Goal: Check status: Check status

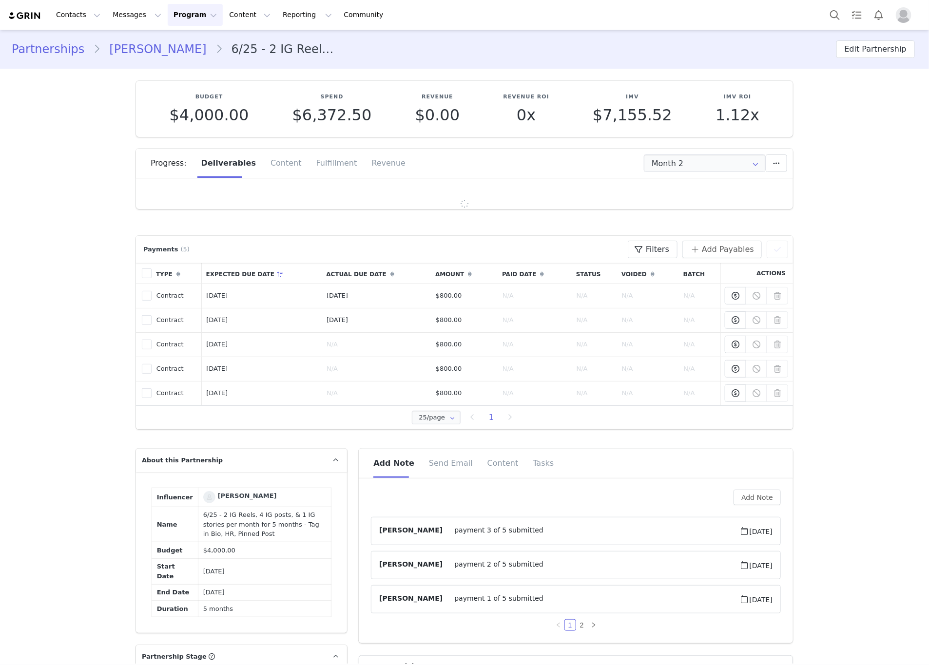
type input "+1 ([GEOGRAPHIC_DATA])"
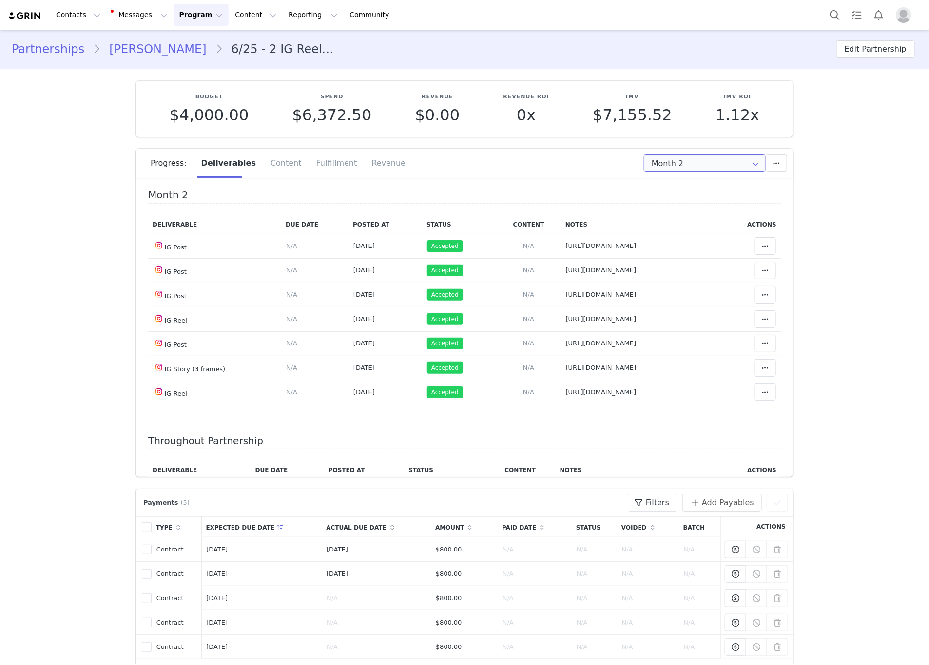
click at [693, 171] on input "Month 2" at bounding box center [705, 163] width 122 height 18
click at [654, 268] on li "All Months" at bounding box center [704, 272] width 132 height 17
type input "All"
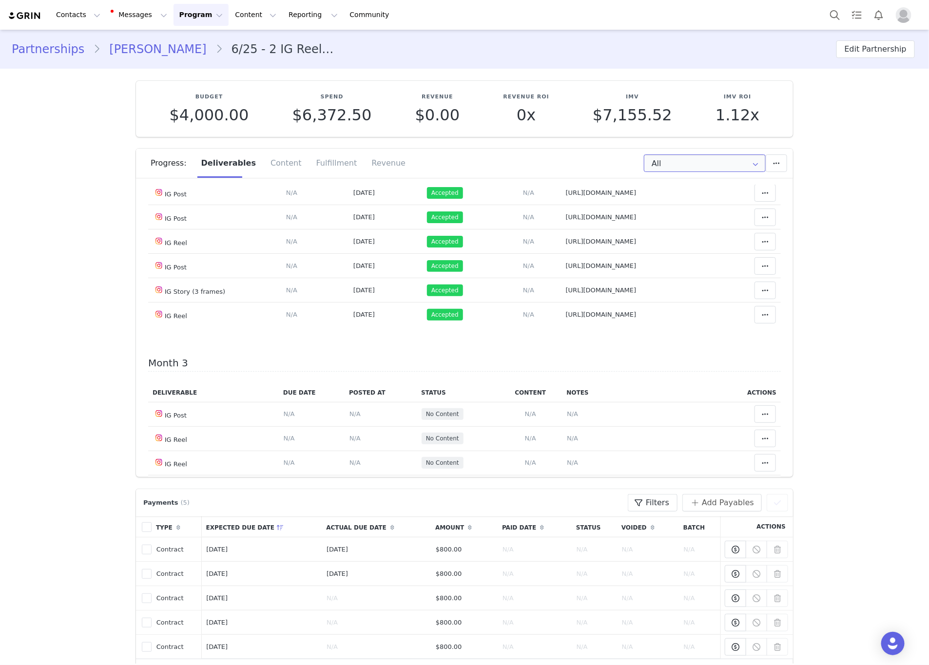
scroll to position [292, 0]
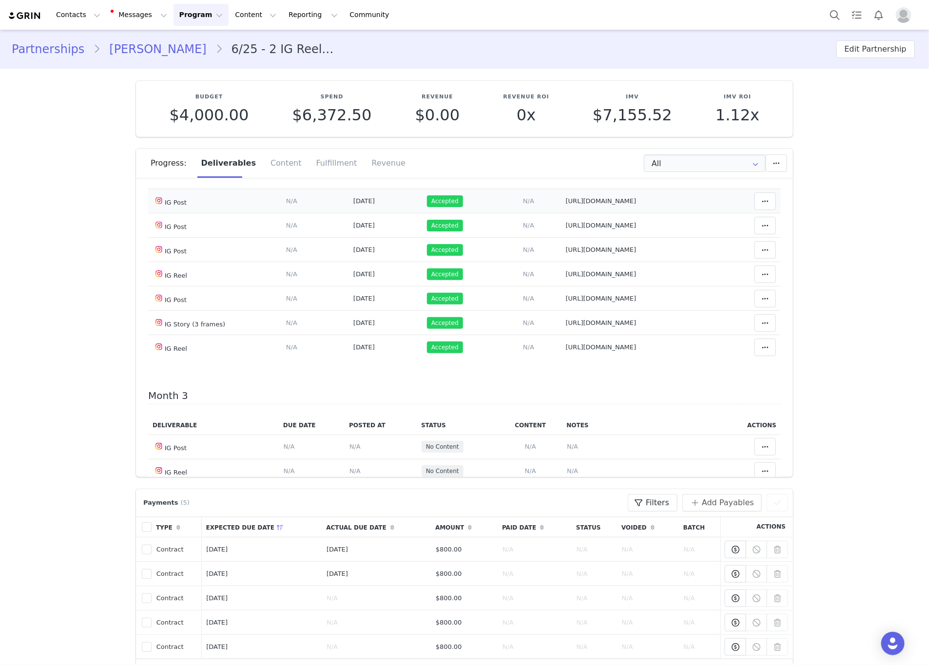
drag, startPoint x: 702, startPoint y: 242, endPoint x: 566, endPoint y: 238, distance: 135.5
click at [548, 213] on tr "IG Post Deliverable Due Date Set the date you expect this content to go live. S…" at bounding box center [464, 201] width 633 height 24
drag, startPoint x: 694, startPoint y: 268, endPoint x: 550, endPoint y: 272, distance: 144.3
click at [561, 238] on td "Notes Save Cancel https://www.instagram.com/p/DNMGrIqO9Ad/" at bounding box center [640, 225] width 158 height 24
drag, startPoint x: 686, startPoint y: 292, endPoint x: 556, endPoint y: 293, distance: 130.1
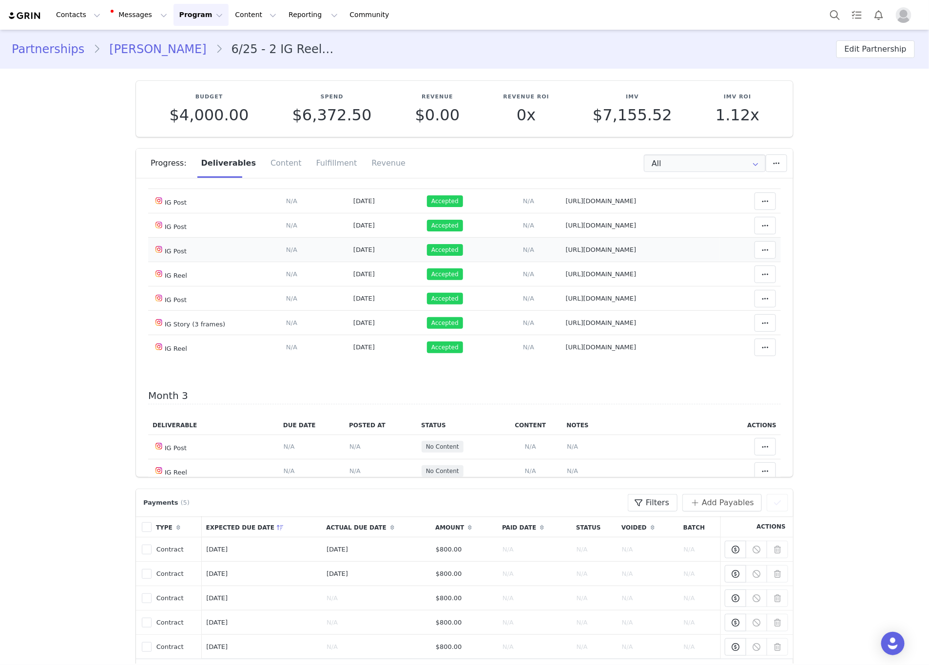
click at [561, 262] on td "Notes Save Cancel https://www.instagram.com/p/DNgM0jfu9ZA/" at bounding box center [640, 250] width 158 height 24
drag, startPoint x: 701, startPoint y: 319, endPoint x: 565, endPoint y: 316, distance: 136.0
click at [552, 287] on tr "IG Reel Deliverable Due Date Set the date you expect this content to go live. S…" at bounding box center [464, 274] width 633 height 24
drag, startPoint x: 694, startPoint y: 338, endPoint x: 541, endPoint y: 335, distance: 153.0
click at [523, 311] on tr "IG Post Deliverable Due Date Set the date you expect this content to go live. S…" at bounding box center [464, 299] width 633 height 24
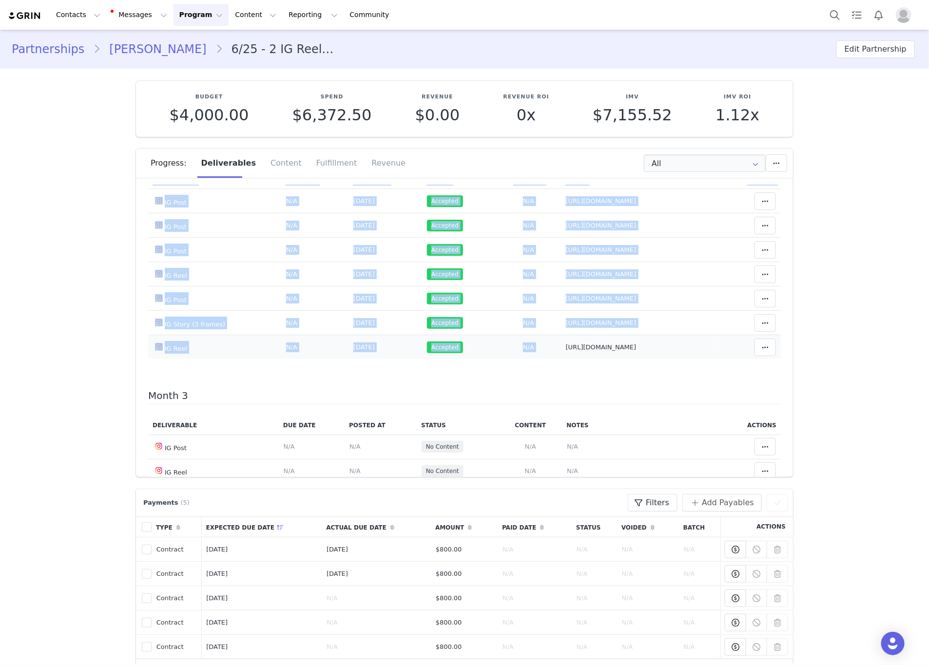
drag, startPoint x: 696, startPoint y: 394, endPoint x: 552, endPoint y: 395, distance: 144.7
click at [552, 360] on tr "IG Reel Deliverable Due Date Set the date you expect this content to go live. S…" at bounding box center [464, 347] width 633 height 24
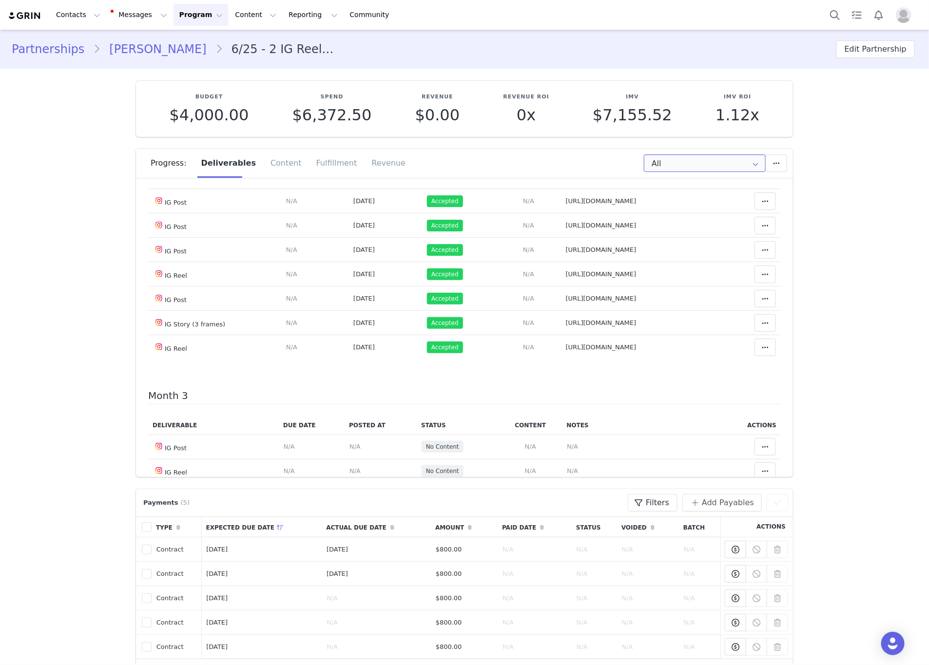
click at [724, 170] on input "All" at bounding box center [705, 163] width 122 height 18
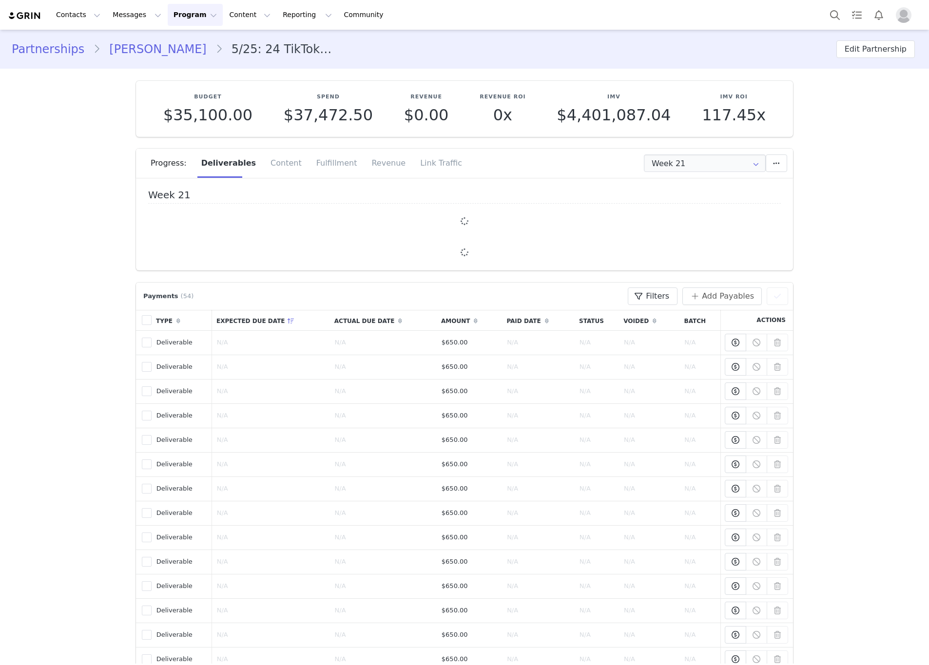
type input "+45 (Denmark)"
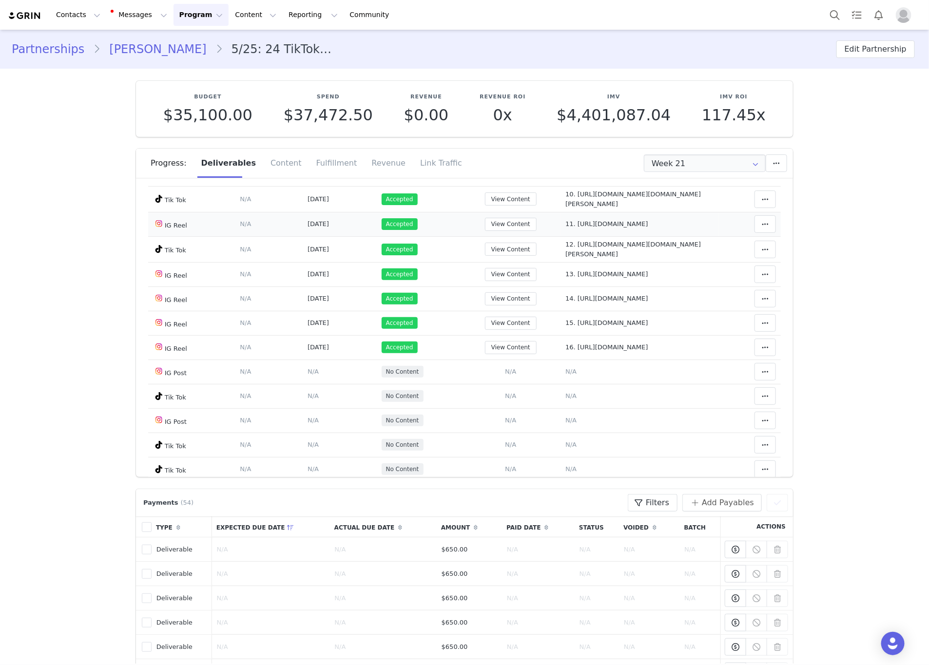
scroll to position [366, 0]
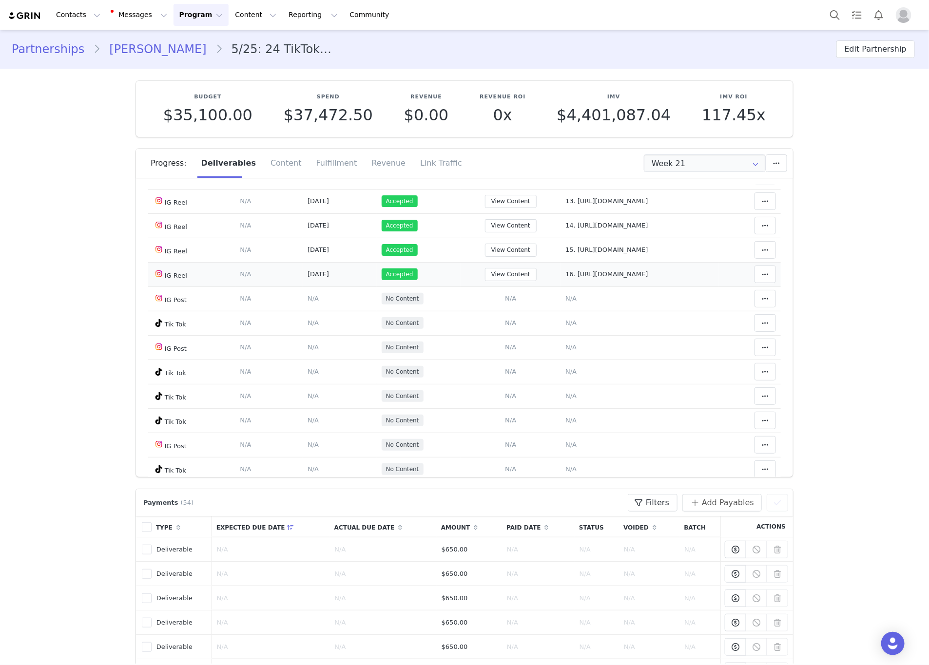
drag, startPoint x: 681, startPoint y: 279, endPoint x: 519, endPoint y: 286, distance: 162.4
click at [560, 286] on td "Notes Save Cancel 16. https://www.instagram.com/reel/DO83SBJDNAp/" at bounding box center [639, 274] width 158 height 24
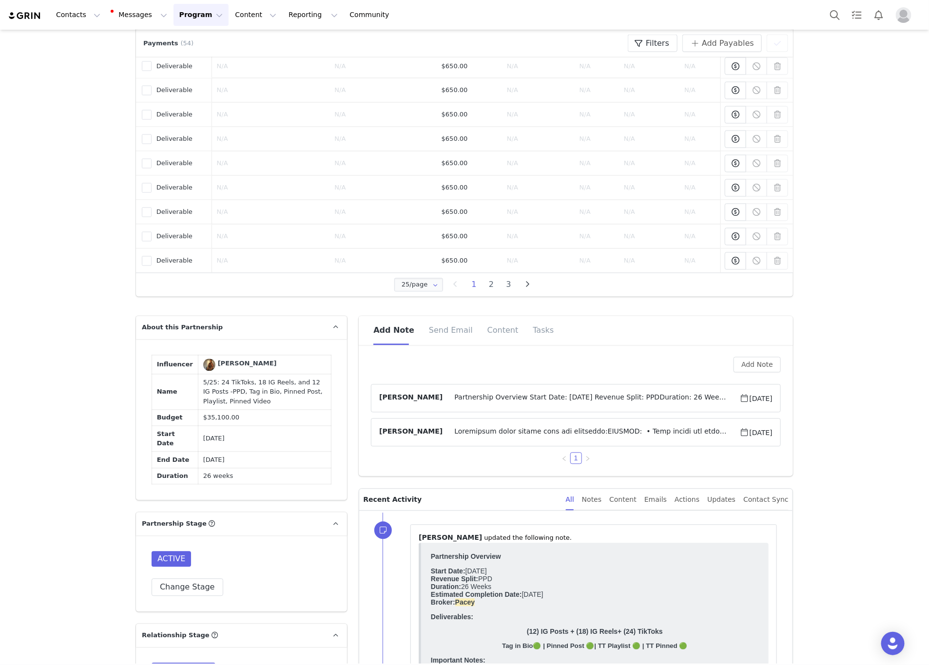
scroll to position [877, 0]
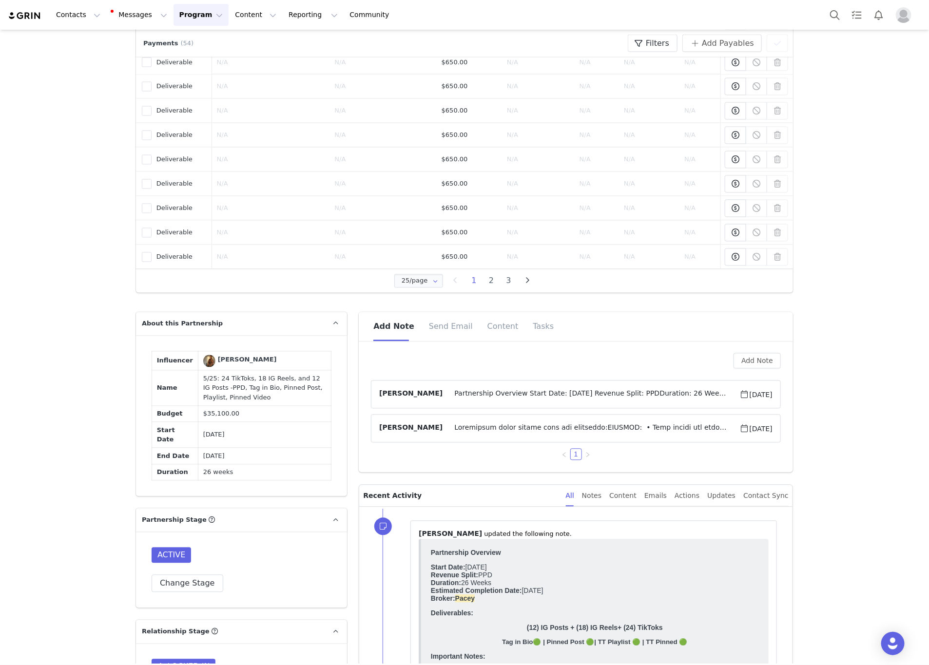
click at [579, 435] on span at bounding box center [591, 429] width 297 height 12
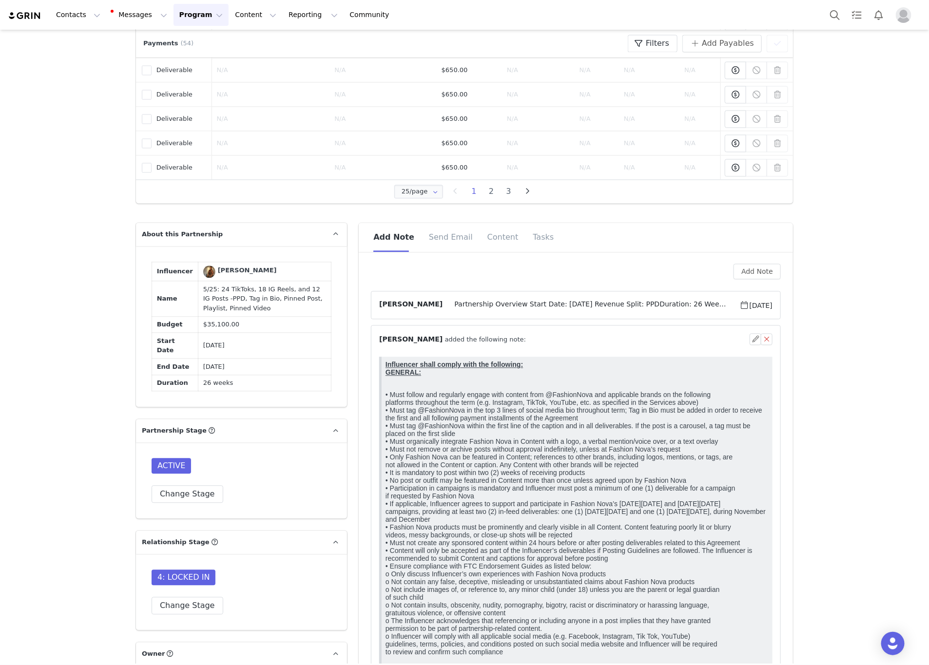
scroll to position [1097, 0]
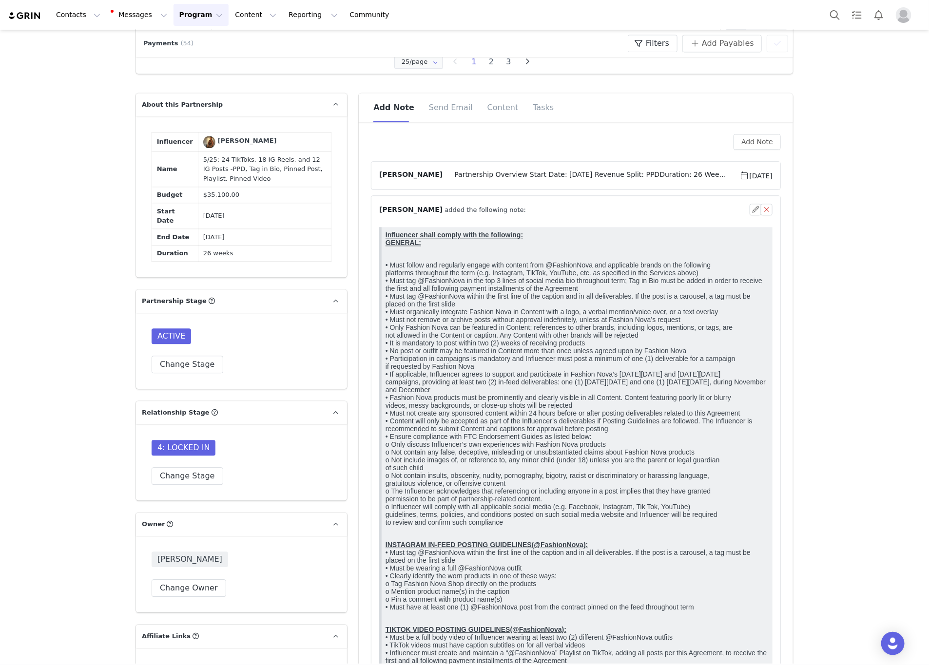
click at [637, 368] on p "• Must follow and regularly engage with content from @FashionNova and applicabl…" at bounding box center [576, 389] width 383 height 273
click at [648, 181] on span "Partnership Overview Start Date: May 2025 Revenue Split: PPDDuration: 26 Weeks …" at bounding box center [591, 176] width 297 height 12
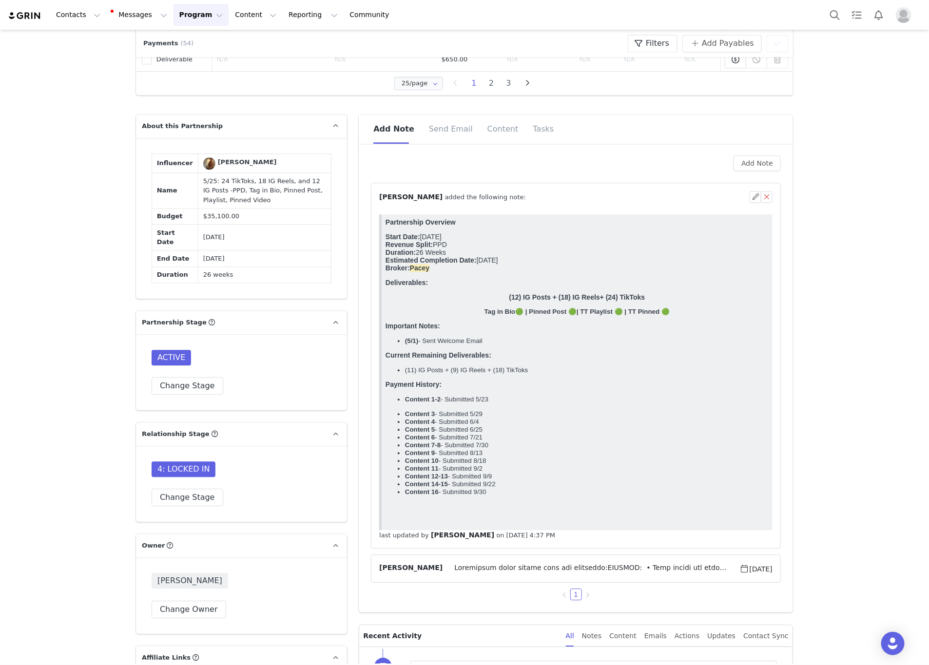
scroll to position [1234, 0]
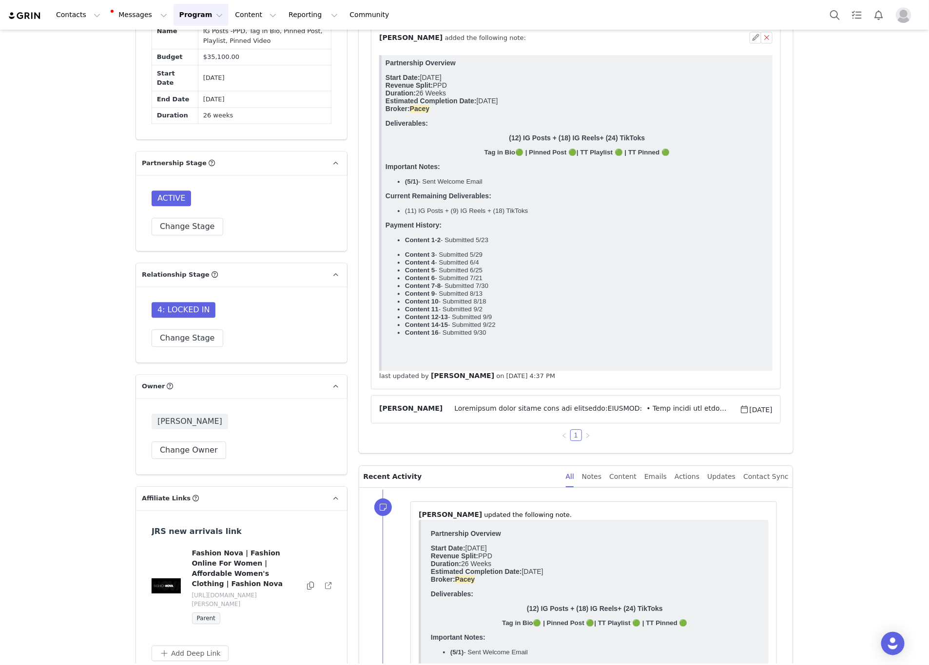
click at [567, 415] on span at bounding box center [591, 410] width 297 height 12
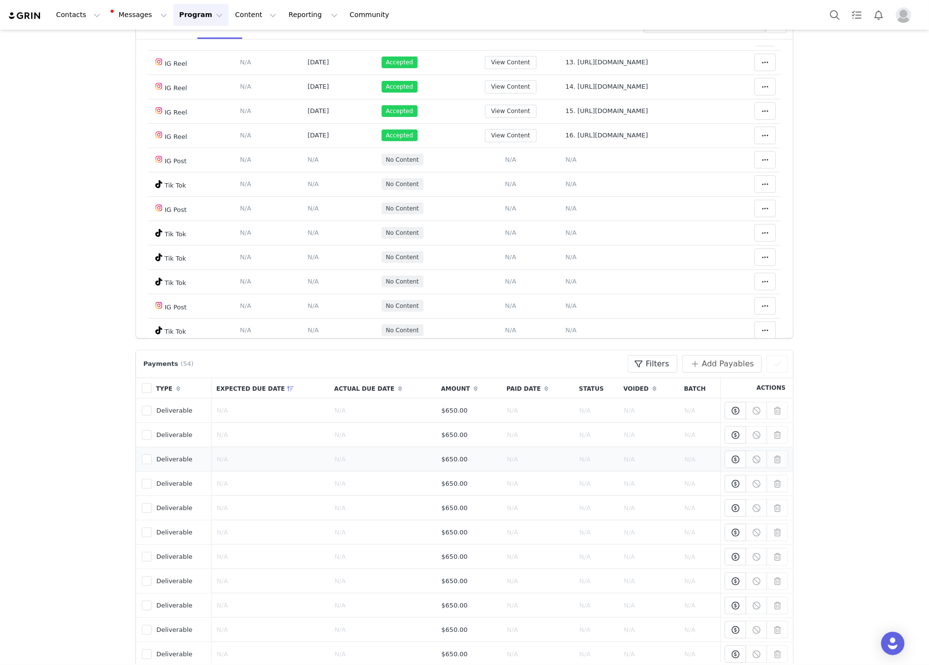
scroll to position [0, 0]
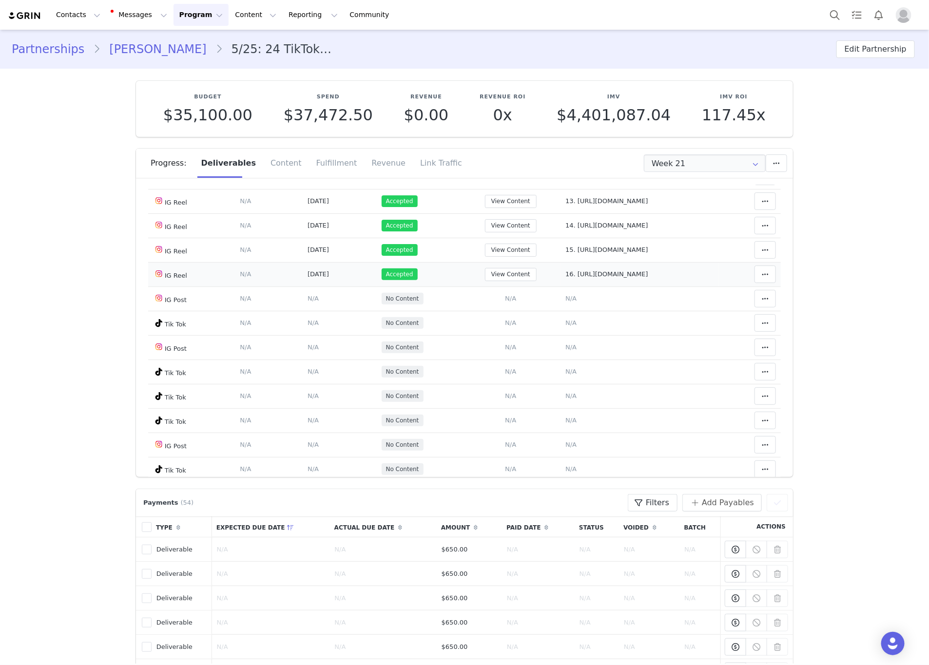
drag, startPoint x: 667, startPoint y: 284, endPoint x: 518, endPoint y: 282, distance: 149.6
click at [560, 282] on td "Notes Save Cancel 16. https://www.instagram.com/reel/DO83SBJDNAp/" at bounding box center [639, 274] width 158 height 24
drag, startPoint x: 658, startPoint y: 249, endPoint x: 519, endPoint y: 259, distance: 139.3
click at [560, 259] on td "Notes Save Cancel 15. https://www.instagram.com/reel/DO1Em-SAryG/" at bounding box center [639, 250] width 158 height 24
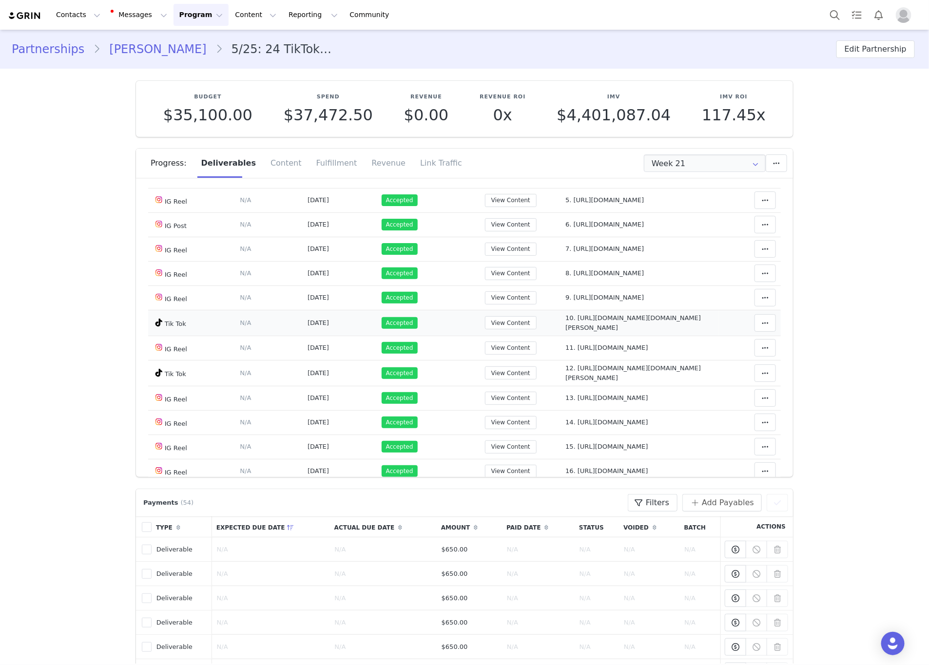
scroll to position [146, 0]
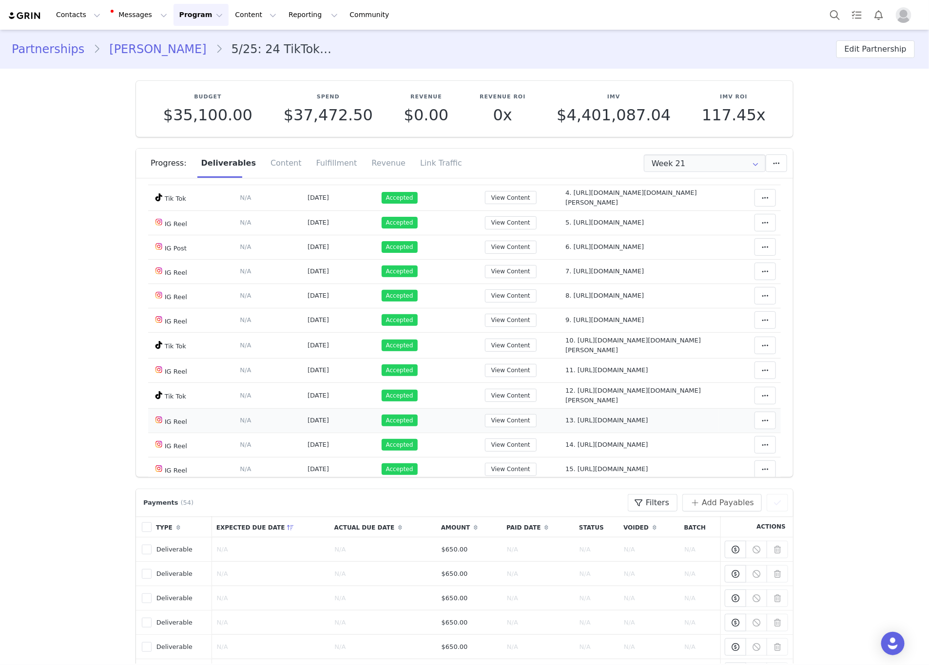
drag, startPoint x: 569, startPoint y: 420, endPoint x: 521, endPoint y: 420, distance: 48.2
click at [560, 420] on td "Notes Save Cancel 13. https://www.instagram.com/p/DOWaKiEguY_/" at bounding box center [639, 420] width 158 height 24
click at [565, 420] on span "13. https://www.instagram.com/p/DOWaKiEguY_/" at bounding box center [606, 420] width 82 height 7
type textarea "13. https://www.instagram.com/p/DOWaKiEguY_/"
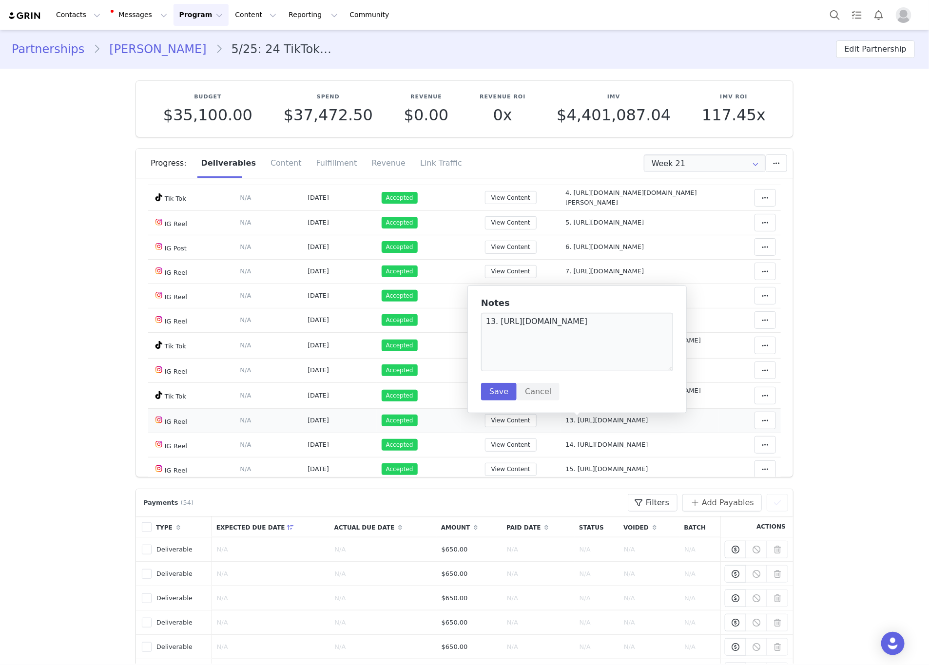
click at [664, 421] on td "13. https://www.instagram.com/p/DOWaKiEguY_/" at bounding box center [639, 420] width 158 height 24
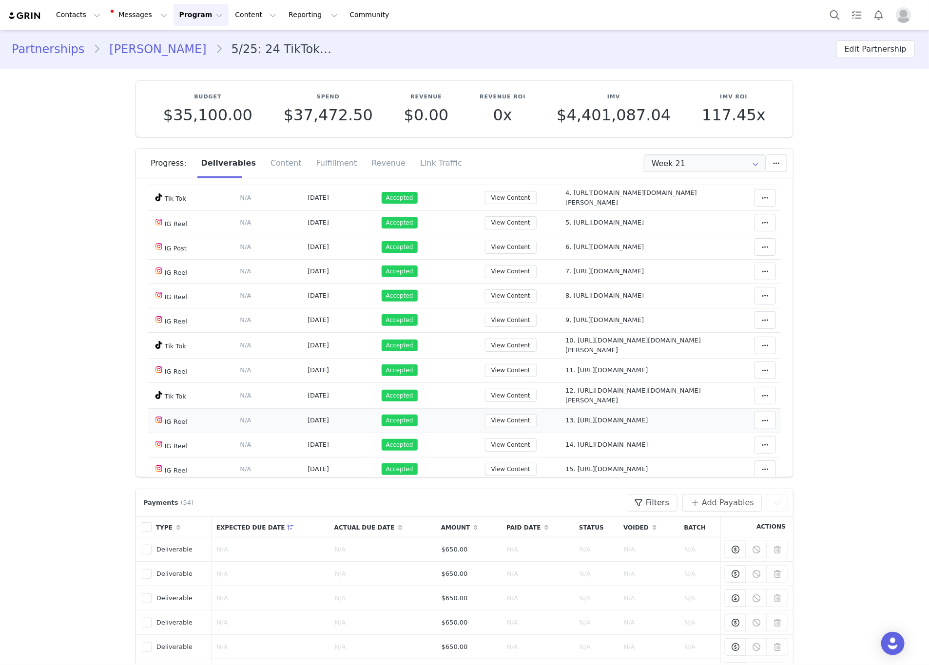
drag, startPoint x: 652, startPoint y: 423, endPoint x: 519, endPoint y: 425, distance: 133.1
click at [560, 425] on td "13. https://www.instagram.com/p/DOWaKiEguY_/" at bounding box center [639, 420] width 158 height 24
drag, startPoint x: 659, startPoint y: 449, endPoint x: 519, endPoint y: 451, distance: 140.4
click at [560, 451] on td "Notes Save Cancel 14. https://www.instagram.com/reel/DOtTPvujLms/" at bounding box center [639, 445] width 158 height 24
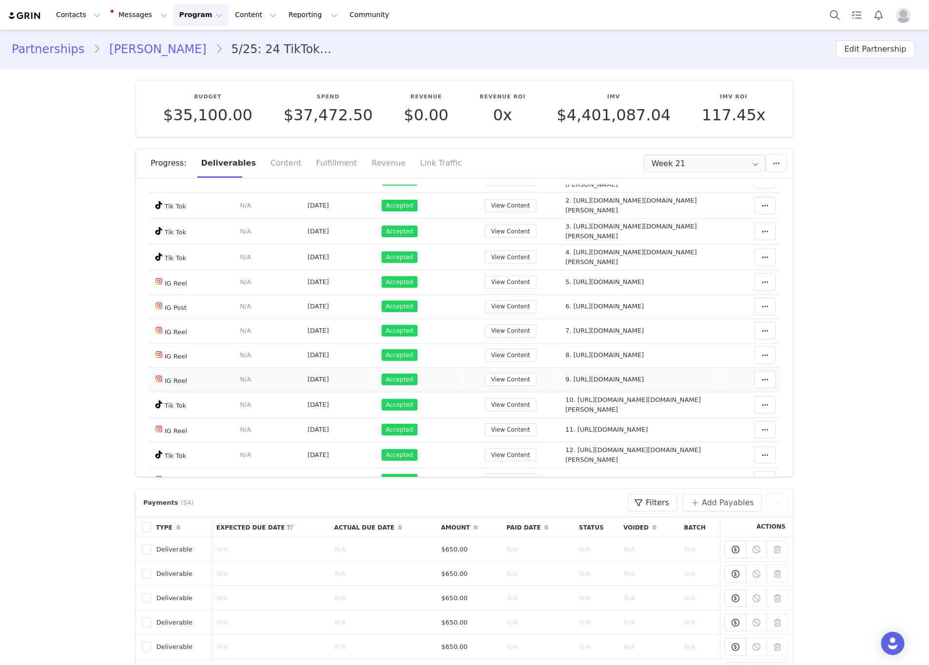
scroll to position [73, 0]
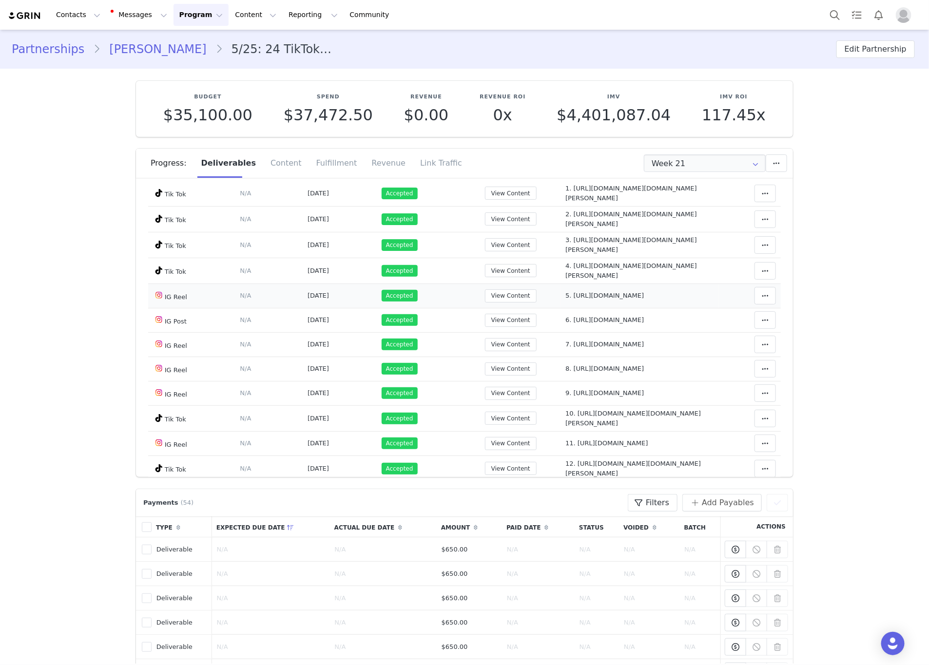
drag, startPoint x: 636, startPoint y: 297, endPoint x: 515, endPoint y: 302, distance: 121.9
click at [560, 302] on td "Notes Save Cancel 5. https://www.instagram.com/p/DLShvpKNznq/" at bounding box center [639, 296] width 158 height 24
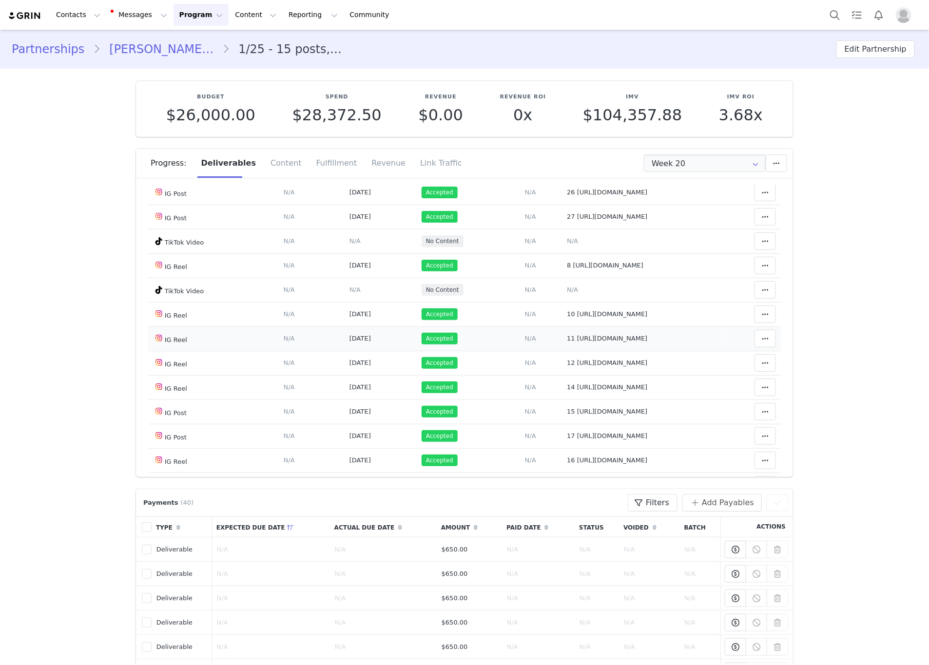
scroll to position [366, 0]
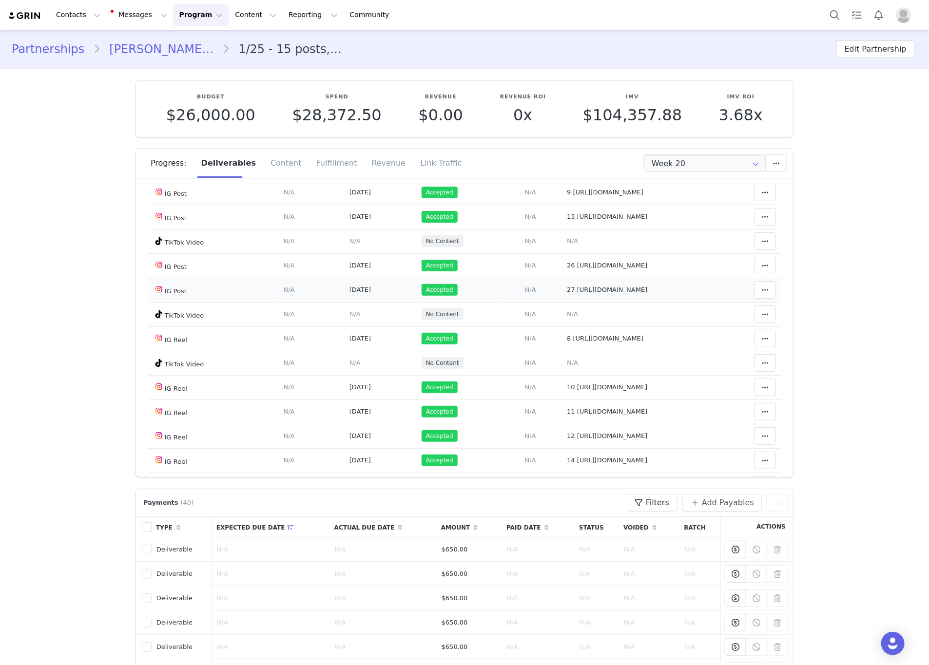
drag, startPoint x: 599, startPoint y: 306, endPoint x: 565, endPoint y: 297, distance: 35.8
click at [565, 297] on td "Notes Save Cancel 27 https://www.instagram.com/p/DOl8lYyiDwC/?img_index=1" at bounding box center [641, 290] width 158 height 24
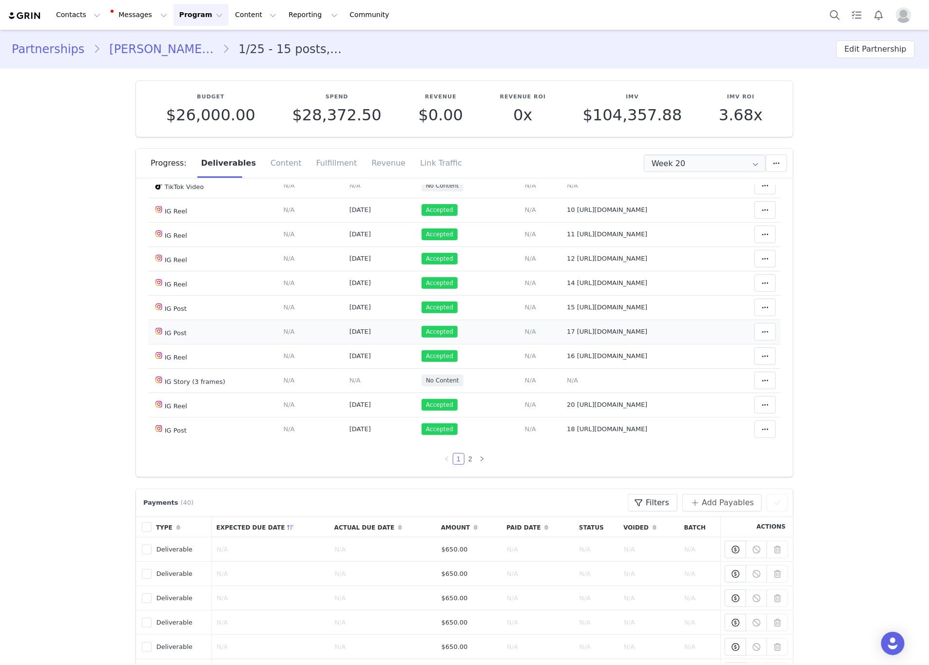
scroll to position [561, 0]
click at [465, 461] on link "2" at bounding box center [470, 459] width 11 height 11
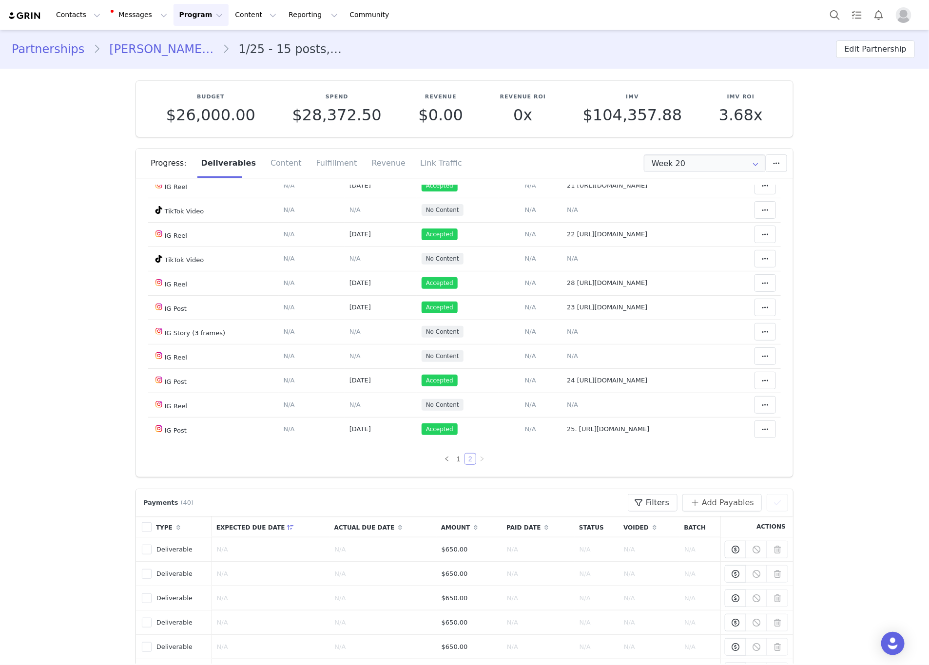
scroll to position [108, 0]
drag, startPoint x: 648, startPoint y: 285, endPoint x: 564, endPoint y: 291, distance: 84.1
click at [564, 291] on td "Notes Save Cancel 28 https://www.instagram.com/p/DPCnUdbCAON/" at bounding box center [641, 283] width 158 height 24
click at [453, 458] on link "1" at bounding box center [458, 459] width 11 height 11
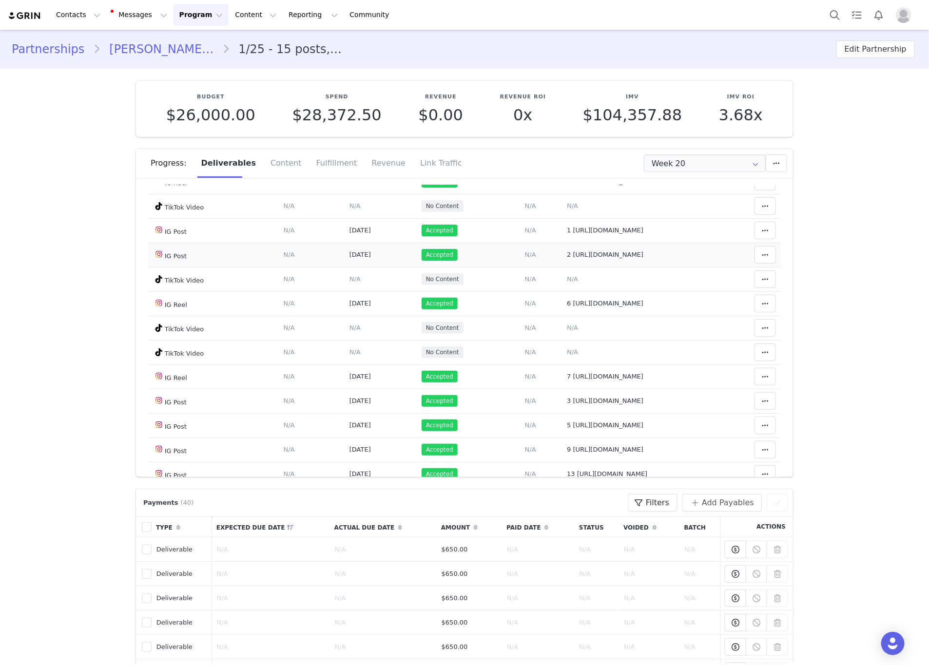
drag, startPoint x: 643, startPoint y: 260, endPoint x: 562, endPoint y: 253, distance: 81.7
click at [562, 253] on td "Notes Save Cancel 2 https://www.instagram.com/p/DGSGb-5P0bv/?img_index=1" at bounding box center [641, 255] width 158 height 24
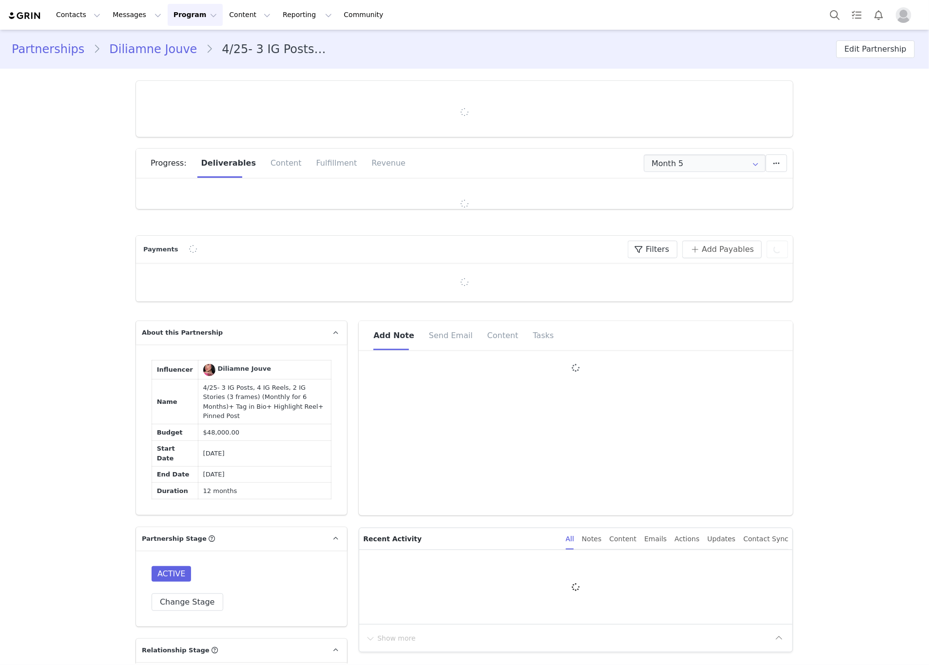
type input "+1 ([GEOGRAPHIC_DATA])"
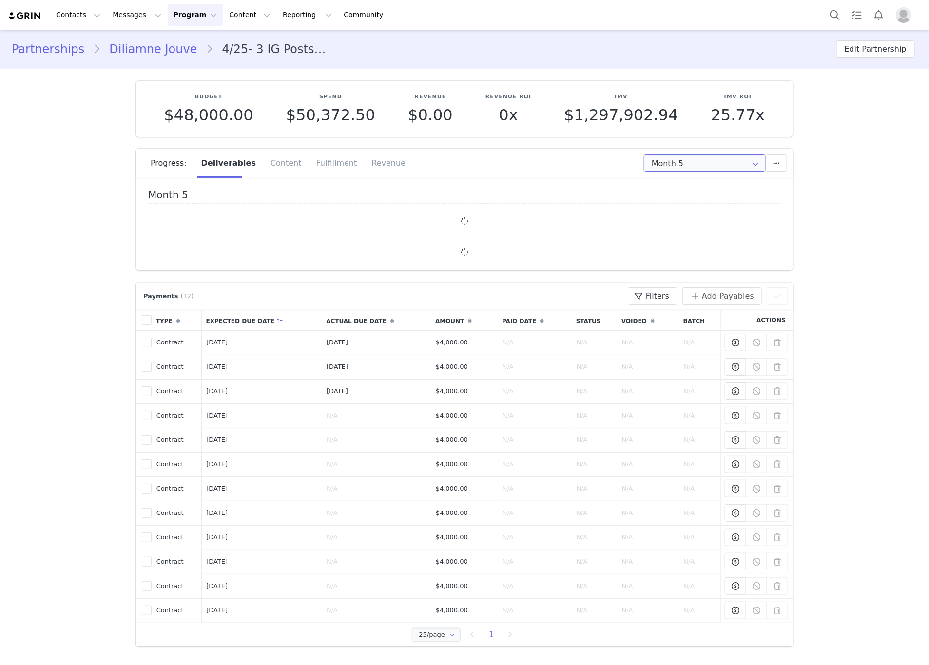
click at [678, 161] on input "Month 5" at bounding box center [705, 163] width 122 height 18
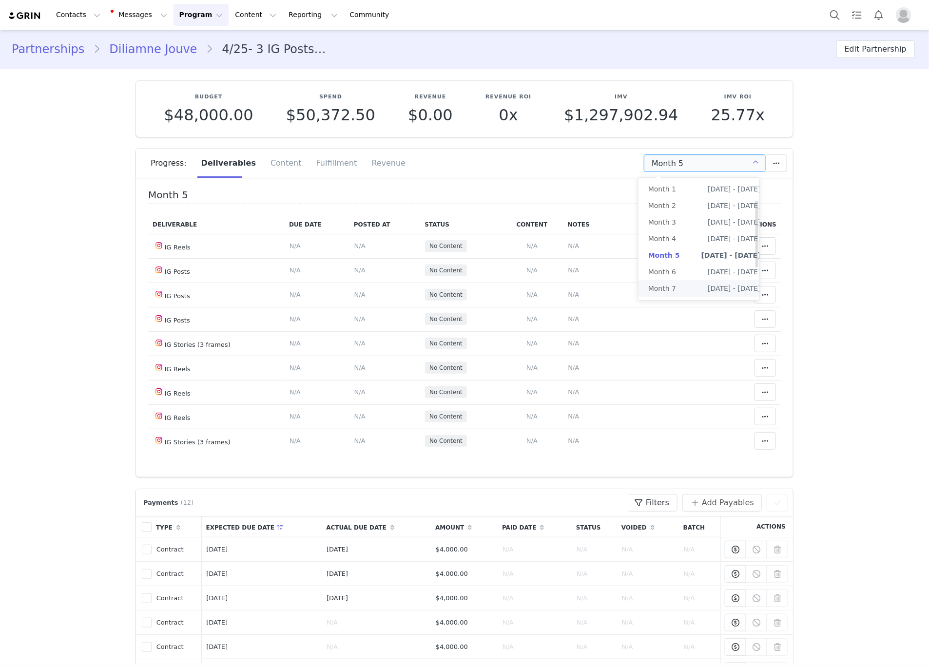
scroll to position [98, 0]
click at [680, 292] on li "All Months" at bounding box center [704, 300] width 132 height 17
type input "All"
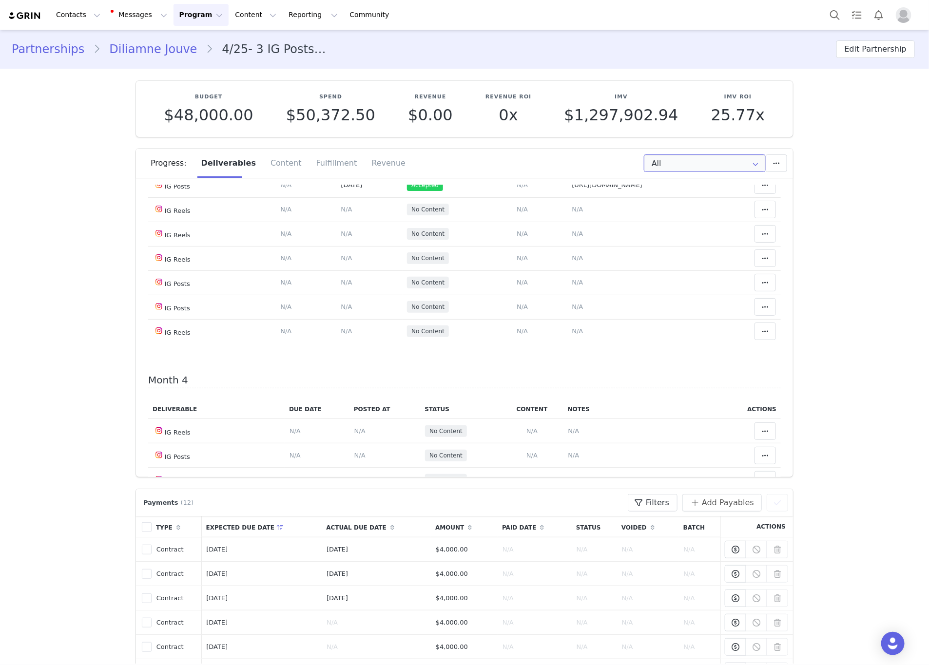
scroll to position [731, 0]
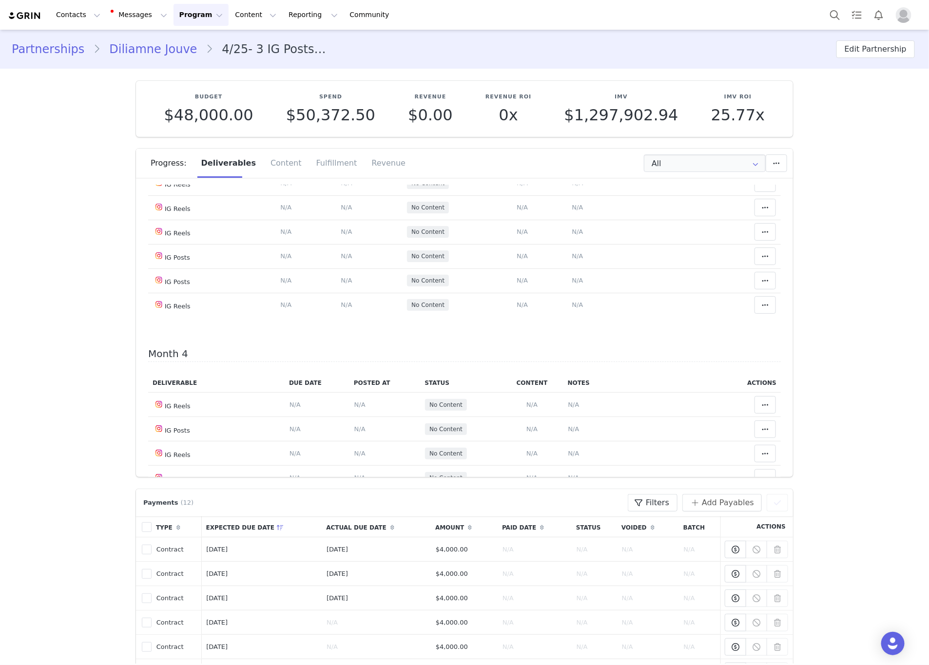
drag, startPoint x: 617, startPoint y: 347, endPoint x: 562, endPoint y: 338, distance: 55.8
click at [562, 317] on tbody "IG Stories (3 frames) Deliverable Due Date Set the date you expect this content…" at bounding box center [464, 207] width 633 height 219
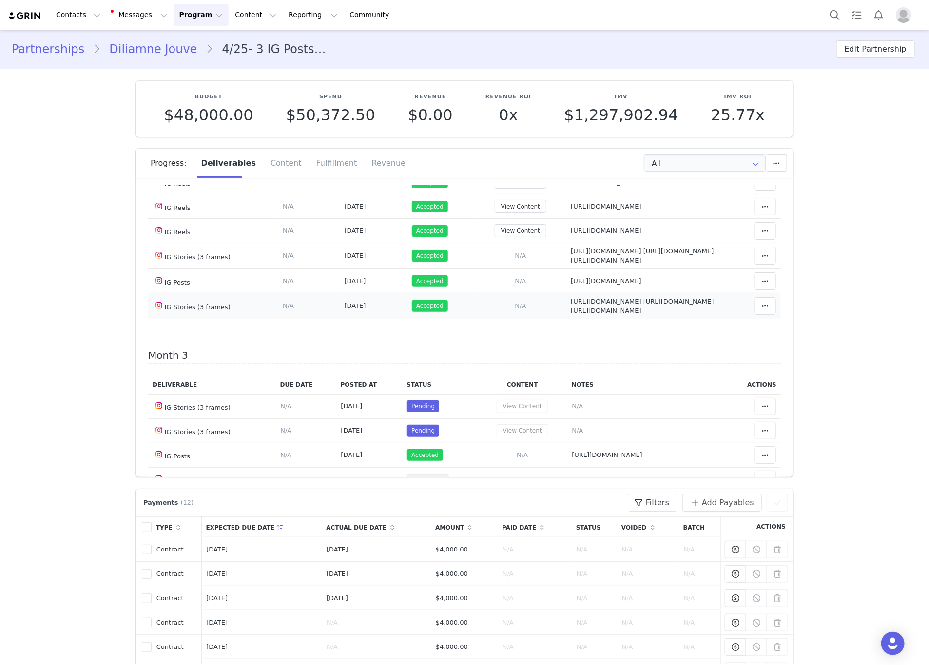
scroll to position [366, 0]
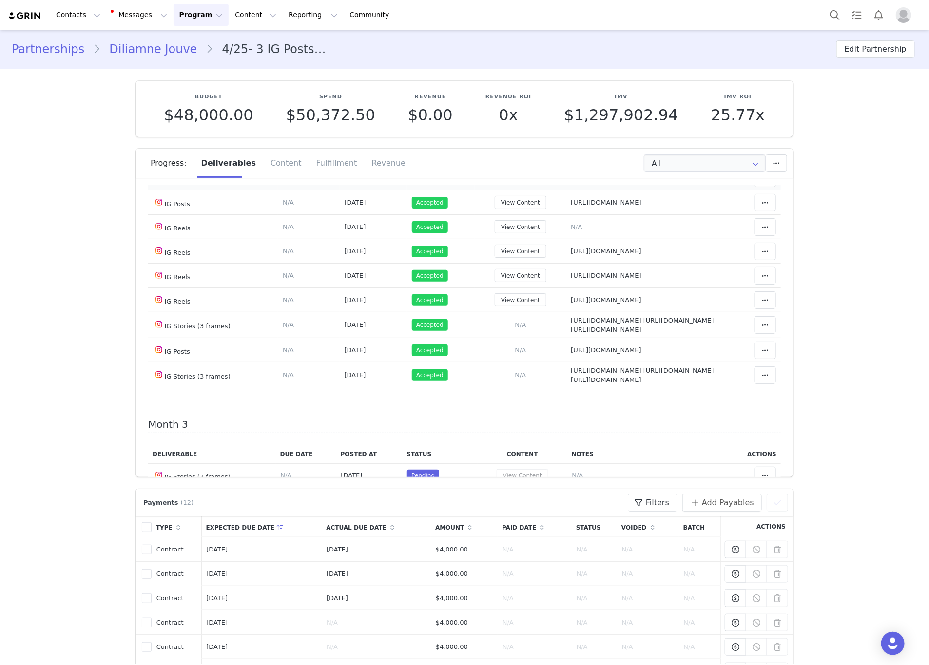
drag, startPoint x: 693, startPoint y: 268, endPoint x: 538, endPoint y: 272, distance: 155.5
click at [538, 191] on tr "IG Posts Deliverable Due Date Set the date you expect this content to go live. …" at bounding box center [464, 178] width 633 height 24
drag, startPoint x: 620, startPoint y: 293, endPoint x: 616, endPoint y: 297, distance: 6.2
click at [571, 206] on span "https://www.instagram.com/p/DLTWYo8xSHn/?img_index=10" at bounding box center [606, 202] width 71 height 7
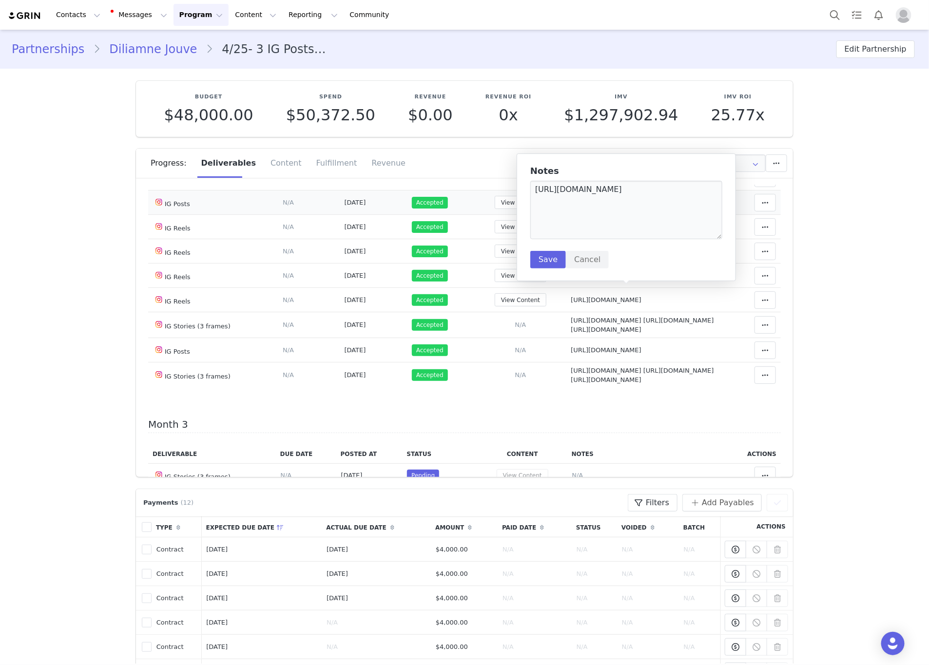
drag, startPoint x: 616, startPoint y: 297, endPoint x: 560, endPoint y: 291, distance: 55.9
click at [566, 215] on td "https://www.instagram.com/p/DLTWYo8xSHn/?img_index=10" at bounding box center [645, 203] width 158 height 24
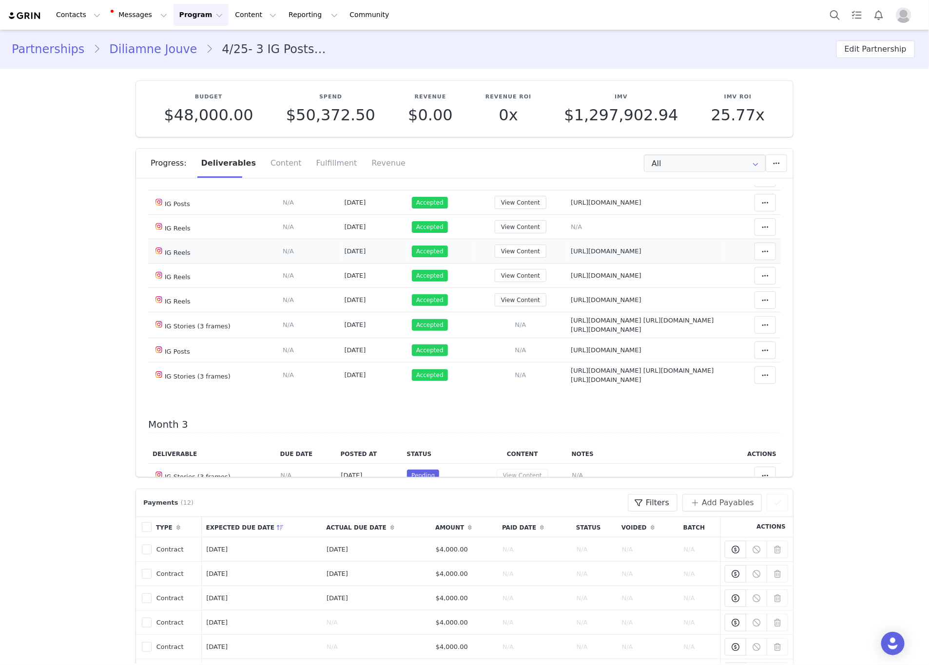
drag, startPoint x: 702, startPoint y: 344, endPoint x: 567, endPoint y: 340, distance: 135.1
click at [554, 264] on tr "IG Reels Deliverable Due Date Set the date you expect this content to go live. …" at bounding box center [464, 251] width 633 height 24
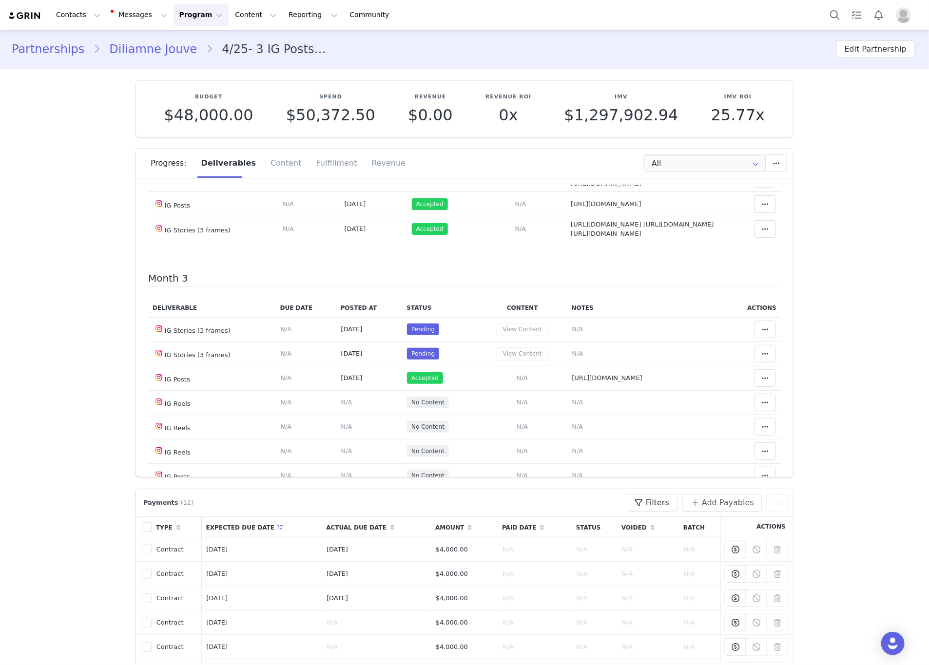
drag, startPoint x: 701, startPoint y: 229, endPoint x: 571, endPoint y: 219, distance: 130.5
click at [566, 142] on td "Notes Save Cancel https://www.instagram.com/reel/DNgnPY4xepw/" at bounding box center [645, 129] width 158 height 24
drag, startPoint x: 702, startPoint y: 244, endPoint x: 549, endPoint y: 244, distance: 153.0
click at [549, 166] on tr "IG Reels Deliverable Due Date Set the date you expect this content to go live. …" at bounding box center [464, 154] width 633 height 24
drag, startPoint x: 633, startPoint y: 347, endPoint x: 558, endPoint y: 338, distance: 75.1
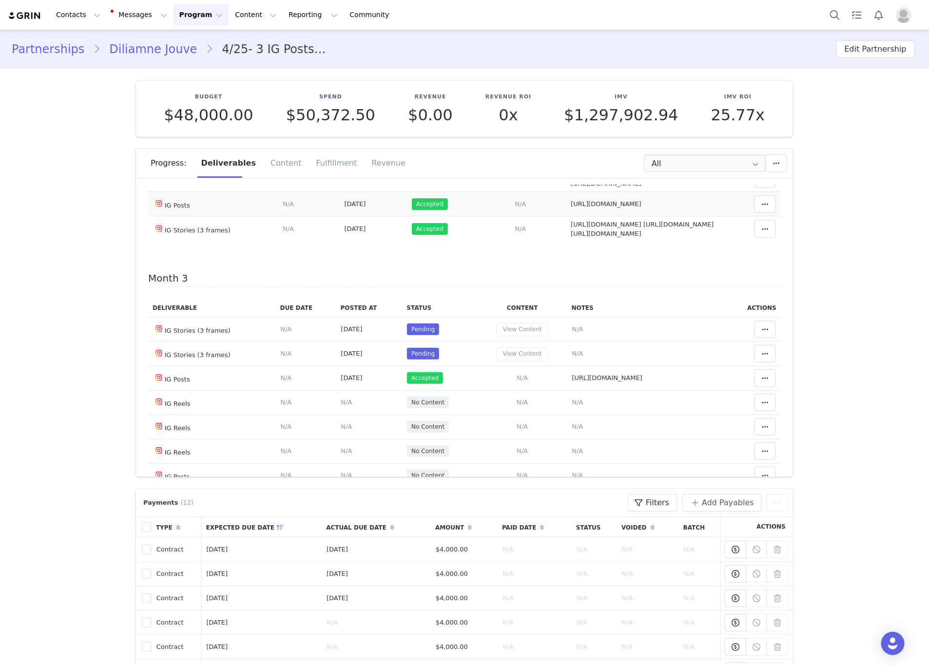
click at [549, 216] on tr "IG Posts Deliverable Due Date Set the date you expect this content to go live. …" at bounding box center [464, 204] width 633 height 24
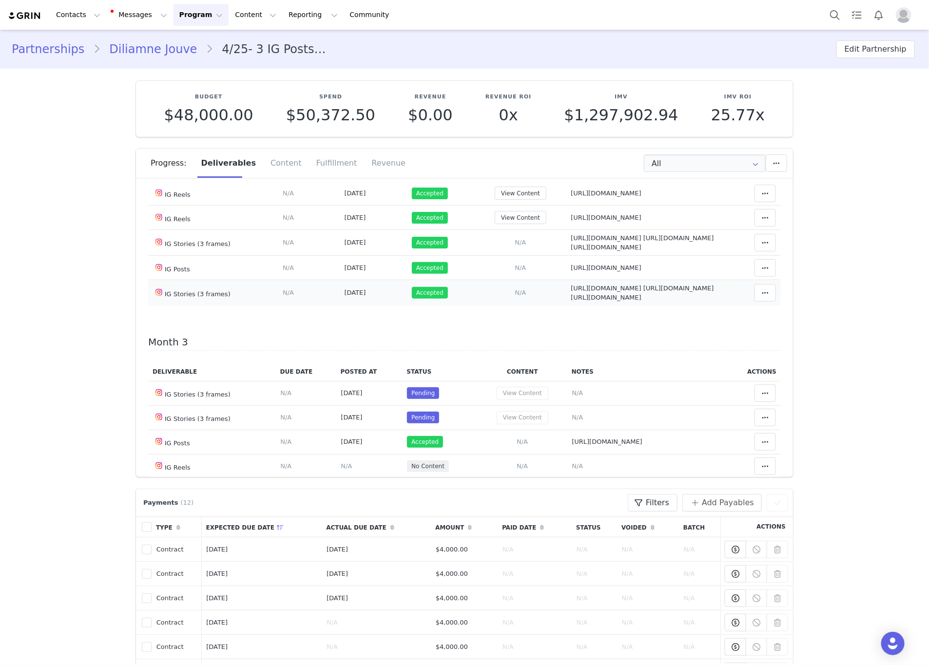
scroll to position [366, 0]
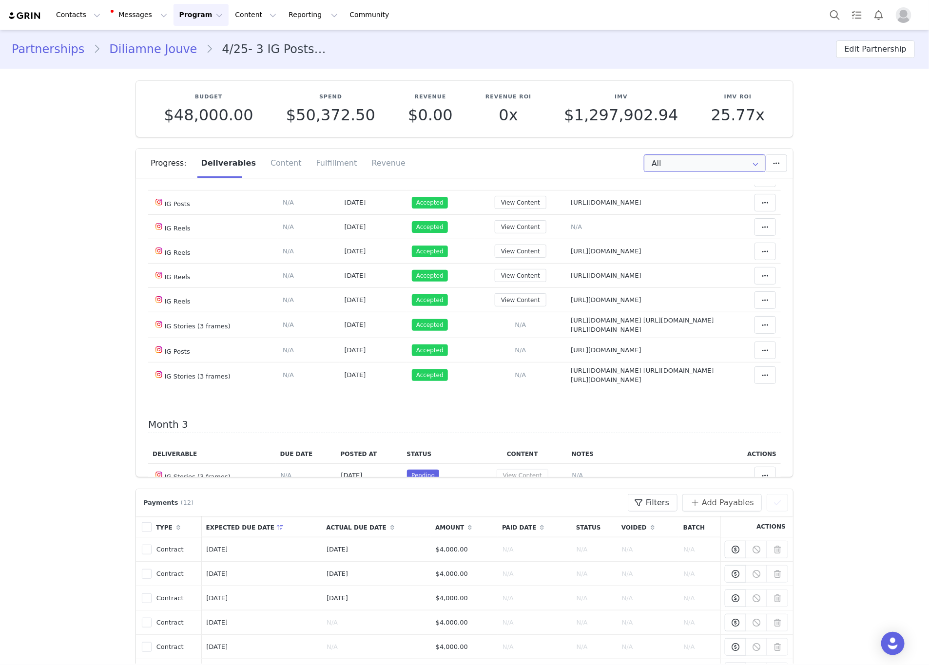
click at [670, 163] on input "All" at bounding box center [705, 163] width 122 height 18
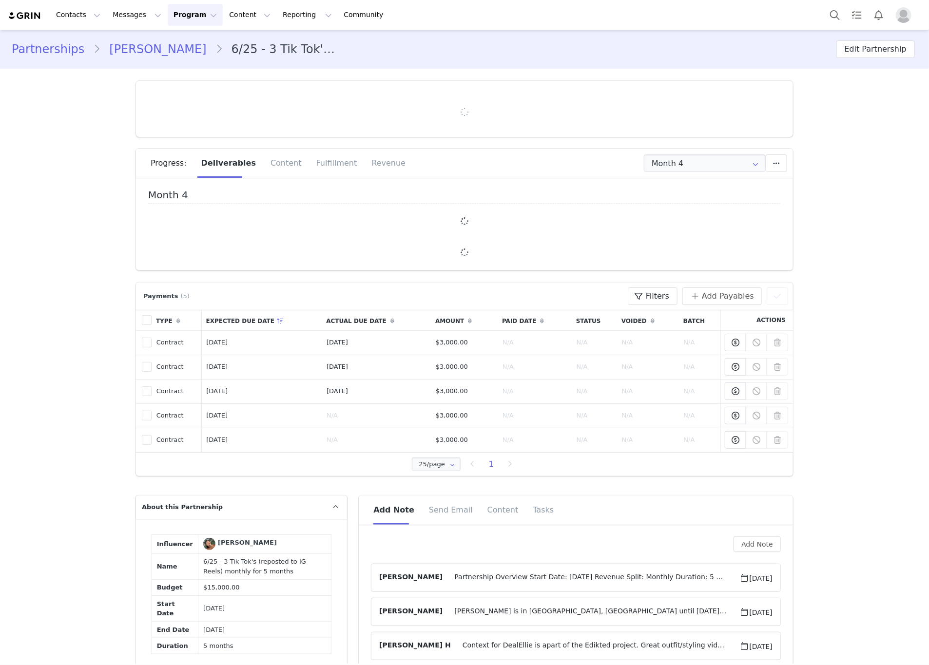
type input "+1 ([GEOGRAPHIC_DATA])"
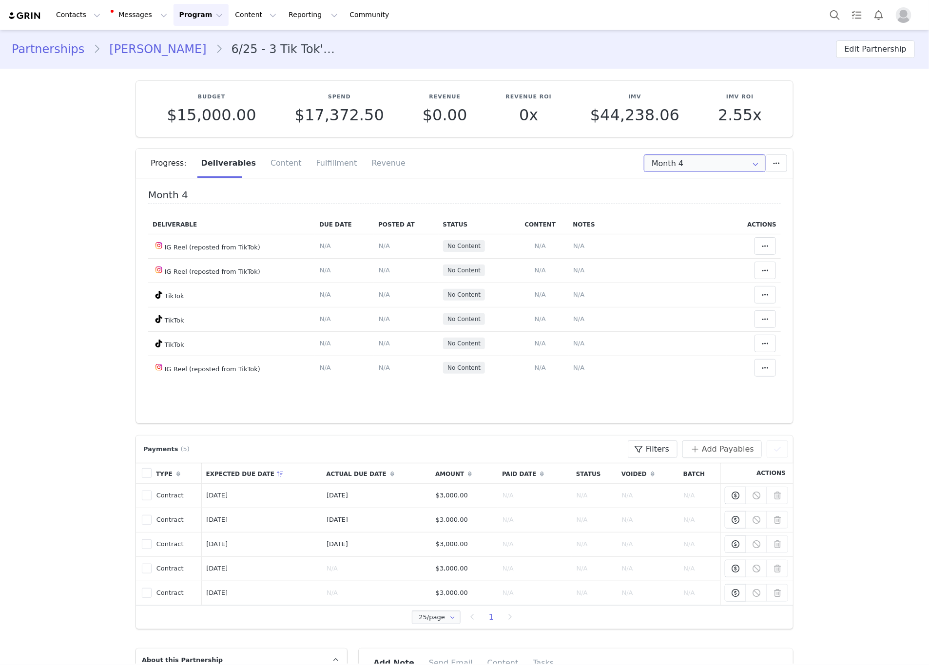
click at [689, 164] on input "Month 4" at bounding box center [705, 163] width 122 height 18
click at [683, 275] on li "All Months" at bounding box center [704, 272] width 132 height 17
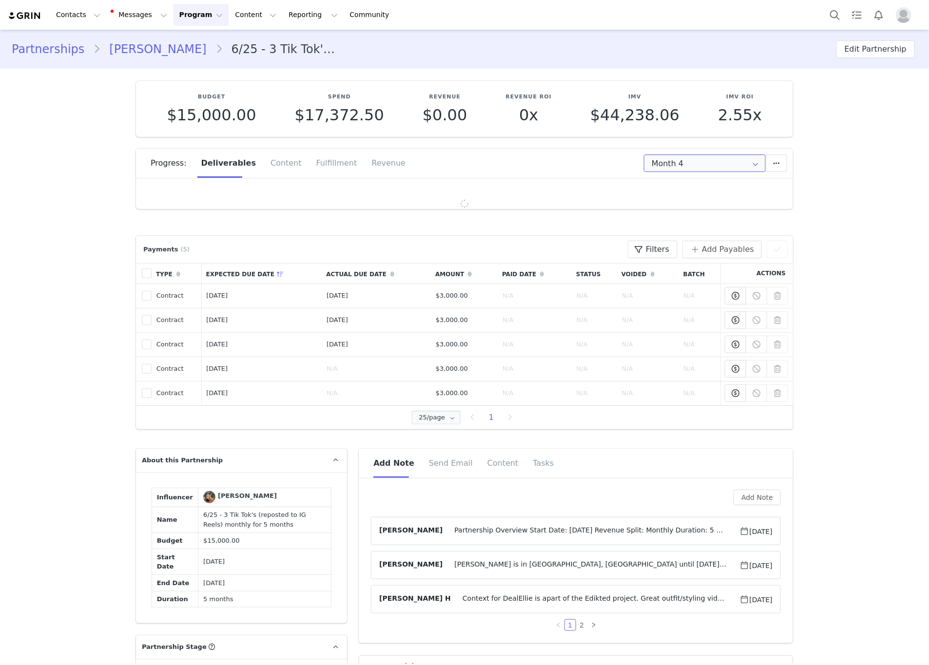
type input "All"
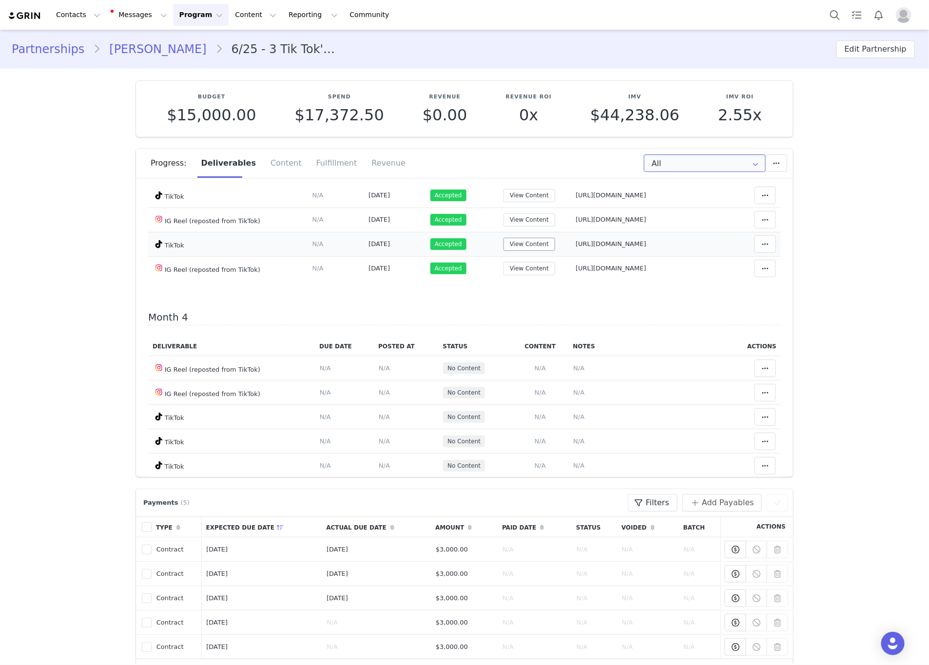
scroll to position [439, 0]
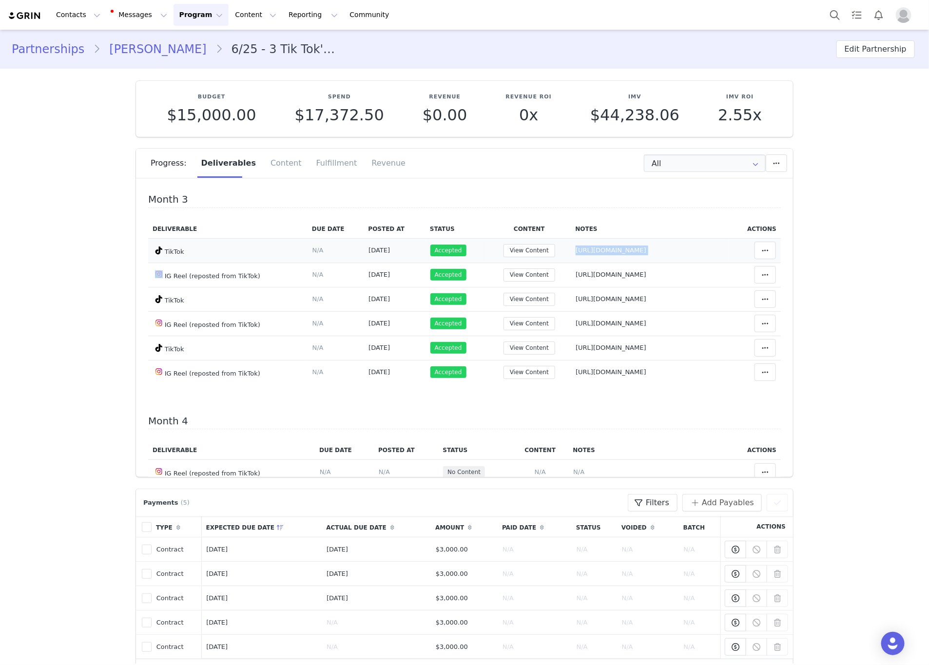
drag, startPoint x: 722, startPoint y: 253, endPoint x: 529, endPoint y: 263, distance: 193.2
click at [529, 263] on tr "TikTok Deliverable Due Date Set the date you expect this content to go live. Sa…" at bounding box center [464, 250] width 633 height 24
drag, startPoint x: 674, startPoint y: 274, endPoint x: 528, endPoint y: 281, distance: 145.9
click at [571, 281] on td "Notes Save Cancel [URL][DOMAIN_NAME]" at bounding box center [650, 275] width 158 height 24
drag, startPoint x: 720, startPoint y: 304, endPoint x: 535, endPoint y: 307, distance: 184.7
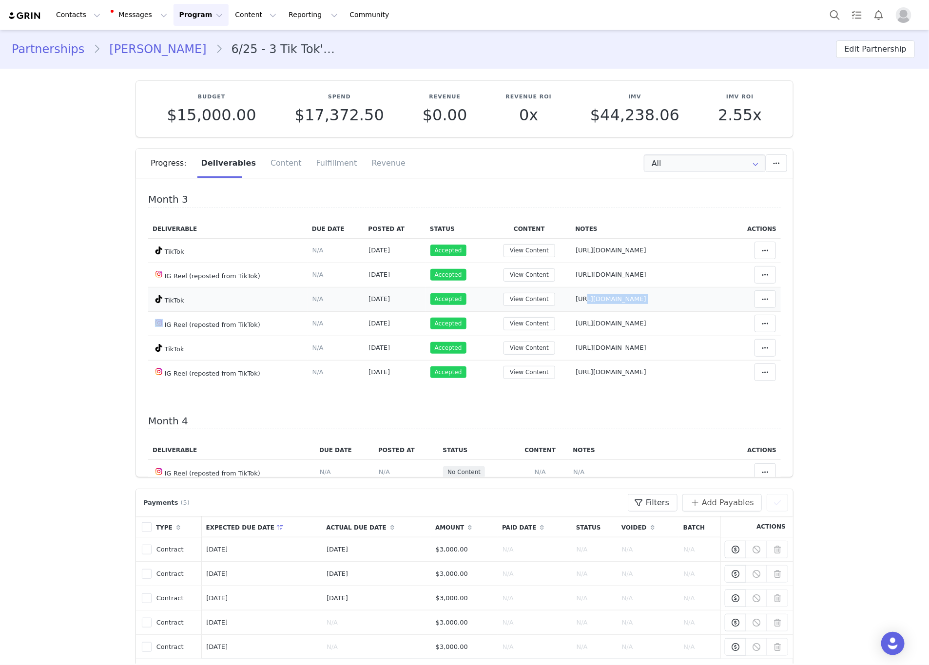
click at [527, 311] on tr "TikTok Deliverable Due Date Set the date you expect this content to go live. Sa…" at bounding box center [464, 299] width 633 height 24
drag, startPoint x: 663, startPoint y: 334, endPoint x: 529, endPoint y: 330, distance: 133.6
click at [519, 334] on tr "IG Reel (reposted from TikTok) Deliverable Due Date Set the date you expect thi…" at bounding box center [464, 323] width 633 height 24
drag, startPoint x: 608, startPoint y: 351, endPoint x: 537, endPoint y: 354, distance: 71.2
click at [571, 357] on td "Notes Save Cancel [URL][DOMAIN_NAME]" at bounding box center [650, 348] width 158 height 24
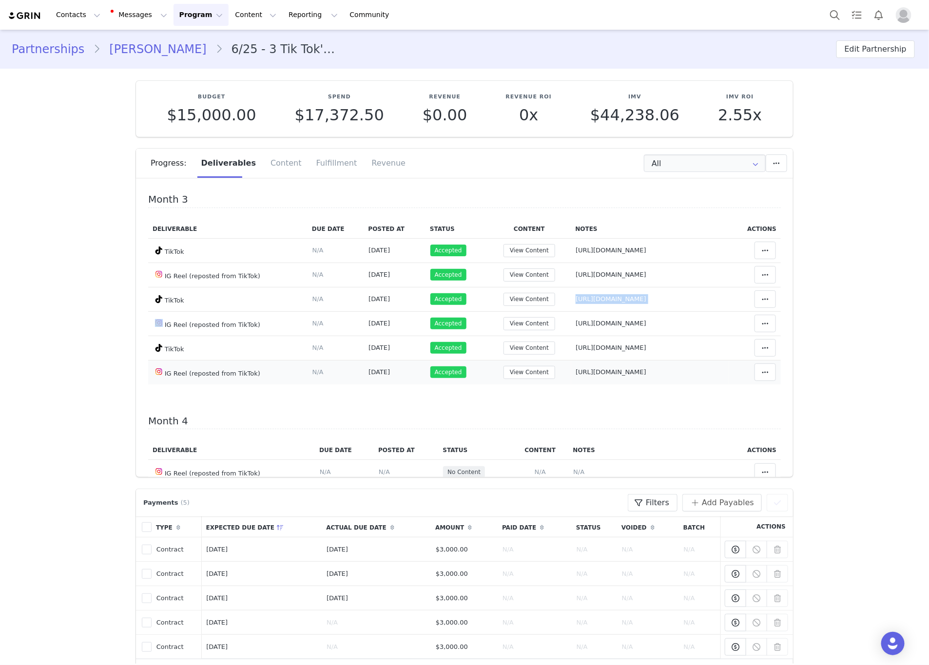
drag, startPoint x: 670, startPoint y: 385, endPoint x: 540, endPoint y: 377, distance: 129.8
click at [571, 382] on td "Notes Save Cancel https://www.instagram.com/p/DPM1vt-knKY/" at bounding box center [650, 372] width 158 height 24
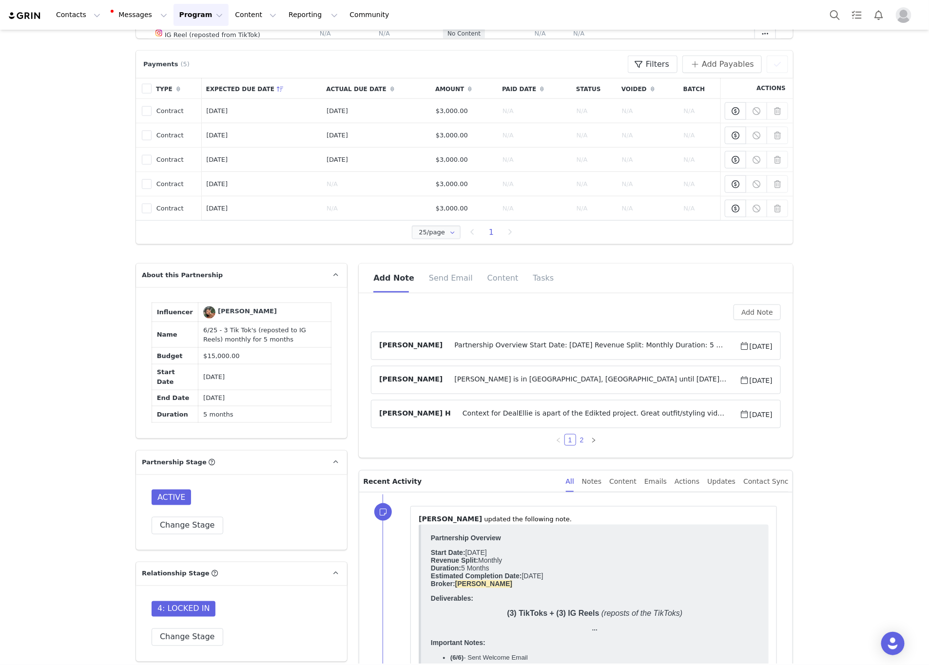
click at [579, 445] on link "2" at bounding box center [582, 440] width 11 height 11
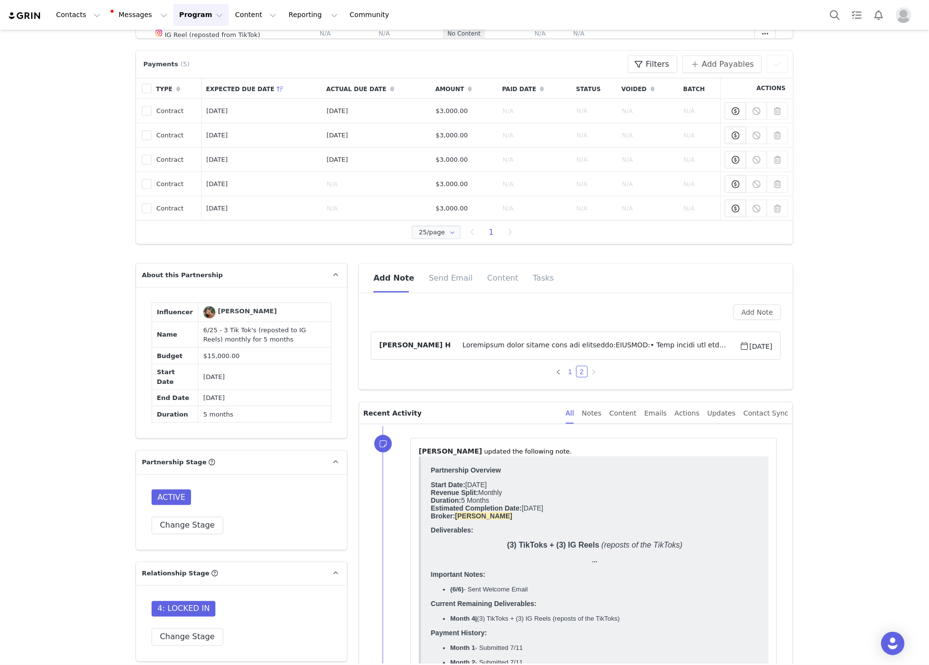
click at [566, 370] on link "1" at bounding box center [570, 371] width 11 height 11
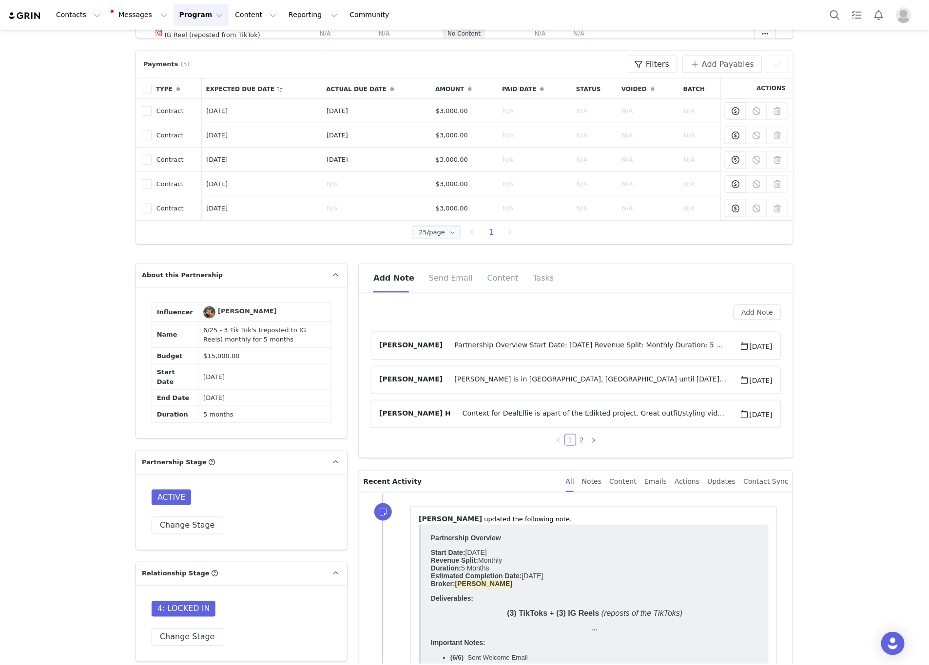
click at [577, 442] on link "2" at bounding box center [582, 440] width 11 height 11
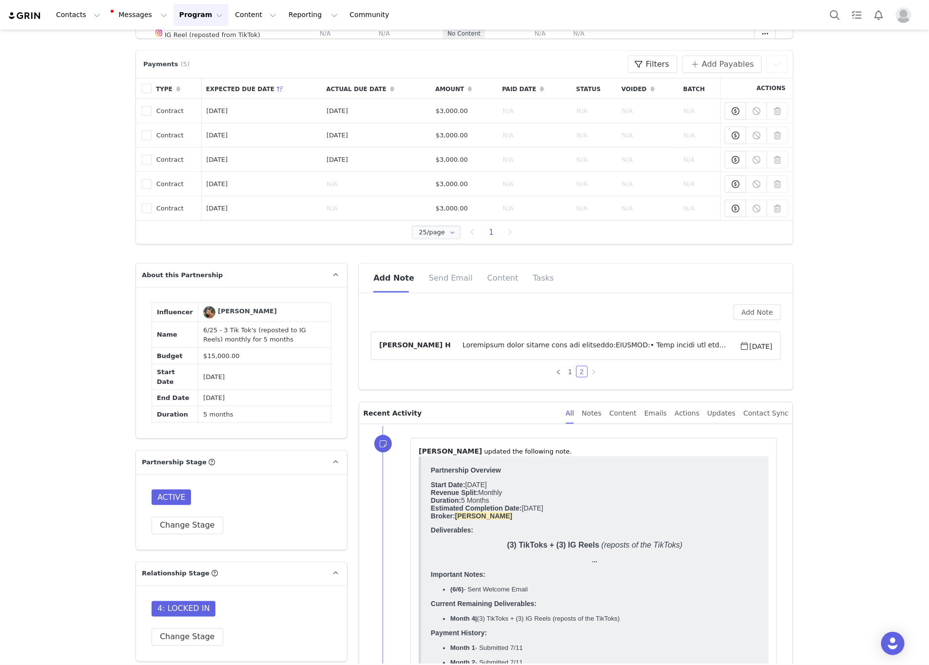
click at [528, 346] on span at bounding box center [595, 346] width 289 height 12
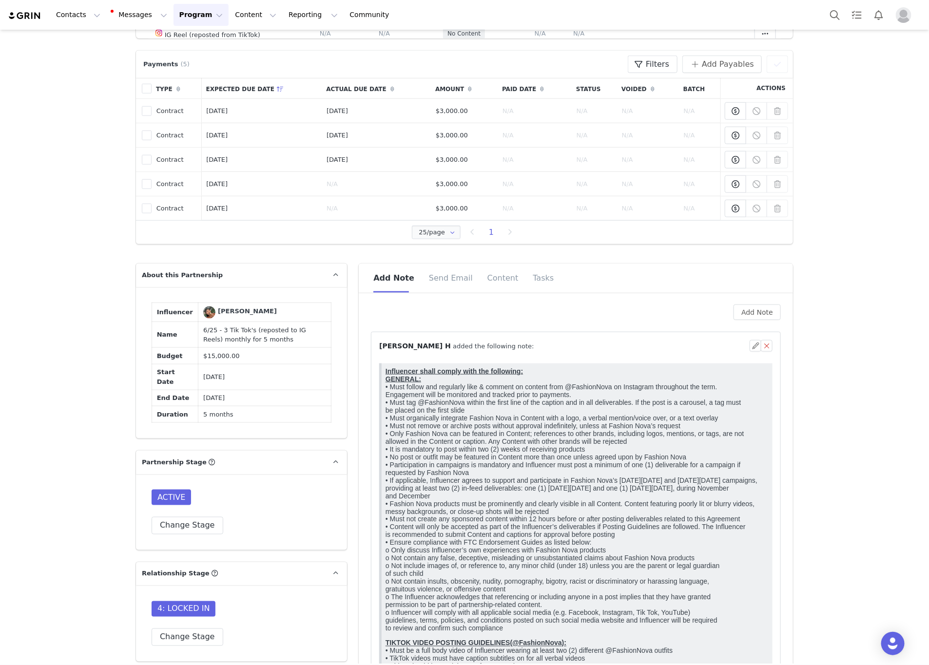
scroll to position [0, 0]
click at [532, 489] on p "Influencer shall comply with the following: GENERAL: • Must follow and regularl…" at bounding box center [576, 499] width 383 height 265
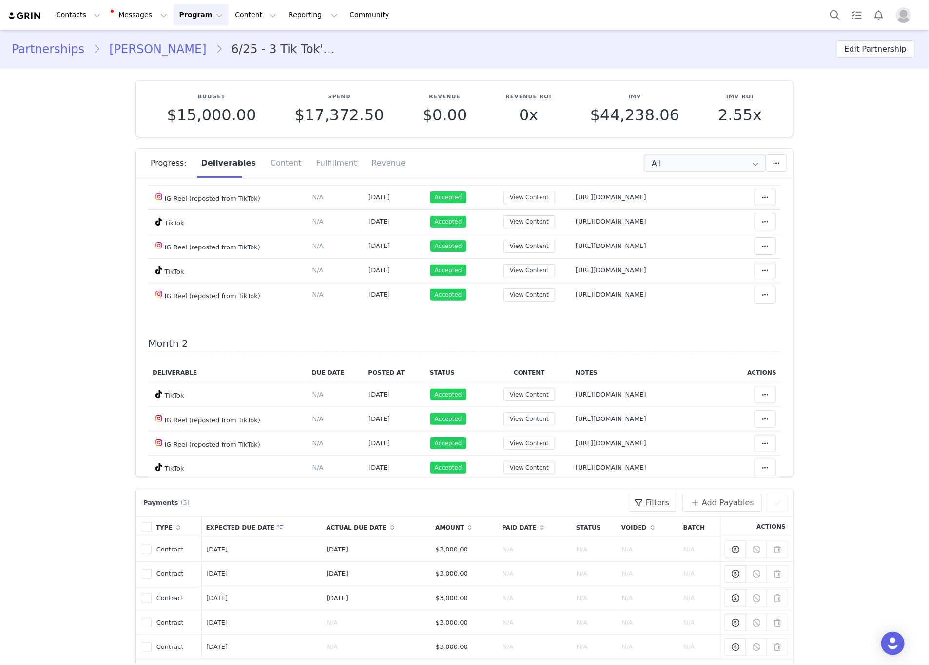
scroll to position [219, 0]
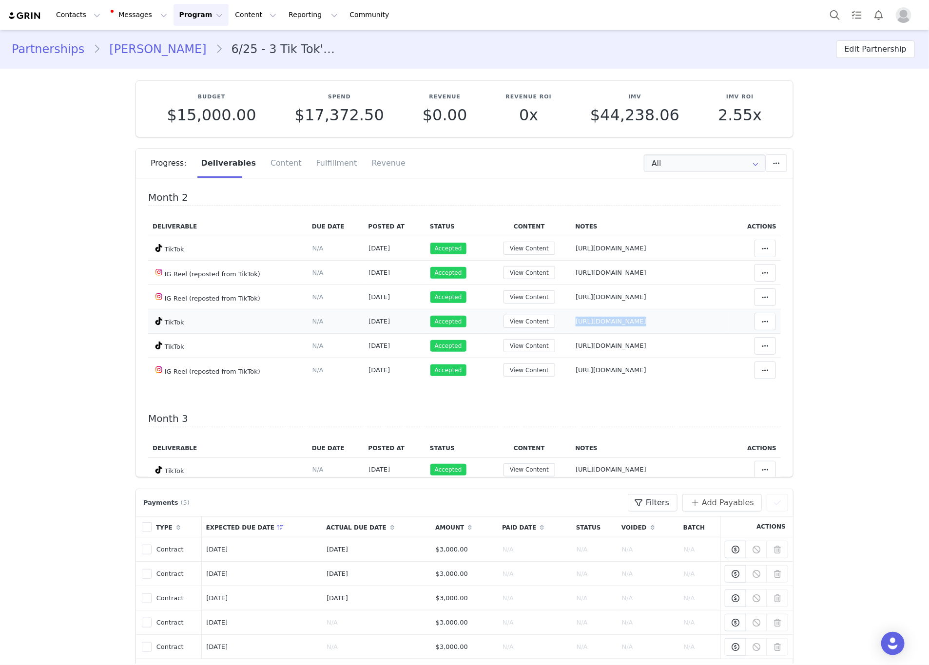
drag, startPoint x: 721, startPoint y: 322, endPoint x: 548, endPoint y: 320, distance: 172.5
click at [532, 328] on tr "TikTok Deliverable Due Date Set the date you expect this content to go live. Sa…" at bounding box center [464, 321] width 633 height 24
drag, startPoint x: 548, startPoint y: 320, endPoint x: 666, endPoint y: 302, distance: 118.9
click at [645, 292] on td "Notes Save Cancel https://www.instagram.com/reel/DNrKdiFZKFC/" at bounding box center [650, 297] width 158 height 24
drag, startPoint x: 722, startPoint y: 321, endPoint x: 542, endPoint y: 319, distance: 179.8
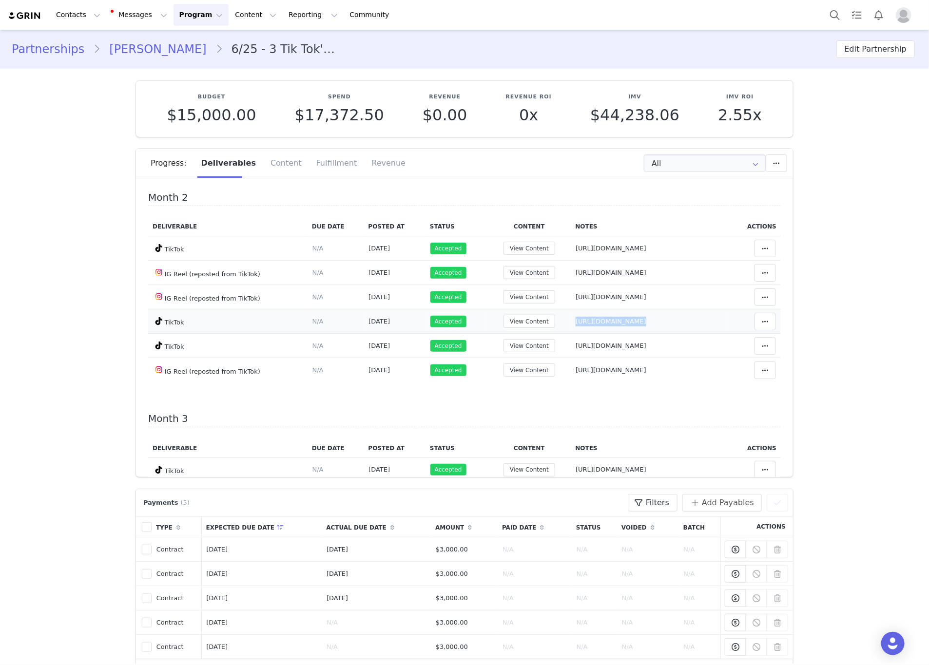
click at [528, 321] on tr "TikTok Deliverable Due Date Set the date you expect this content to go live. Sa…" at bounding box center [464, 321] width 633 height 24
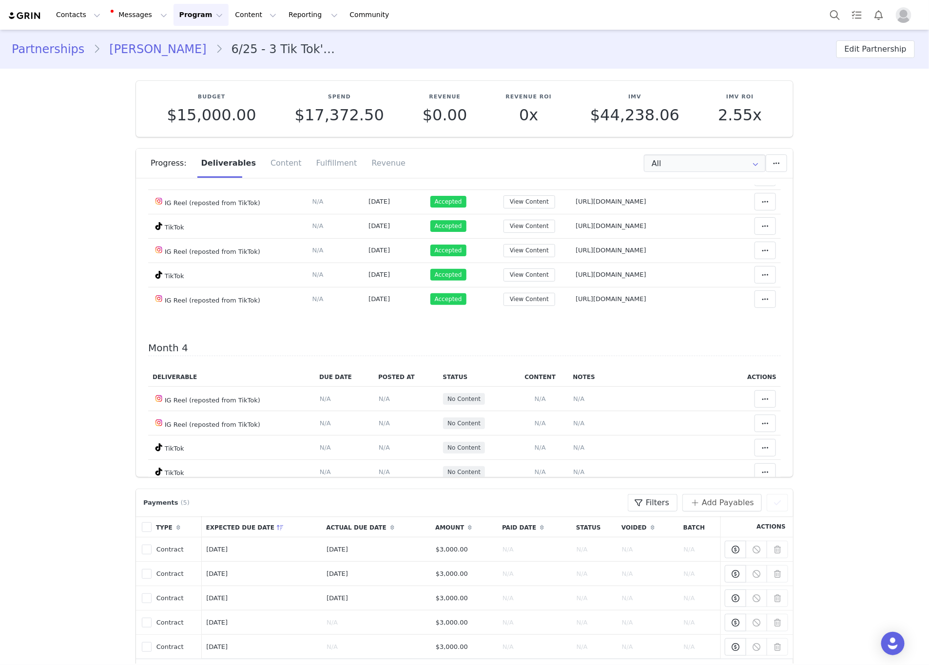
scroll to position [731, 0]
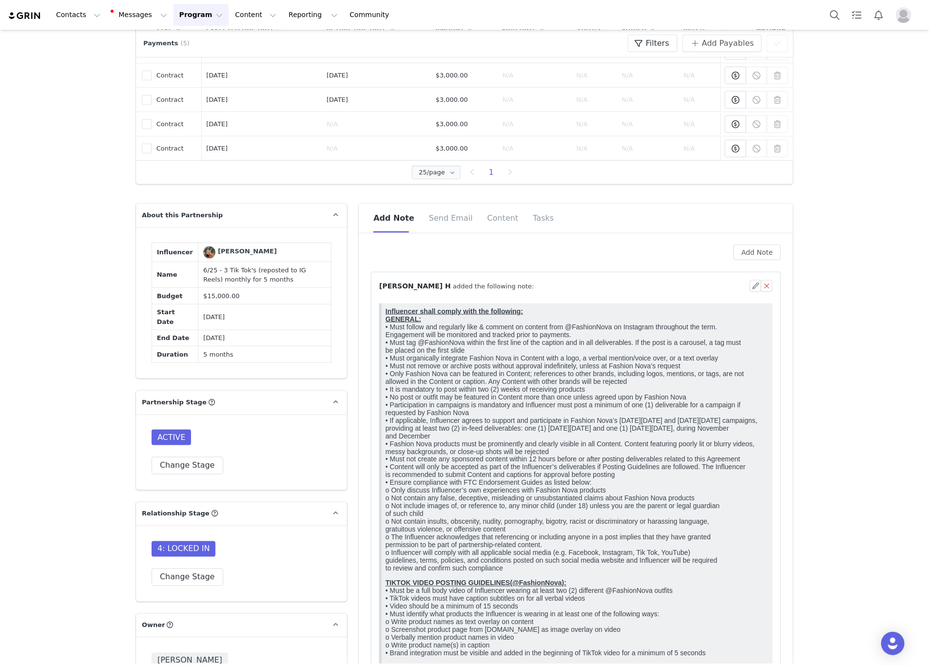
click at [521, 492] on p "Influencer shall comply with the following: GENERAL: • Must follow and regularl…" at bounding box center [576, 439] width 383 height 265
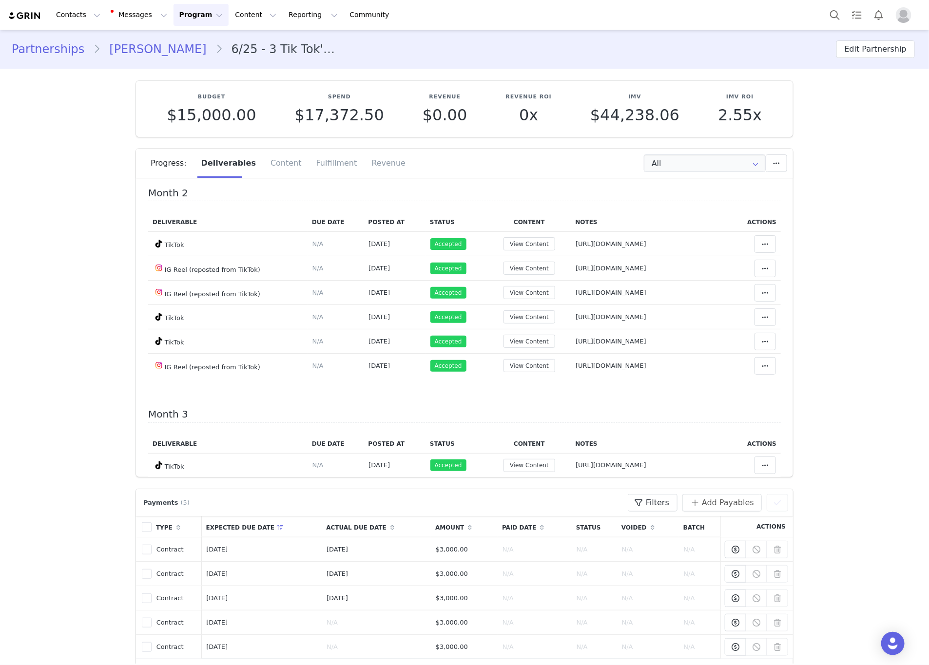
scroll to position [219, 0]
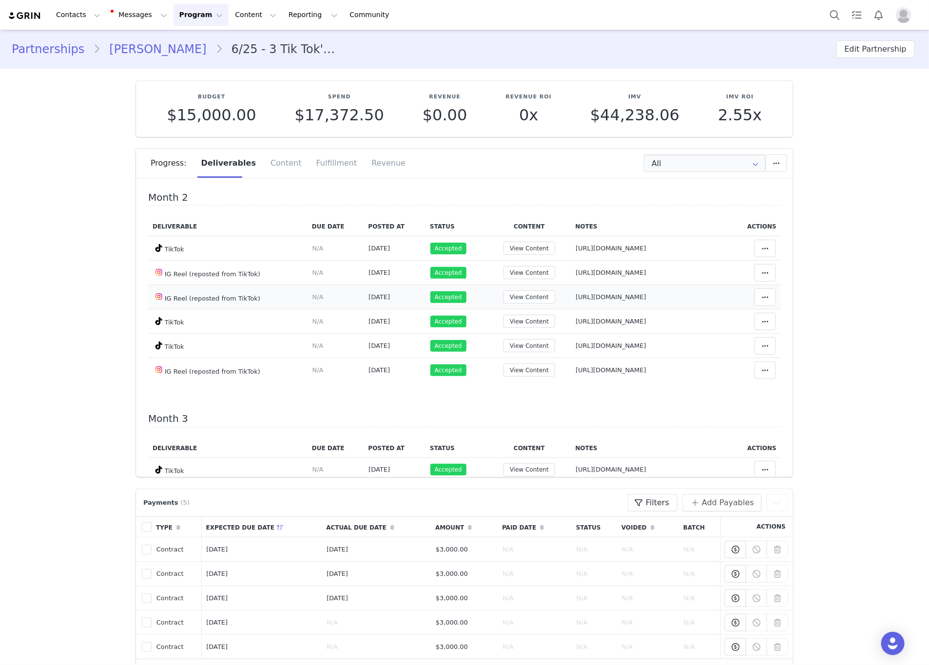
drag, startPoint x: 672, startPoint y: 299, endPoint x: 521, endPoint y: 300, distance: 150.6
click at [513, 301] on tr "IG Reel (reposted from TikTok) Deliverable Due Date Set the date you expect thi…" at bounding box center [464, 297] width 633 height 24
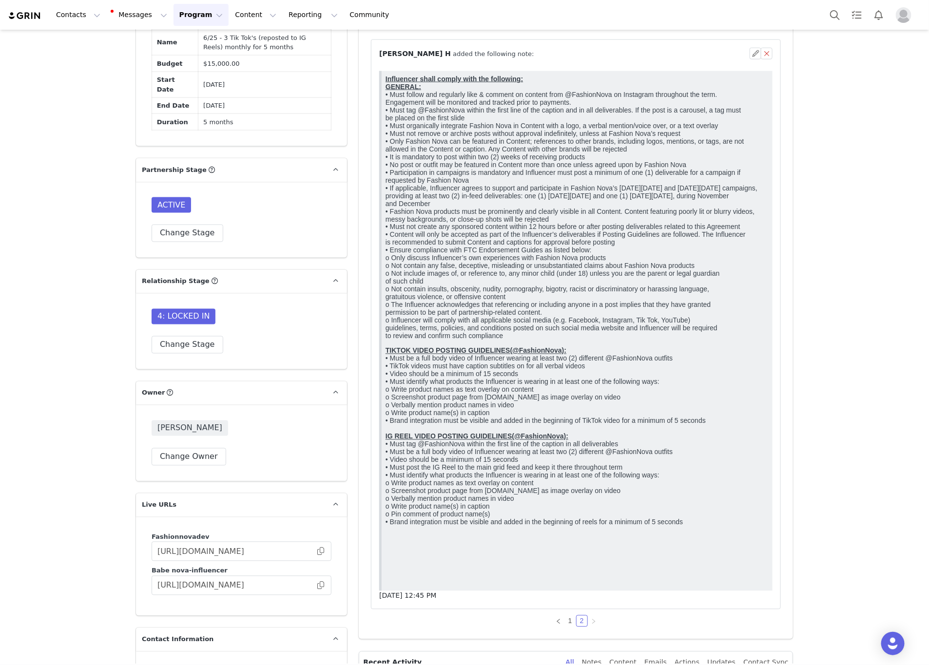
scroll to position [439, 0]
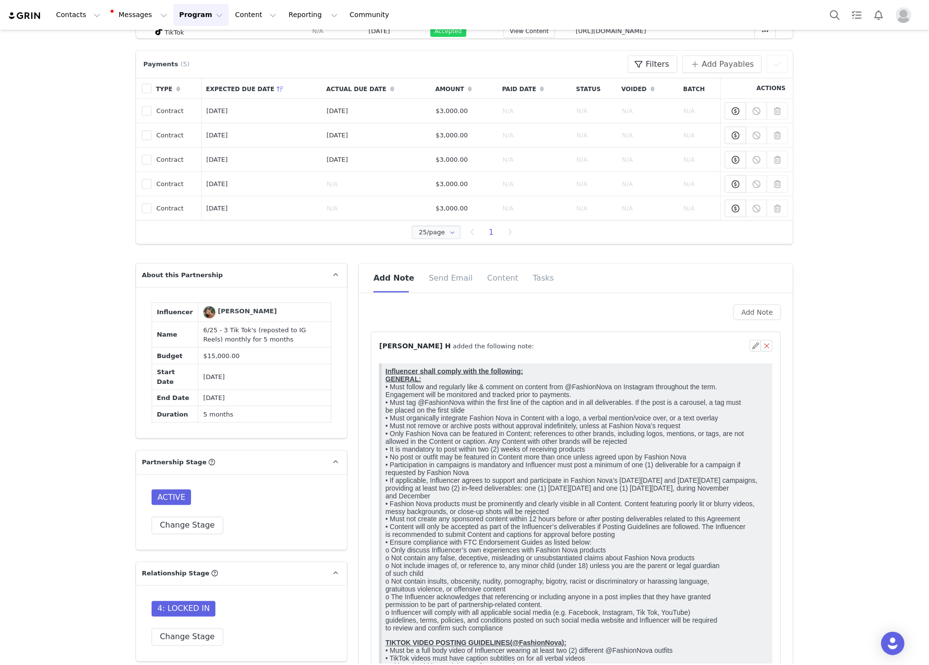
click at [525, 336] on article "⁨ Marlen H ⁩ added the following note: Jun 4, 2025, 12:45 PM" at bounding box center [576, 617] width 410 height 570
click at [520, 341] on article "⁨ Marlen H ⁩ added the following note: Jun 4, 2025, 12:45 PM" at bounding box center [576, 617] width 410 height 570
click at [518, 348] on div "⁨ Marlen H ⁩ added the following note:" at bounding box center [564, 346] width 370 height 10
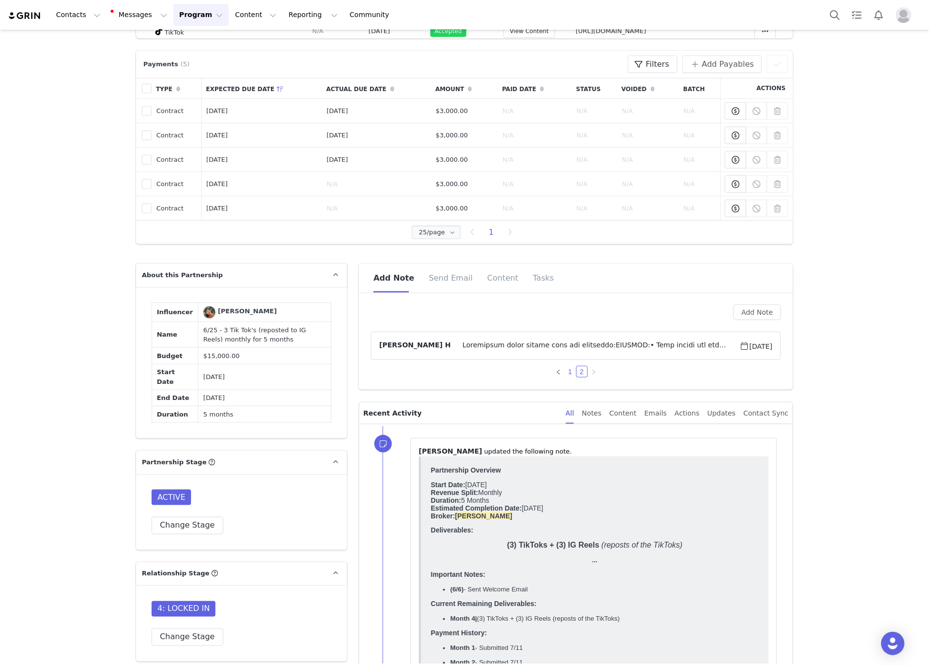
click at [565, 373] on link "1" at bounding box center [570, 371] width 11 height 11
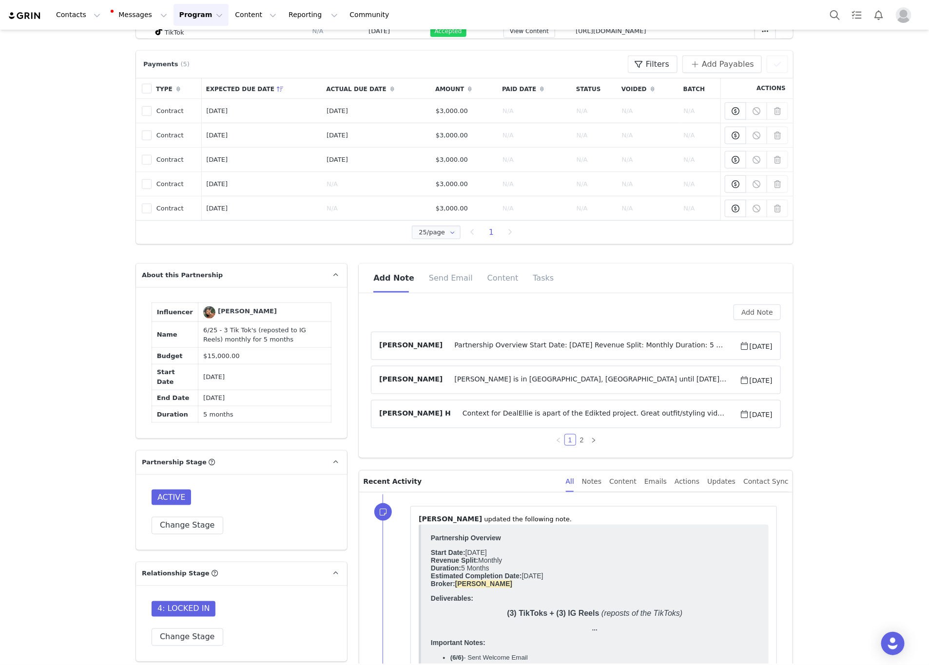
click at [640, 344] on span "Partnership Overview Start Date: June 2025 Revenue Split: Monthly Duration: 5 M…" at bounding box center [591, 346] width 297 height 12
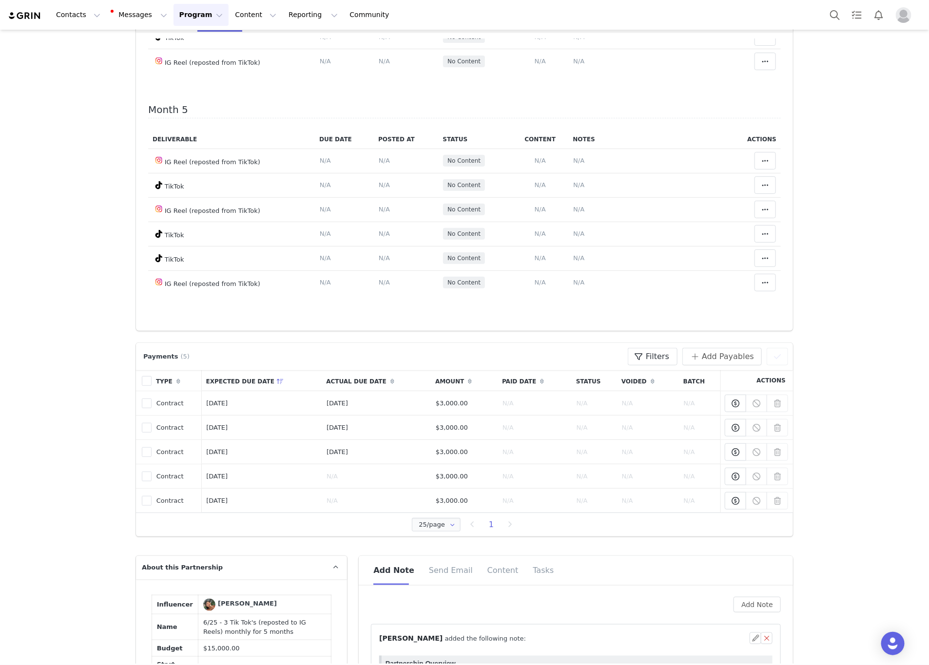
scroll to position [840, 0]
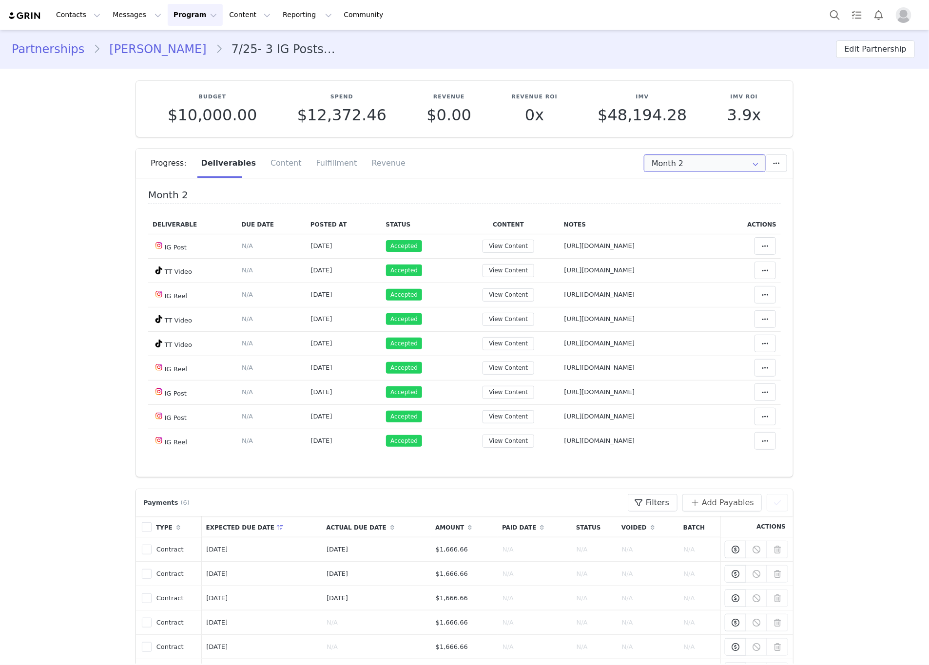
click at [686, 168] on input "Month 2" at bounding box center [705, 163] width 122 height 18
click at [670, 284] on li "All Months" at bounding box center [704, 288] width 132 height 17
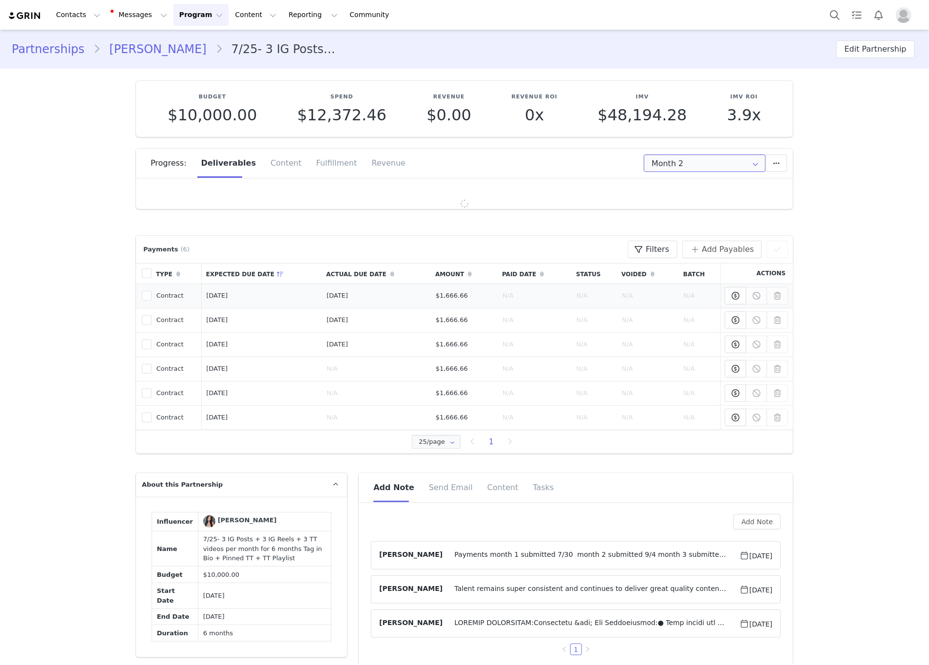
type input "All"
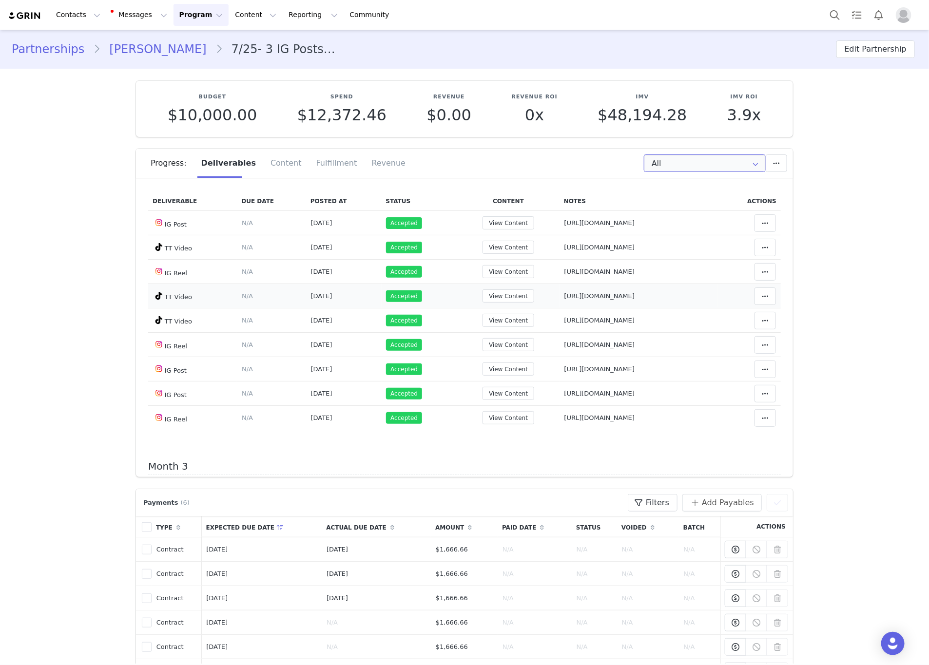
scroll to position [292, 0]
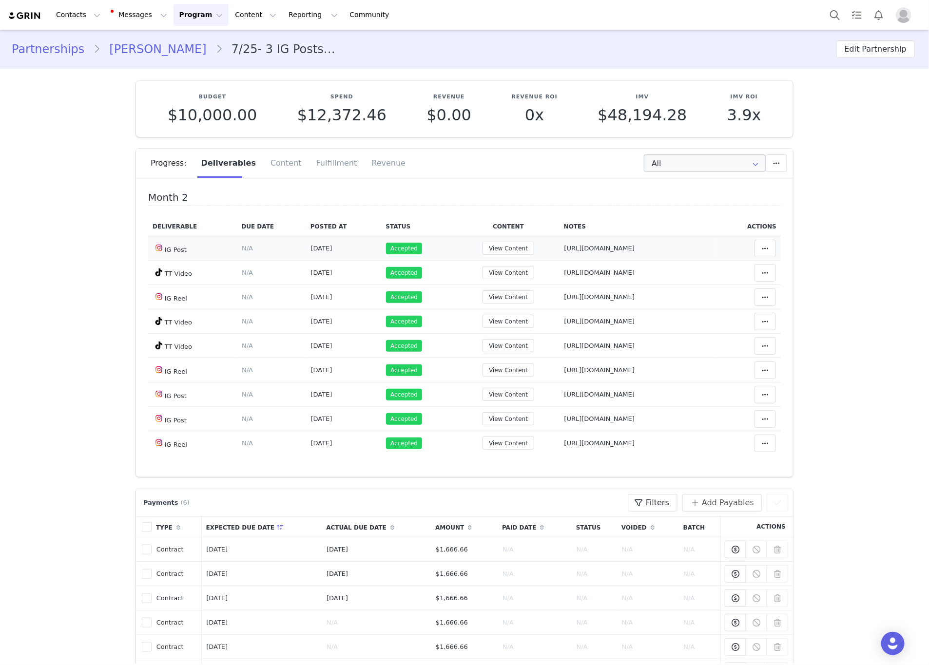
drag, startPoint x: 621, startPoint y: 253, endPoint x: 525, endPoint y: 249, distance: 96.6
click at [559, 254] on td "Notes Save Cancel [URL][DOMAIN_NAME]" at bounding box center [638, 248] width 158 height 24
drag, startPoint x: 707, startPoint y: 279, endPoint x: 514, endPoint y: 284, distance: 193.1
click at [559, 284] on td "Notes Save Cancel [URL][DOMAIN_NAME]" at bounding box center [638, 273] width 158 height 24
drag, startPoint x: 659, startPoint y: 304, endPoint x: 520, endPoint y: 300, distance: 138.9
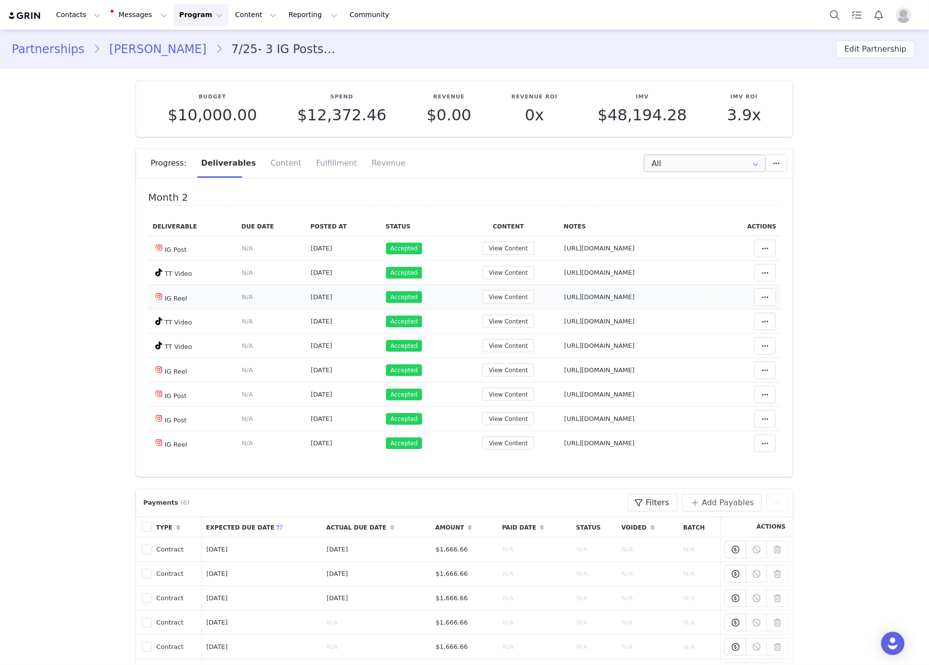
click at [559, 306] on td "Notes Save Cancel [URL][DOMAIN_NAME]" at bounding box center [638, 297] width 158 height 24
drag, startPoint x: 707, startPoint y: 326, endPoint x: 520, endPoint y: 324, distance: 187.2
click at [506, 329] on tr "TT Video Deliverable Due Date Set the date you expect this content to go live. …" at bounding box center [464, 321] width 633 height 24
drag, startPoint x: 648, startPoint y: 355, endPoint x: 509, endPoint y: 359, distance: 139.4
click at [509, 358] on tr "TT Video Deliverable Due Date Set the date you expect this content to go live. …" at bounding box center [464, 346] width 633 height 24
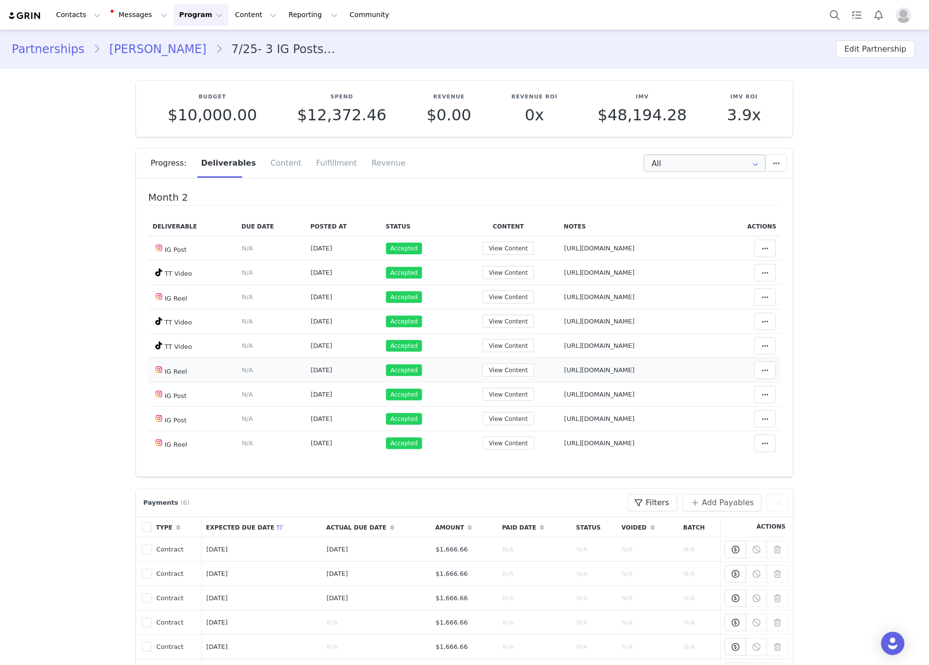
drag, startPoint x: 564, startPoint y: 381, endPoint x: 519, endPoint y: 376, distance: 45.5
click at [507, 383] on tr "IG Reel Deliverable Due Date Set the date you expect this content to go live. S…" at bounding box center [464, 370] width 633 height 24
drag, startPoint x: 650, startPoint y: 404, endPoint x: 507, endPoint y: 400, distance: 142.4
click at [507, 400] on tr "IG Post Deliverable Due Date Set the date you expect this content to go live. S…" at bounding box center [464, 395] width 633 height 24
drag, startPoint x: 655, startPoint y: 420, endPoint x: 518, endPoint y: 423, distance: 137.0
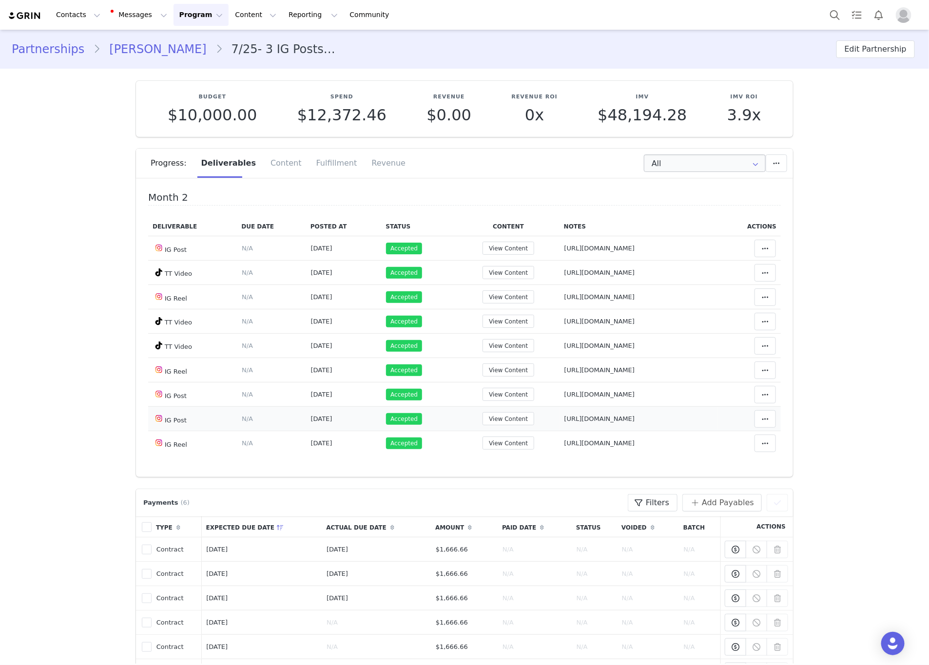
click at [559, 423] on td "Notes Save Cancel [URL][DOMAIN_NAME]" at bounding box center [638, 419] width 158 height 24
drag, startPoint x: 652, startPoint y: 448, endPoint x: 527, endPoint y: 448, distance: 125.2
click at [506, 452] on tr "IG Reel Deliverable Due Date Set the date you expect this content to go live. S…" at bounding box center [464, 443] width 633 height 24
click at [718, 159] on input "All" at bounding box center [705, 163] width 122 height 18
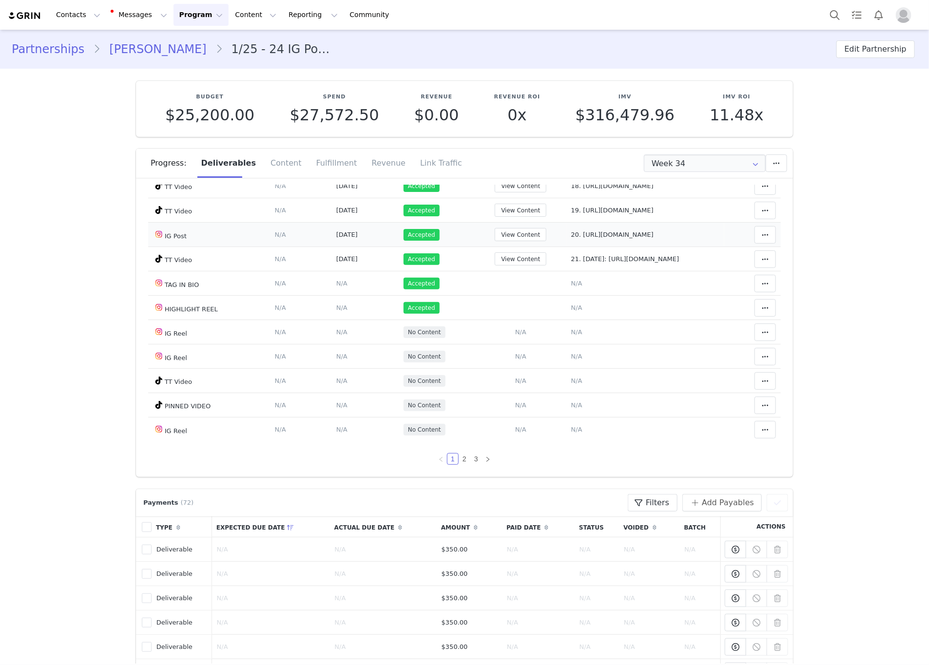
drag, startPoint x: 618, startPoint y: 224, endPoint x: 534, endPoint y: 231, distance: 85.1
click at [566, 231] on td "Notes Save Cancel 20. [URL][DOMAIN_NAME]" at bounding box center [645, 235] width 158 height 24
drag, startPoint x: 596, startPoint y: 266, endPoint x: 527, endPoint y: 265, distance: 68.7
click at [520, 265] on tr "TT Video Deliverable Due Date Set the date you expect this content to go live. …" at bounding box center [464, 259] width 633 height 24
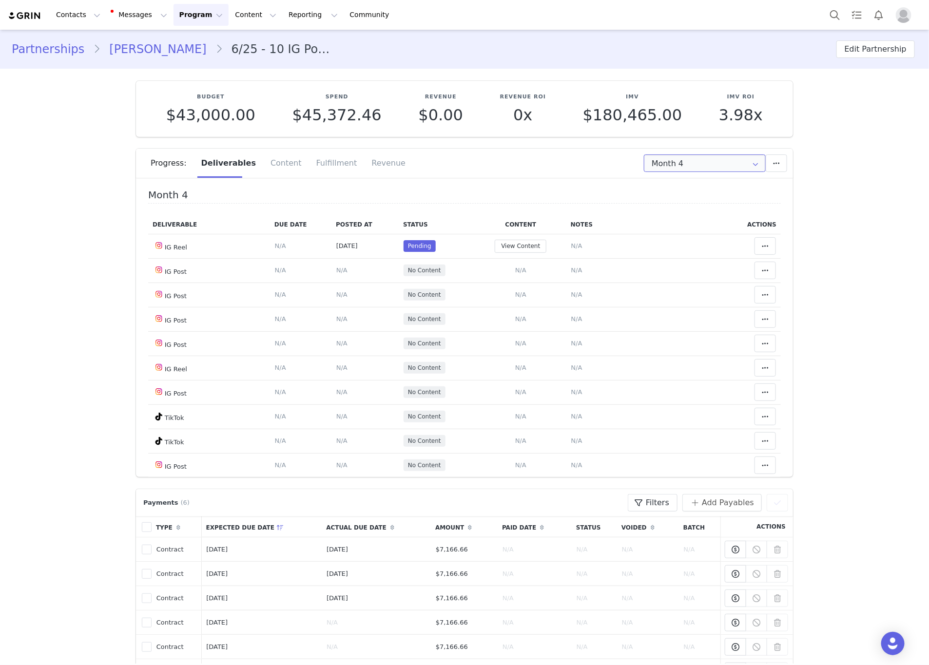
click at [647, 158] on input "Month 4" at bounding box center [705, 163] width 122 height 18
click at [683, 289] on li "All Months" at bounding box center [704, 288] width 132 height 17
type input "All"
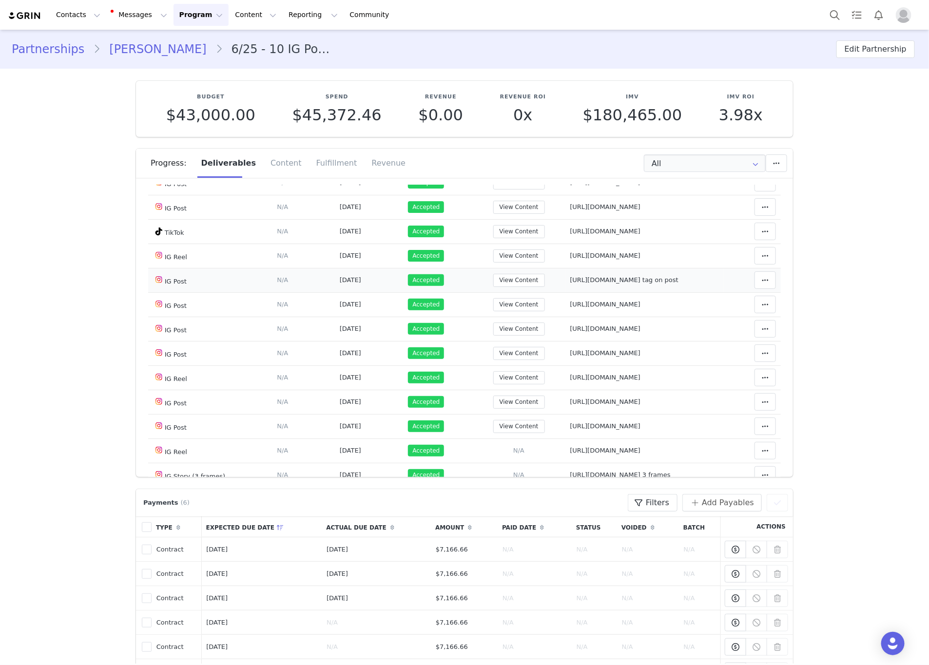
scroll to position [1023, 0]
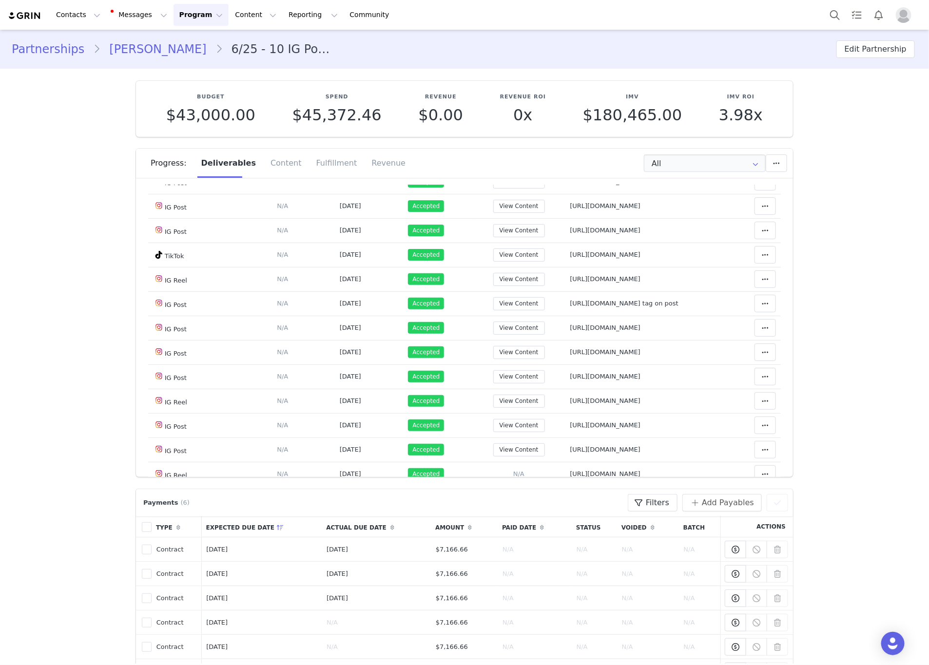
drag, startPoint x: 654, startPoint y: 248, endPoint x: 527, endPoint y: 255, distance: 126.9
click at [565, 170] on td "Notes Save Cancel https://www.instagram.com/p/DNqhboBR2oj/" at bounding box center [644, 157] width 158 height 24
click at [662, 146] on th "Notes" at bounding box center [644, 136] width 158 height 19
drag, startPoint x: 666, startPoint y: 258, endPoint x: 520, endPoint y: 262, distance: 146.3
click at [565, 170] on td "Notes Save Cancel https://www.instagram.com/p/DNqhboBR2oj/" at bounding box center [644, 157] width 158 height 24
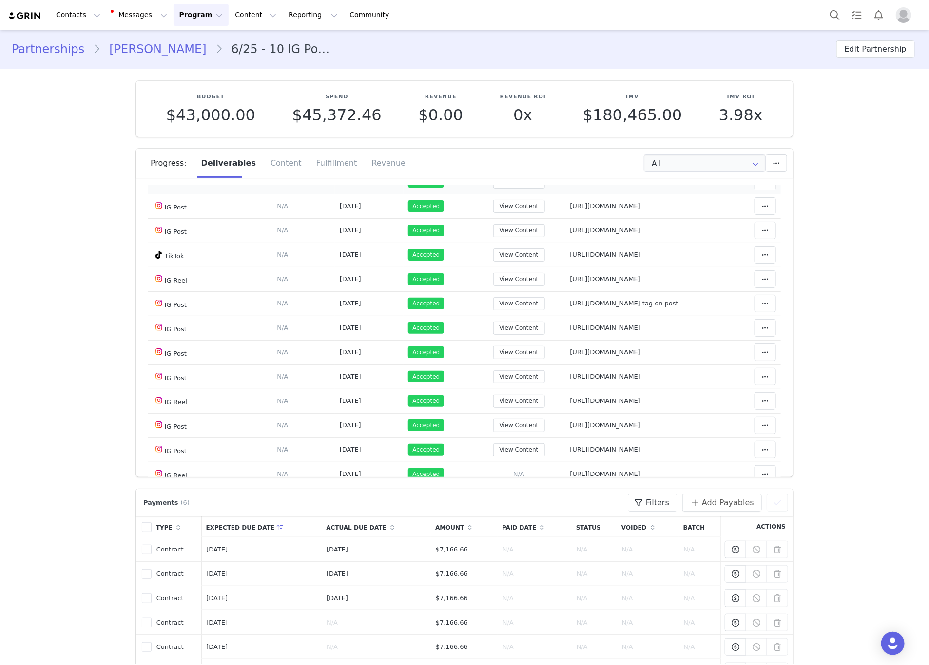
drag, startPoint x: 690, startPoint y: 275, endPoint x: 522, endPoint y: 284, distance: 167.9
click at [565, 194] on td "Notes Save Cancel https://www.instagram.com/p/DN3c0jM4rJA/?img_index=1" at bounding box center [644, 182] width 158 height 24
drag, startPoint x: 667, startPoint y: 306, endPoint x: 529, endPoint y: 301, distance: 137.5
click at [565, 218] on td "Notes Save Cancel https://www.instagram.com/p/DOEPhpIkVJc/" at bounding box center [644, 206] width 158 height 24
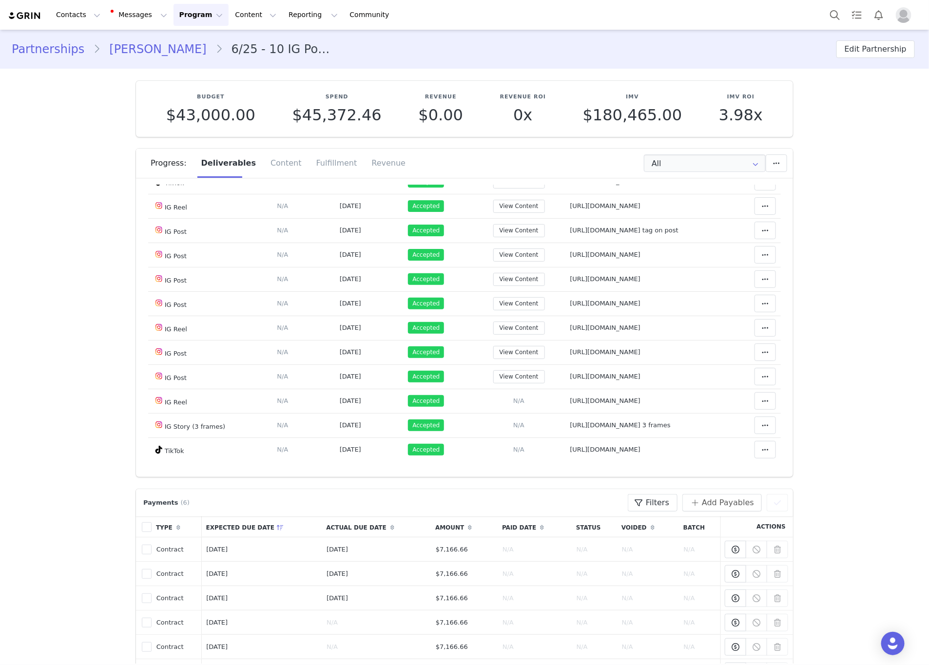
drag, startPoint x: 695, startPoint y: 254, endPoint x: 524, endPoint y: 256, distance: 171.1
click at [565, 170] on td "Notes Save Cancel https://www.instagram.com/p/DOG5K-5kfqL/?img_index=9" at bounding box center [644, 157] width 158 height 24
drag, startPoint x: 538, startPoint y: 278, endPoint x: 524, endPoint y: 279, distance: 14.2
click at [522, 194] on tr "TikTok Deliverable Due Date Set the date you expect this content to go live. Sa…" at bounding box center [464, 182] width 633 height 24
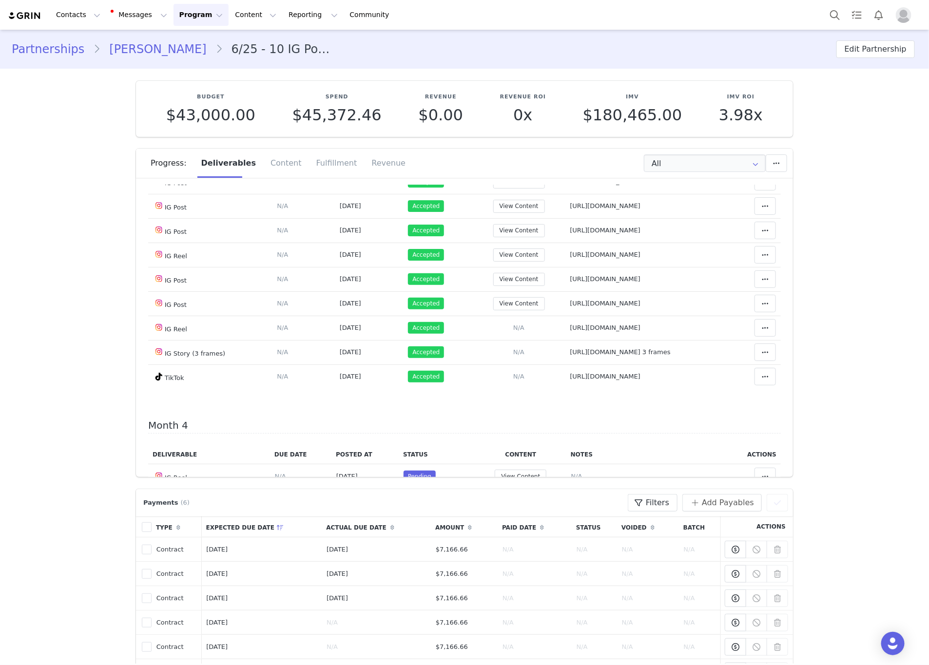
drag, startPoint x: 656, startPoint y: 231, endPoint x: 520, endPoint y: 233, distance: 137.0
click at [565, 145] on td "Notes Save Cancel https://www.instagram.com/p/DOV_8w-EUwp/" at bounding box center [644, 133] width 158 height 24
drag, startPoint x: 534, startPoint y: 248, endPoint x: 693, endPoint y: 249, distance: 159.4
click at [693, 170] on td "Notes Save Cancel https://www.instagram.com/p/DOcUWCkkRX8/?img_index=1 tag on p…" at bounding box center [644, 157] width 158 height 24
drag, startPoint x: 520, startPoint y: 283, endPoint x: 683, endPoint y: 279, distance: 163.8
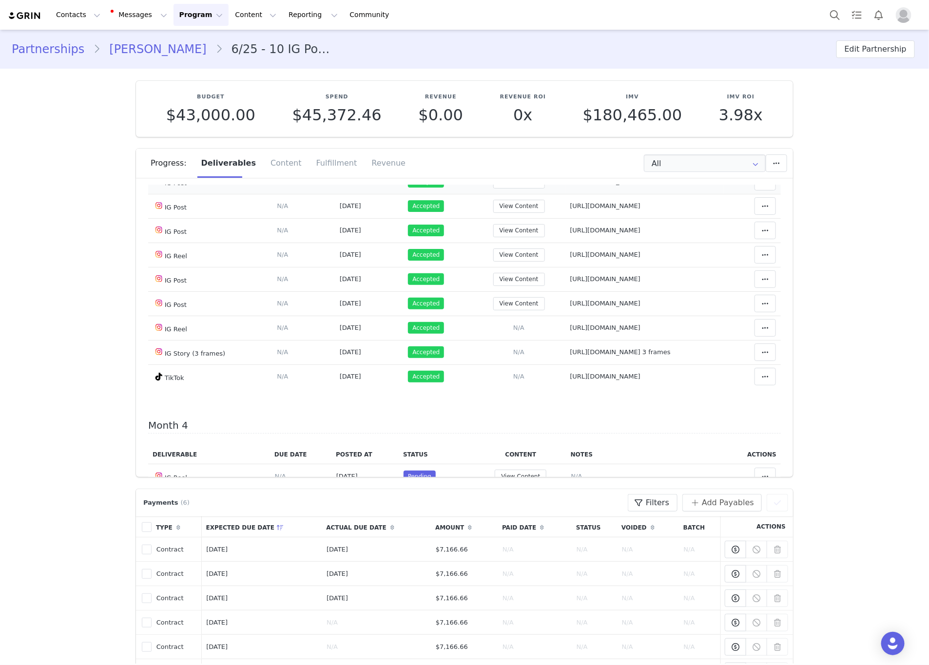
click at [699, 194] on td "Notes Save Cancel https://www.instagram.com/p/DOl0ek4EVZX/?img_index=1" at bounding box center [644, 182] width 158 height 24
drag, startPoint x: 676, startPoint y: 304, endPoint x: 515, endPoint y: 303, distance: 160.8
click at [515, 218] on tr "IG Post Deliverable Due Date Set the date you expect this content to go live. S…" at bounding box center [464, 206] width 633 height 24
drag, startPoint x: 534, startPoint y: 308, endPoint x: 541, endPoint y: 309, distance: 7.5
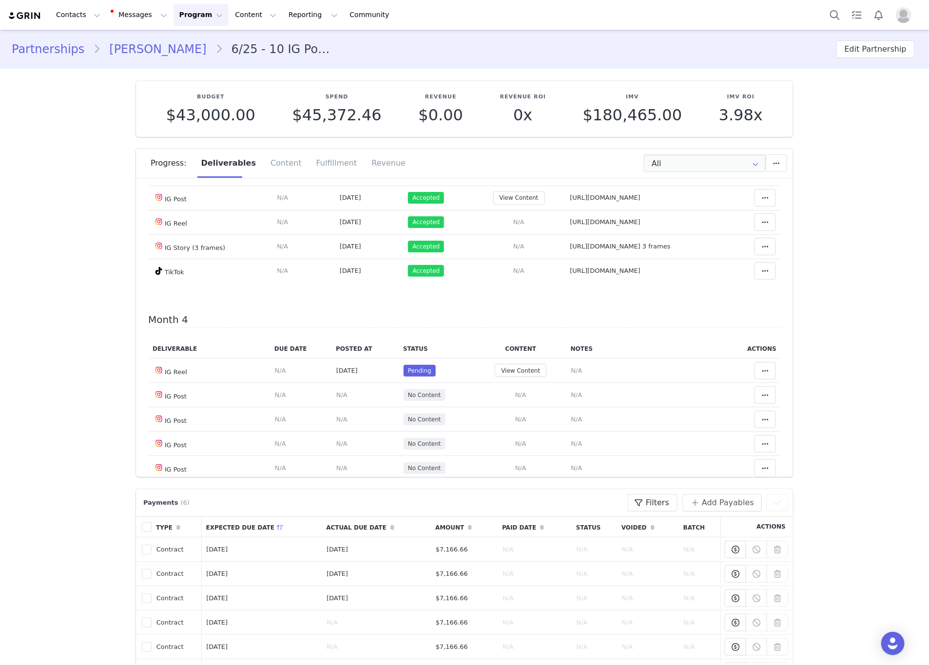
scroll to position [1243, 0]
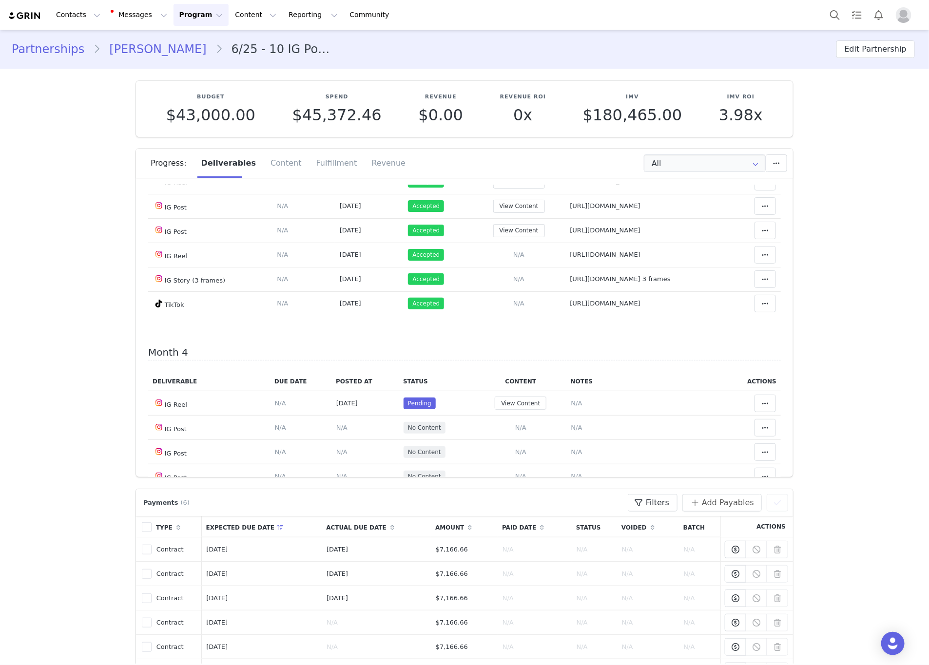
drag, startPoint x: 660, startPoint y: 258, endPoint x: 512, endPoint y: 268, distance: 148.5
click at [512, 170] on tr "IG Post Deliverable Due Date Set the date you expect this content to go live. S…" at bounding box center [464, 157] width 633 height 24
drag, startPoint x: 598, startPoint y: 278, endPoint x: 528, endPoint y: 281, distance: 70.2
click at [565, 194] on td "Notes Save Cancel https://www.instagram.com/reel/DO_PcRvkcLH/" at bounding box center [644, 182] width 158 height 24
drag, startPoint x: 670, startPoint y: 310, endPoint x: 520, endPoint y: 312, distance: 150.6
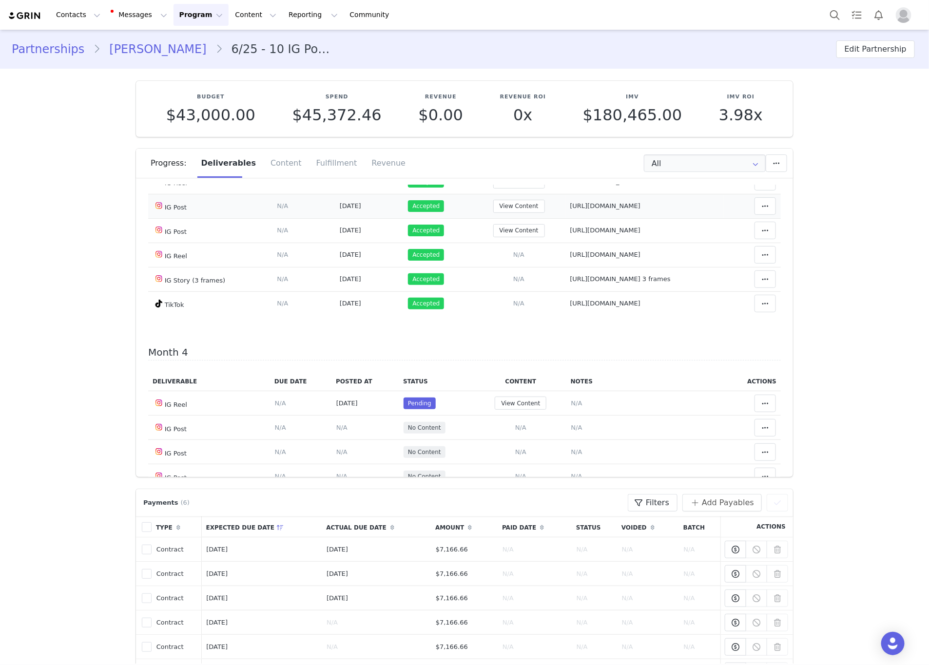
click at [565, 218] on td "Notes Save Cancel https://www.instagram.com/p/DPCPRwVkU4e/" at bounding box center [644, 206] width 158 height 24
click at [565, 243] on td "Notes Save Cancel https://www.instagram.com/p/DPKiUW0kb_A/?img_index=1" at bounding box center [644, 230] width 158 height 24
drag, startPoint x: 684, startPoint y: 358, endPoint x: 531, endPoint y: 358, distance: 153.0
click at [503, 267] on tr "IG Reel Deliverable Due Date Set the date you expect this content to go live. S…" at bounding box center [464, 255] width 633 height 24
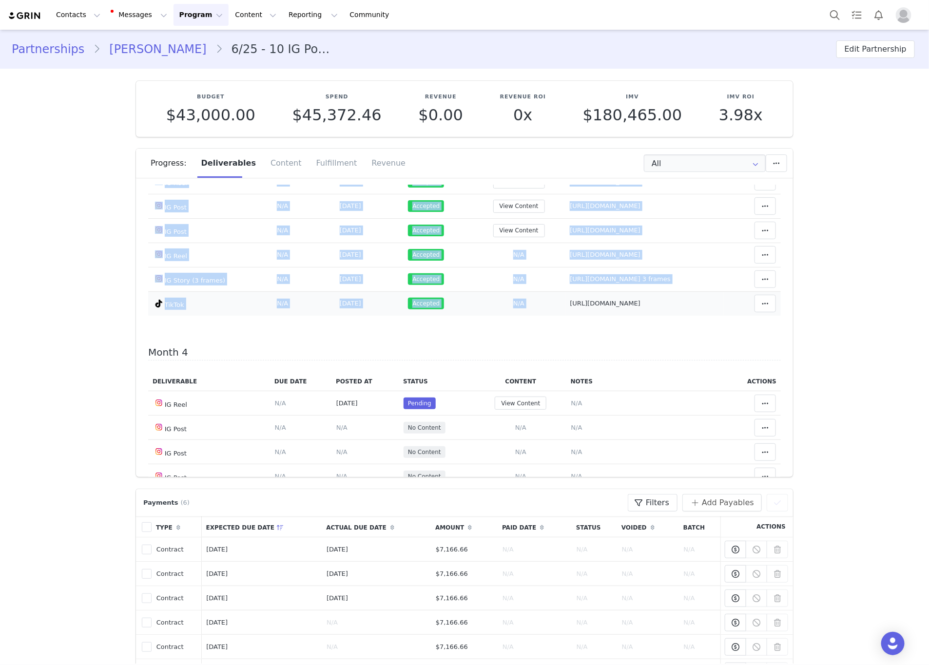
drag, startPoint x: 715, startPoint y: 408, endPoint x: 520, endPoint y: 405, distance: 194.5
click at [520, 316] on tr "TikTok Deliverable Due Date Set the date you expect this content to go live. Sa…" at bounding box center [464, 303] width 633 height 24
click at [721, 161] on input "All" at bounding box center [705, 163] width 122 height 18
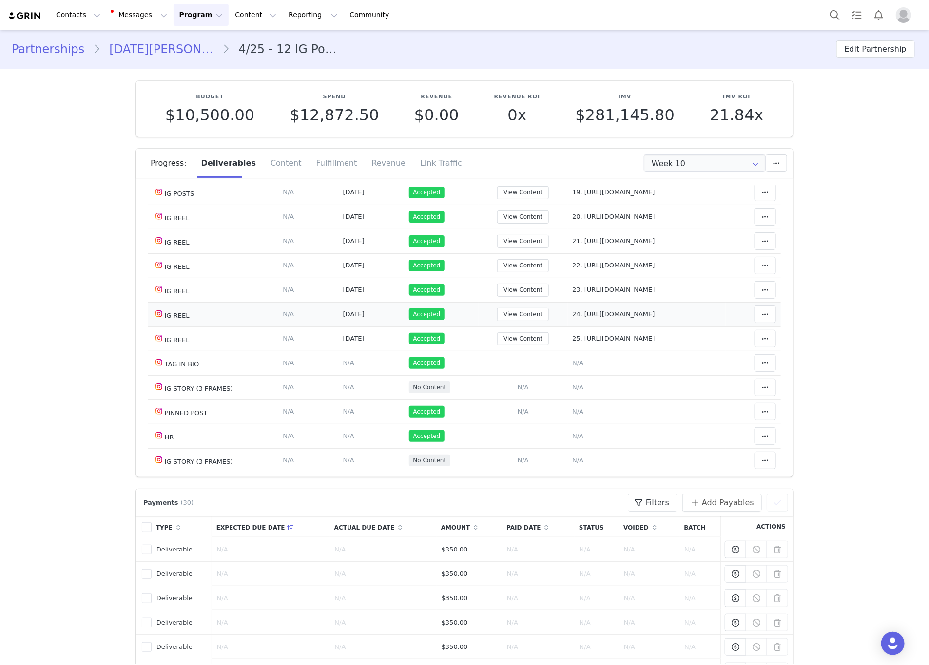
drag, startPoint x: 654, startPoint y: 341, endPoint x: 572, endPoint y: 337, distance: 82.5
click at [572, 327] on td "Notes Save Cancel 24. [URL][DOMAIN_NAME]" at bounding box center [647, 314] width 158 height 24
drag, startPoint x: 629, startPoint y: 357, endPoint x: 572, endPoint y: 360, distance: 57.1
click at [572, 351] on td "Notes Save Cancel 25. [URL][DOMAIN_NAME]" at bounding box center [647, 339] width 158 height 24
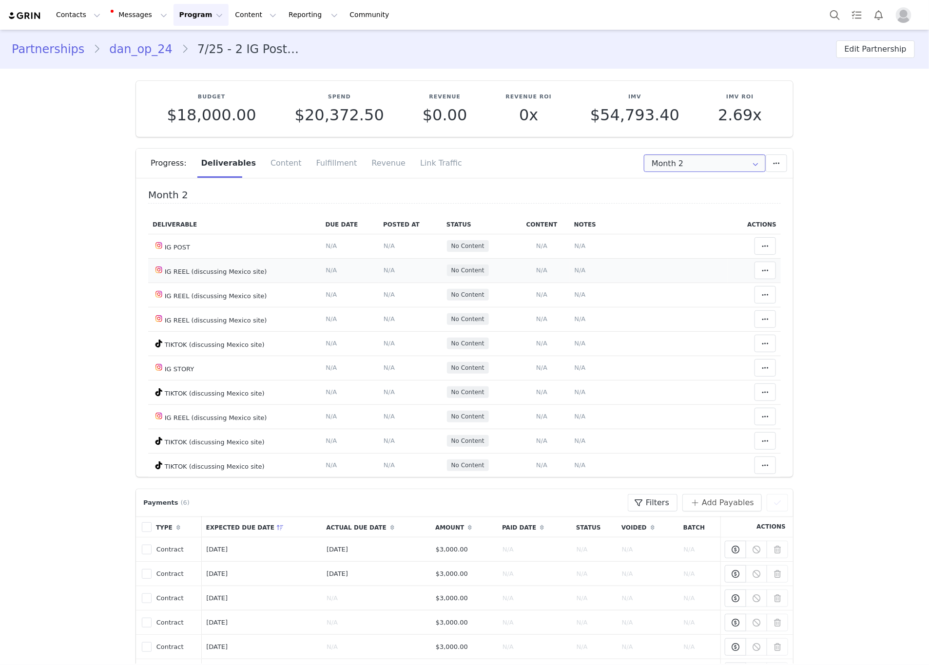
click at [673, 161] on input "Month 2" at bounding box center [705, 163] width 122 height 18
click at [665, 286] on li "All Months" at bounding box center [704, 288] width 132 height 17
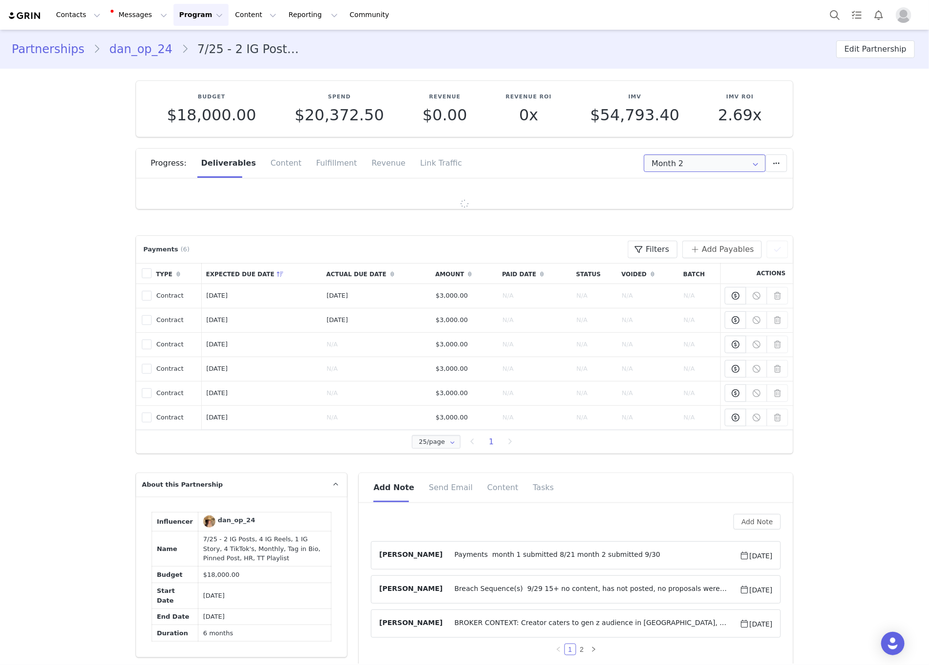
type input "All"
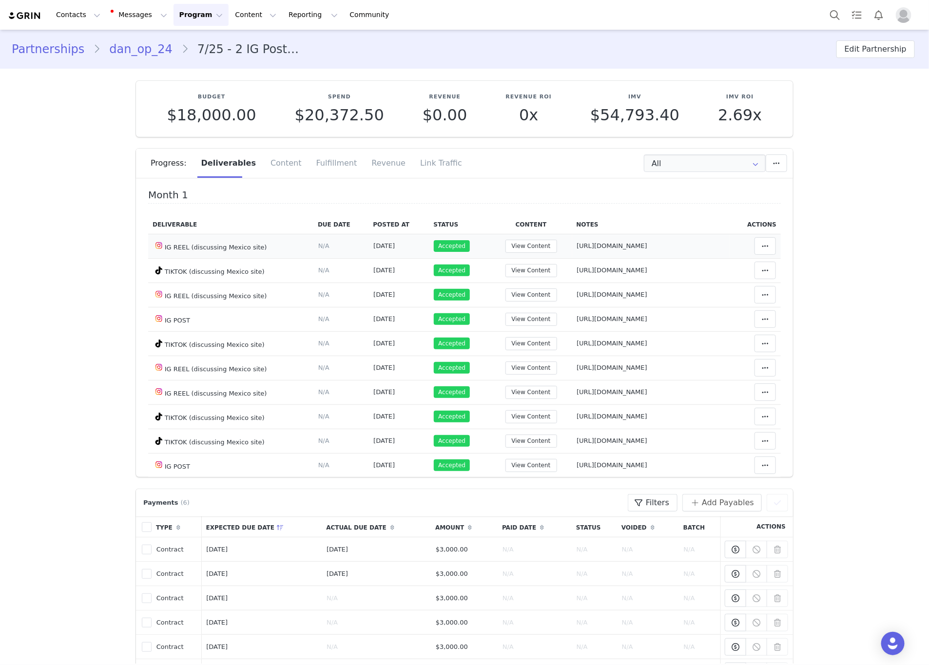
drag, startPoint x: 618, startPoint y: 243, endPoint x: 522, endPoint y: 252, distance: 96.5
click at [572, 252] on td "Notes Save Cancel https://www.instagram.com/p/DNXGIDItugV/" at bounding box center [651, 246] width 158 height 24
drag, startPoint x: 582, startPoint y: 265, endPoint x: 538, endPoint y: 268, distance: 44.4
click at [572, 269] on td "Notes Save Cancel https://www.tiktok.com/@dan_op_24/video/7539342912576834824" at bounding box center [651, 270] width 158 height 24
drag, startPoint x: 678, startPoint y: 294, endPoint x: 523, endPoint y: 299, distance: 155.0
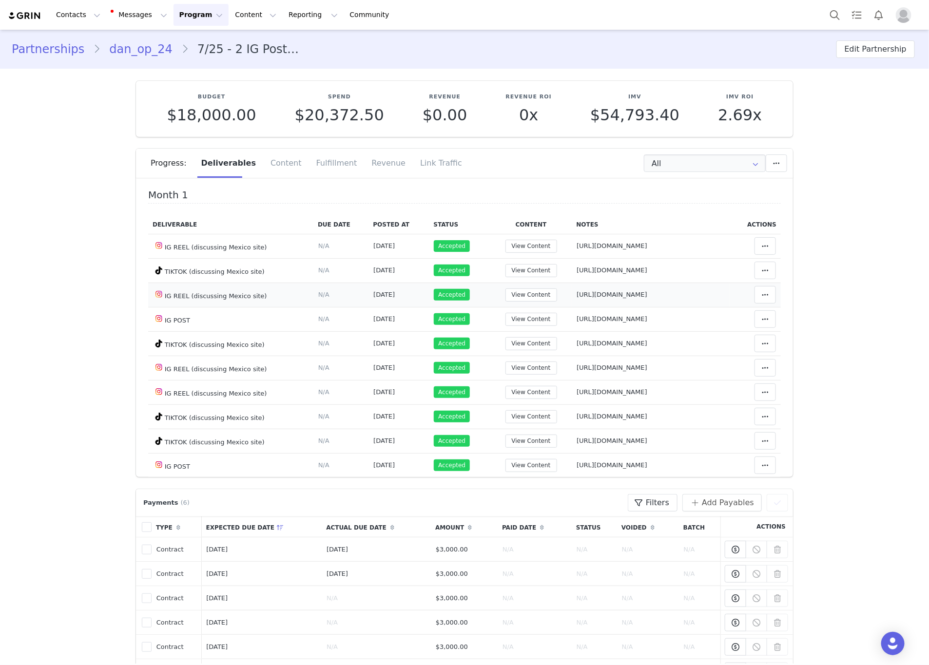
click at [572, 299] on td "Notes Save Cancel https://www.instagram.com/reel/DNcYvVDNzc9" at bounding box center [651, 295] width 158 height 24
drag, startPoint x: 667, startPoint y: 316, endPoint x: 509, endPoint y: 315, distance: 157.4
click at [509, 315] on tr "IG POST Deliverable Due Date Set the date you expect this content to go live. S…" at bounding box center [464, 319] width 633 height 24
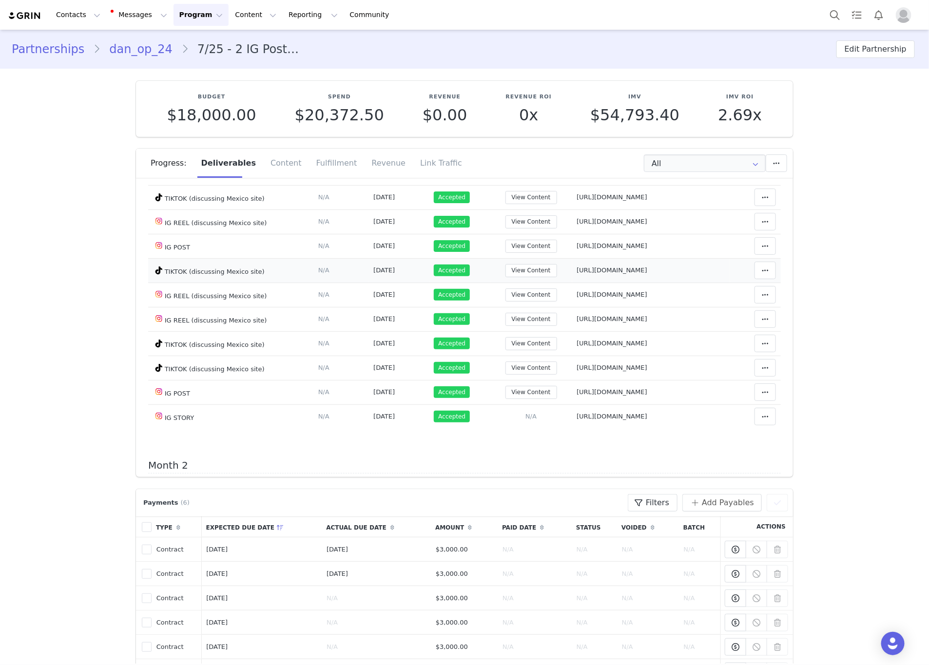
drag, startPoint x: 715, startPoint y: 270, endPoint x: 540, endPoint y: 268, distance: 175.0
click at [572, 275] on td "Notes Save Cancel https://www.tiktok.com/@dan_op_24/video/7541219056796339464" at bounding box center [651, 270] width 158 height 24
click at [647, 296] on span "https://www.instagram.com/reel/DNuT2c22tP5" at bounding box center [612, 294] width 71 height 7
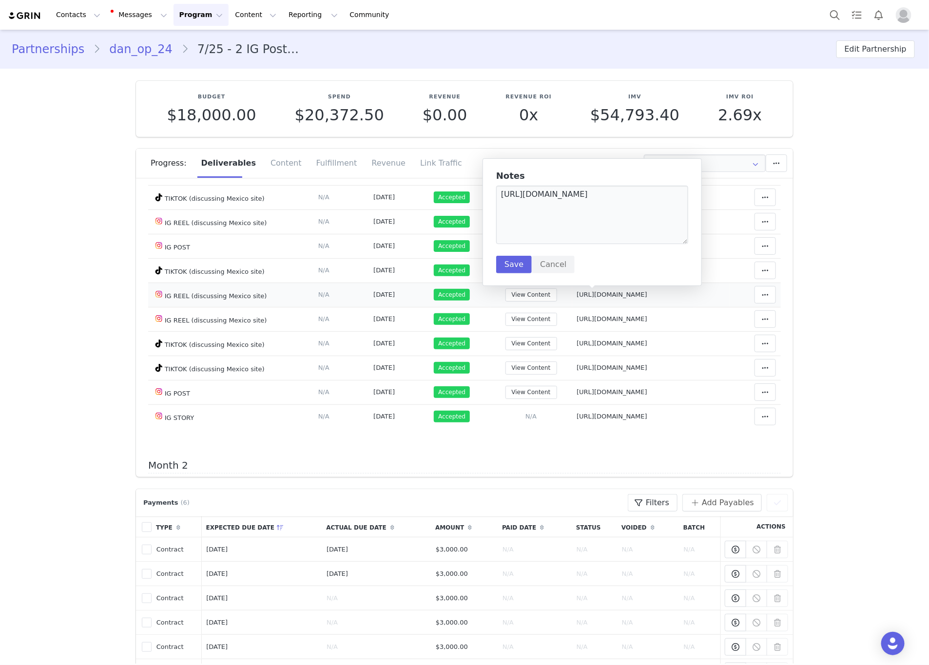
drag, startPoint x: 673, startPoint y: 297, endPoint x: 528, endPoint y: 298, distance: 144.7
click at [572, 298] on td "https://www.instagram.com/reel/DNuT2c22tP5" at bounding box center [651, 295] width 158 height 24
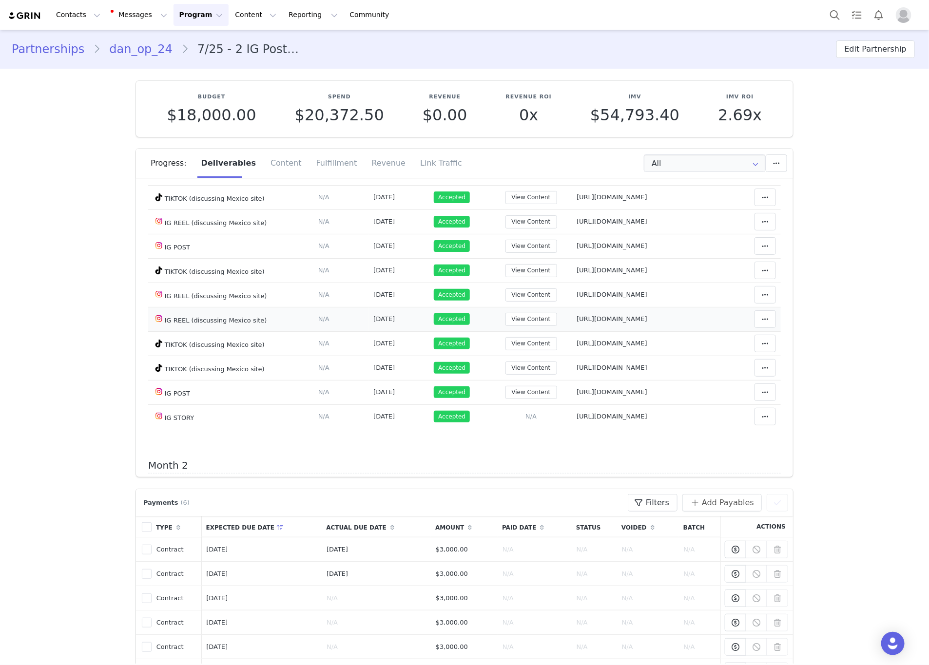
drag, startPoint x: 663, startPoint y: 322, endPoint x: 539, endPoint y: 319, distance: 124.3
click at [572, 318] on td "Notes Save Cancel https://www.instagram.com/reel/DN9yUHljS9R" at bounding box center [651, 319] width 158 height 24
drag, startPoint x: 644, startPoint y: 339, endPoint x: 521, endPoint y: 344, distance: 122.9
click at [521, 344] on tr "TIKTOK (discussing Mexico site) Deliverable Due Date Set the date you expect th…" at bounding box center [464, 343] width 633 height 24
drag, startPoint x: 720, startPoint y: 374, endPoint x: 519, endPoint y: 373, distance: 200.8
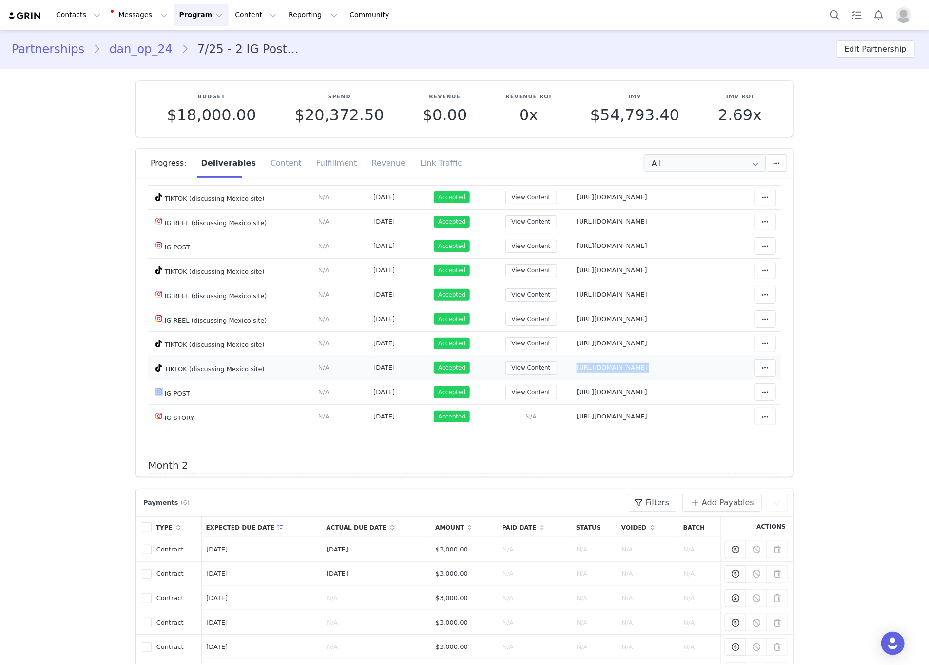
click at [519, 373] on tr "TIKTOK (discussing Mexico site) Deliverable Due Date Set the date you expect th…" at bounding box center [464, 368] width 633 height 24
drag, startPoint x: 664, startPoint y: 397, endPoint x: 515, endPoint y: 391, distance: 149.2
click at [515, 391] on tr "IG POST Deliverable Due Date Set the date you expect this content to go live. S…" at bounding box center [464, 392] width 633 height 24
click at [670, 166] on input "All" at bounding box center [705, 163] width 122 height 18
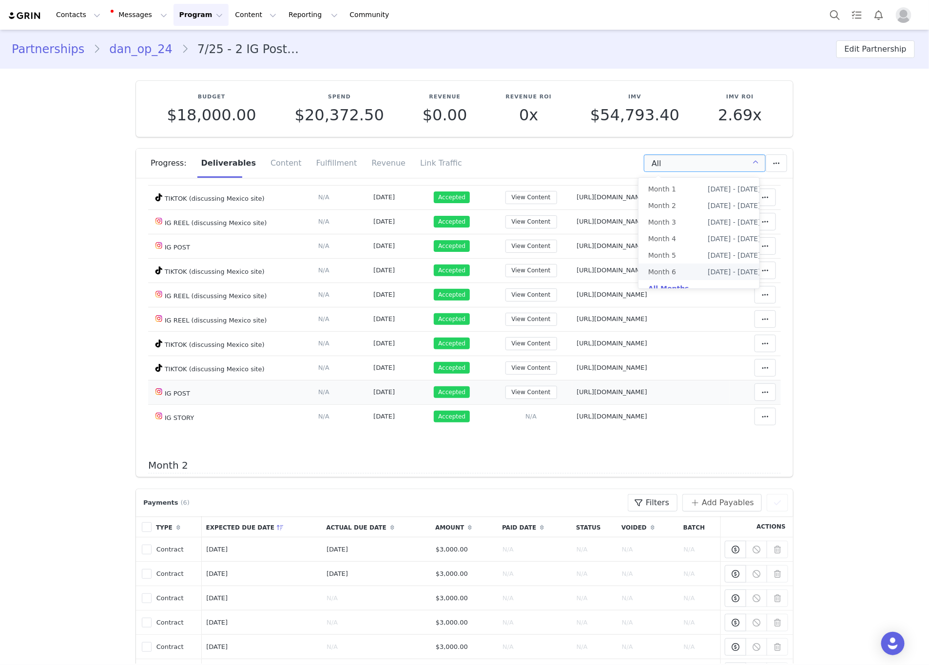
scroll to position [146, 0]
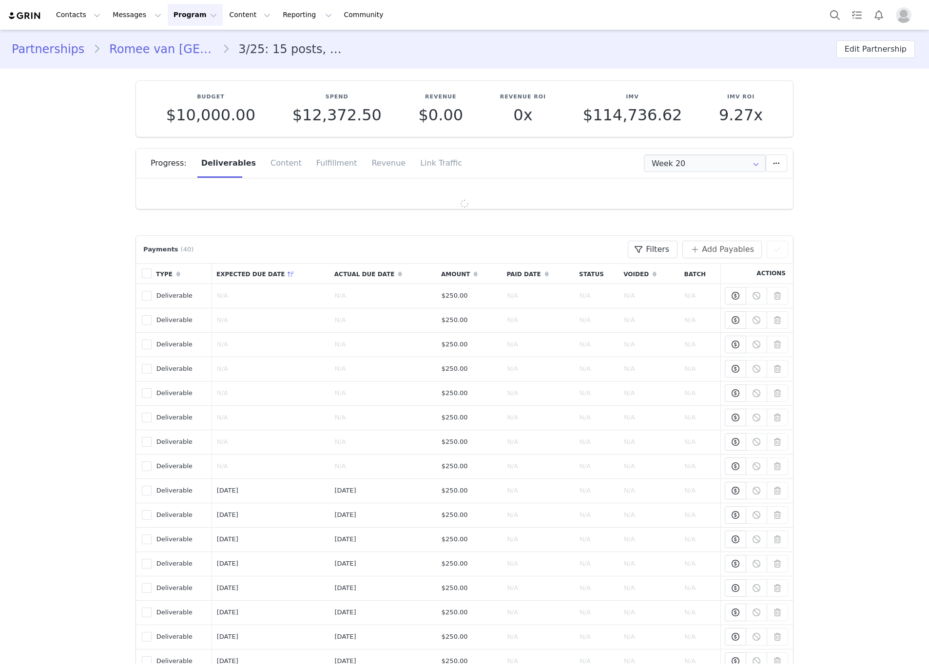
type input "+31 ([GEOGRAPHIC_DATA])"
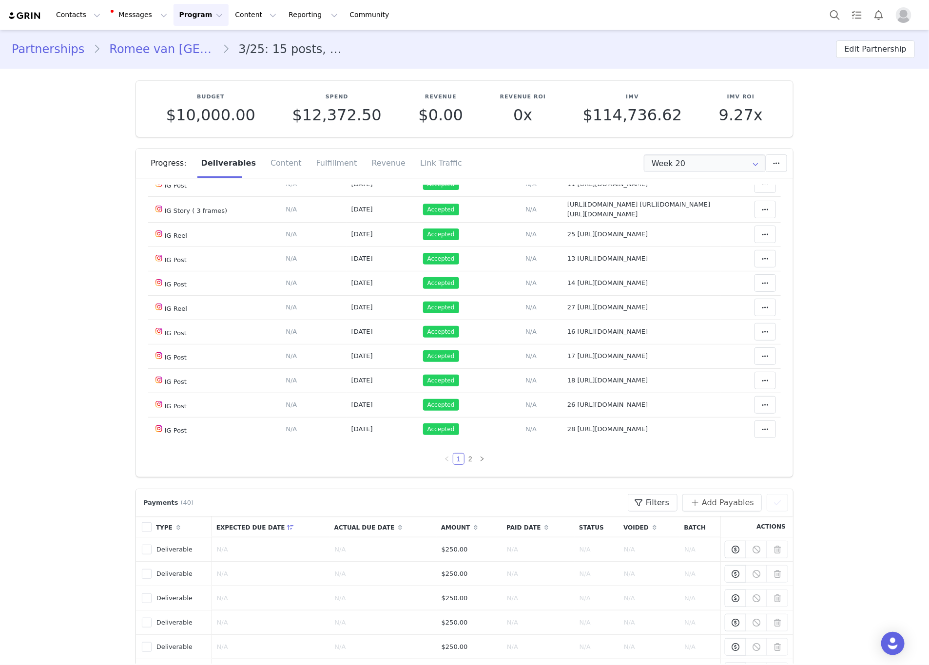
scroll to position [597, 0]
click at [465, 457] on link "2" at bounding box center [470, 459] width 11 height 11
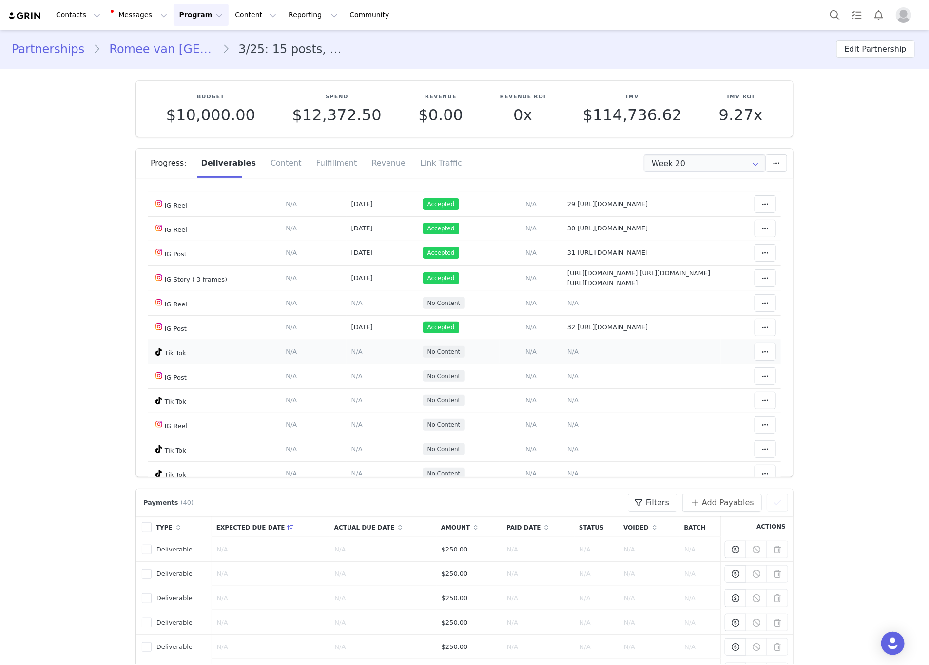
scroll to position [0, 0]
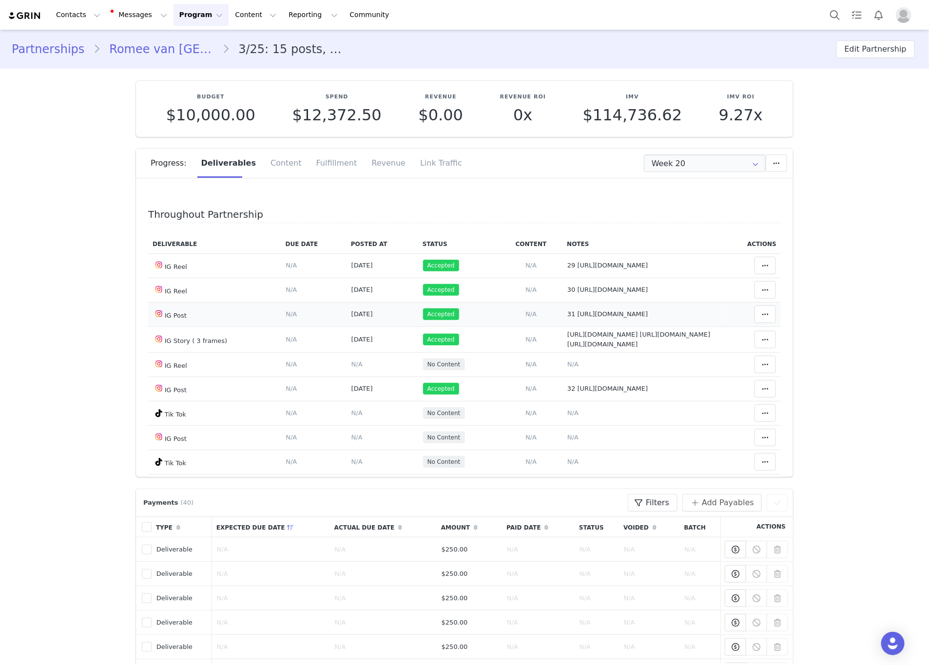
drag, startPoint x: 602, startPoint y: 326, endPoint x: 563, endPoint y: 313, distance: 41.0
click at [563, 313] on td "Notes Save Cancel 31 [URL][DOMAIN_NAME]" at bounding box center [641, 314] width 158 height 24
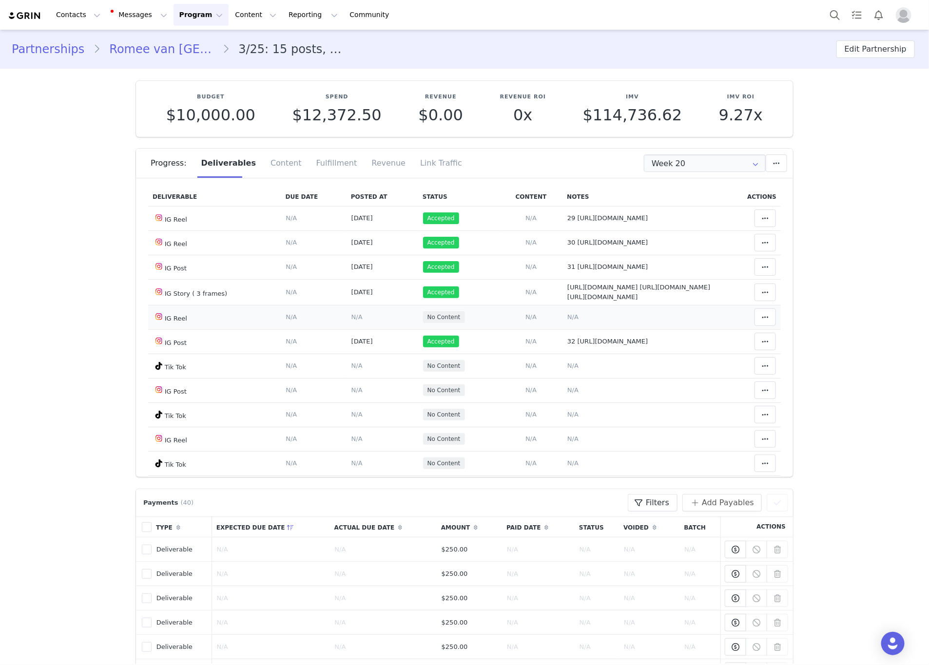
scroll to position [73, 0]
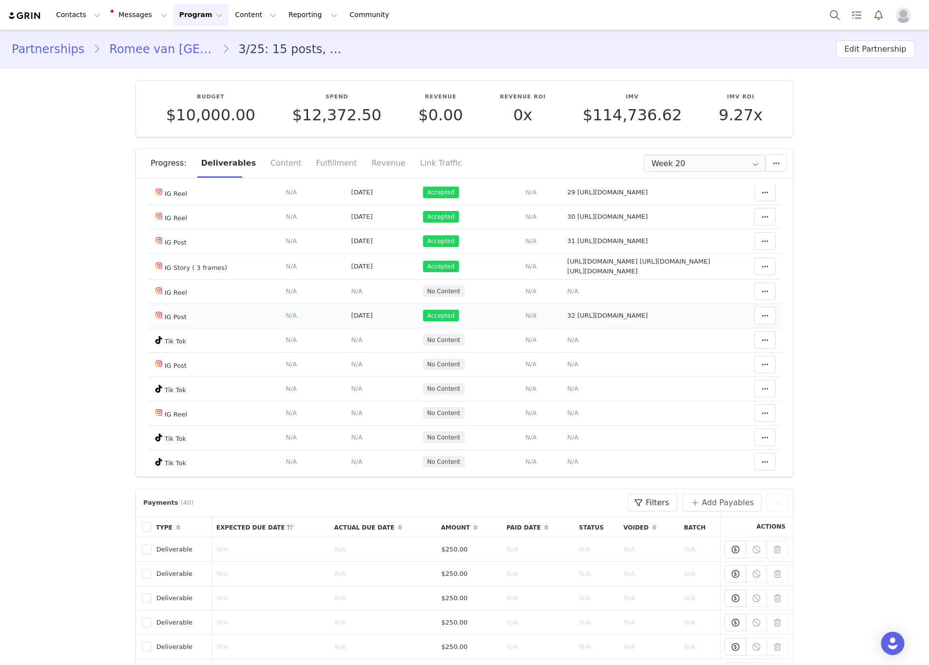
drag, startPoint x: 612, startPoint y: 371, endPoint x: 568, endPoint y: 360, distance: 45.4
click at [568, 360] on tbody "IG Reel Deliverable Due Date Set the date you expect this content to go live. S…" at bounding box center [464, 327] width 633 height 294
click at [588, 319] on span "32 [URL][DOMAIN_NAME]" at bounding box center [607, 315] width 80 height 7
type textarea "32 [URL][DOMAIN_NAME]"
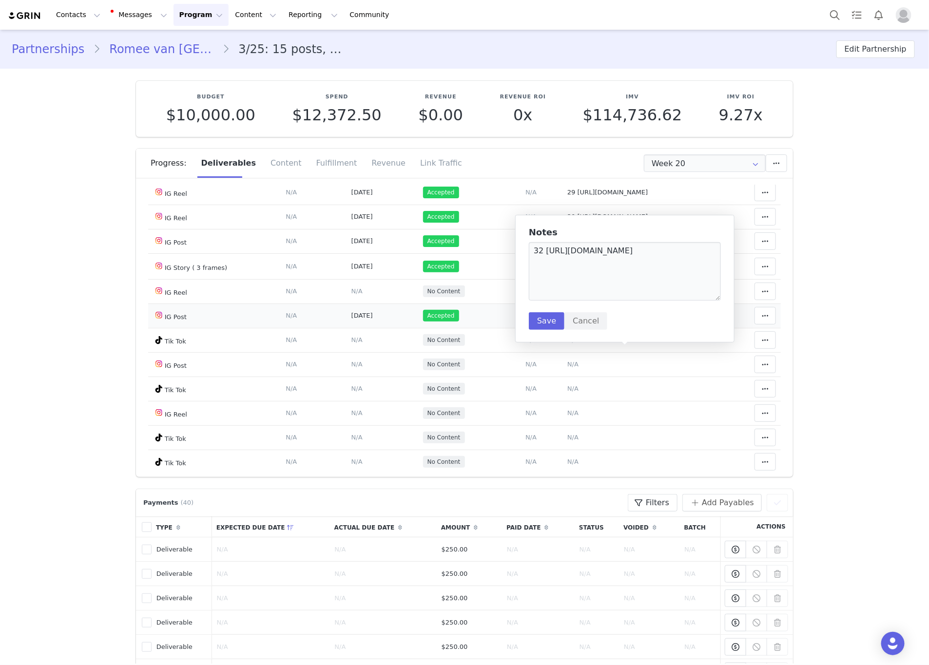
drag, startPoint x: 597, startPoint y: 361, endPoint x: 564, endPoint y: 356, distance: 32.6
click at [564, 328] on td "32 https://www.instagram.com/p/DPCN-dzjMj_/?img_index=1" at bounding box center [641, 316] width 158 height 24
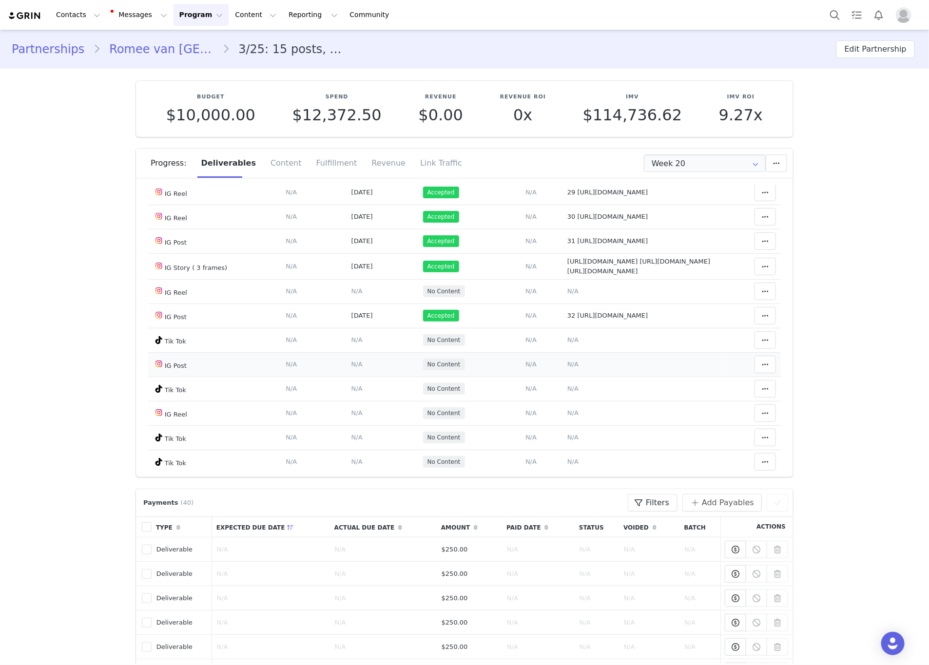
scroll to position [149, 0]
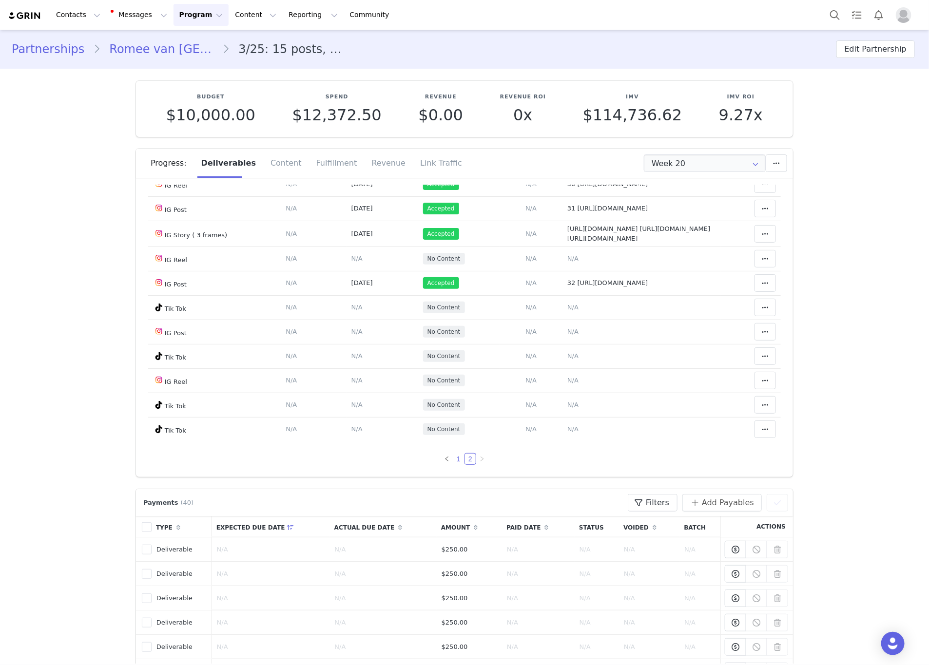
click at [453, 457] on link "1" at bounding box center [458, 459] width 11 height 11
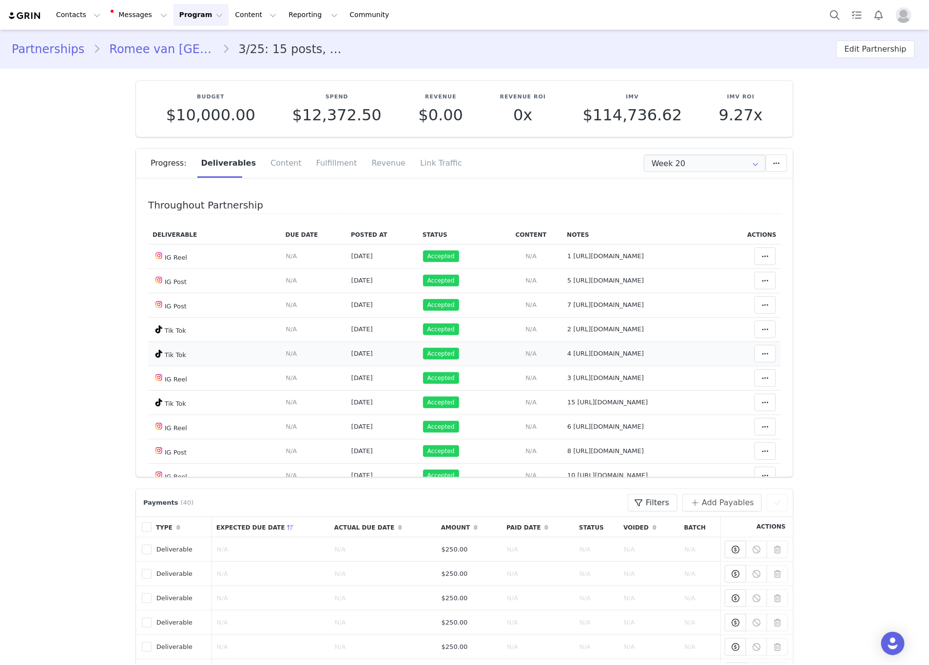
scroll to position [3, 0]
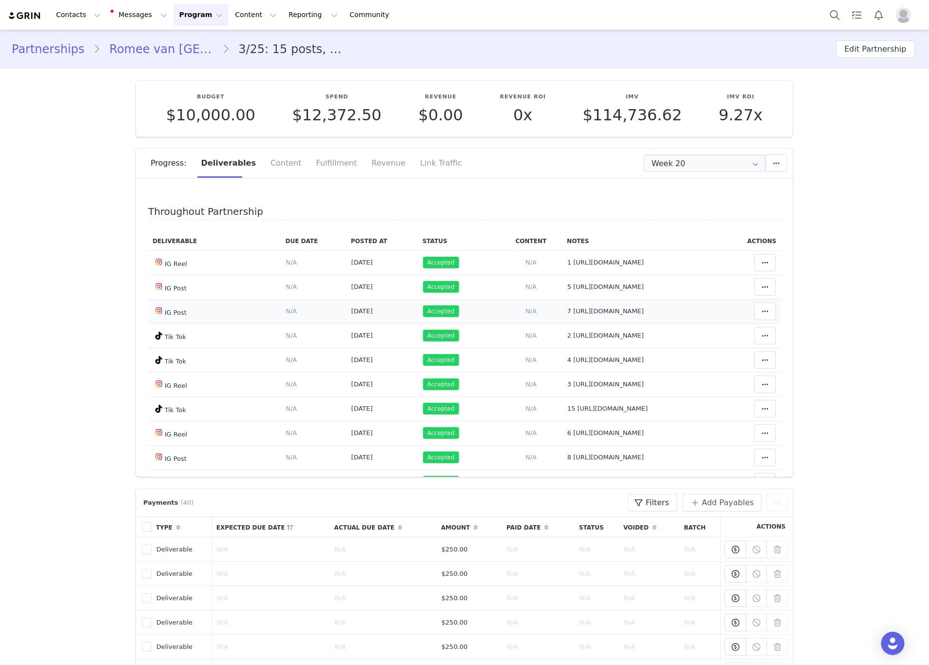
drag, startPoint x: 651, startPoint y: 317, endPoint x: 524, endPoint y: 319, distance: 127.2
click at [562, 319] on td "Notes Save Cancel 7 https://www.instagram.com/p/DI1nnSCMf0W/" at bounding box center [641, 311] width 158 height 24
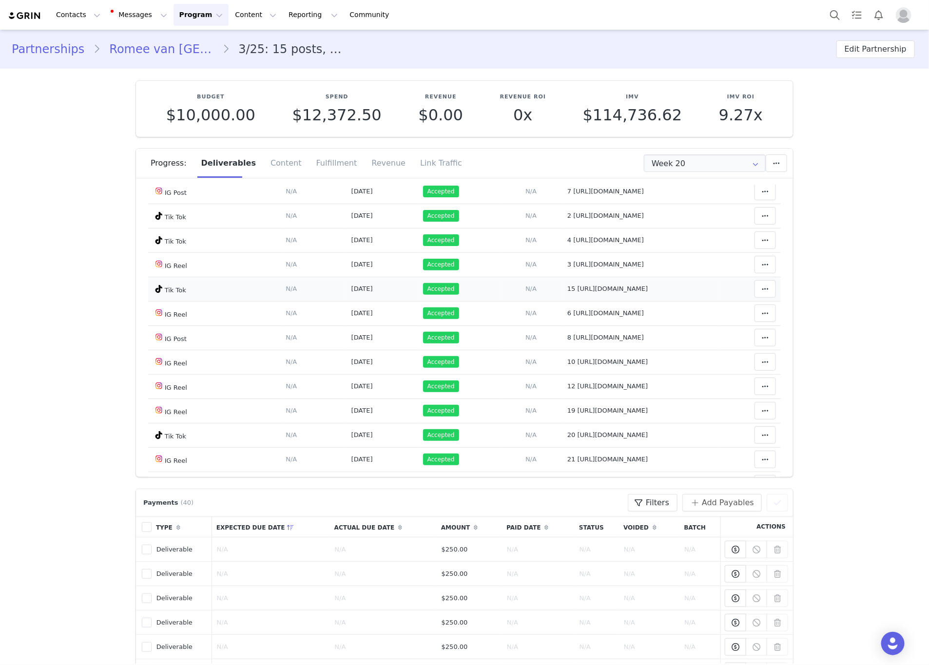
scroll to position [149, 0]
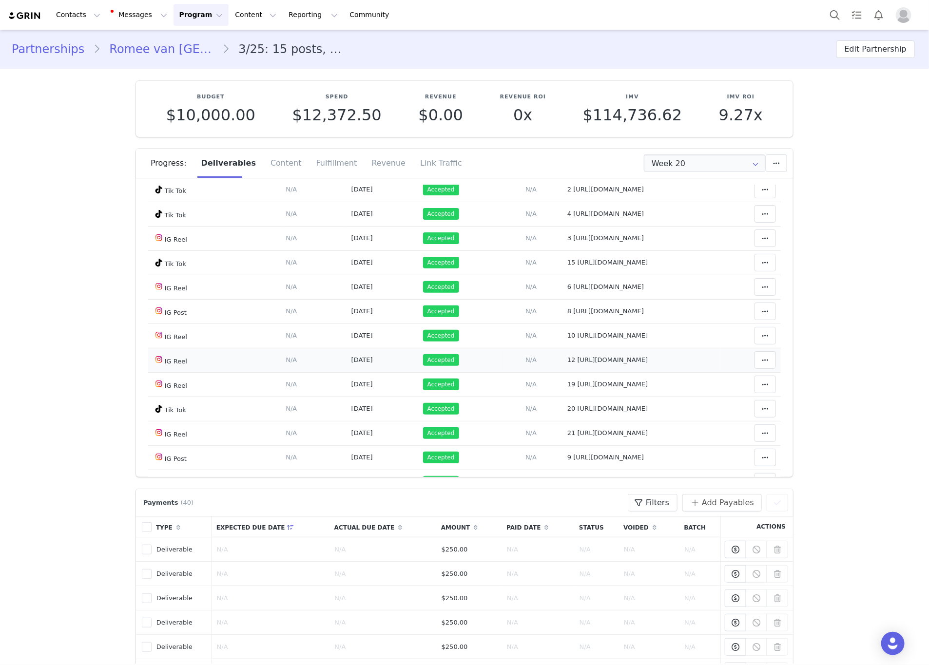
drag, startPoint x: 669, startPoint y: 369, endPoint x: 526, endPoint y: 374, distance: 142.4
click at [562, 372] on td "Notes Save Cancel 12 https://www.instagram.com/reel/DKC26YqMUjJ/" at bounding box center [641, 360] width 158 height 24
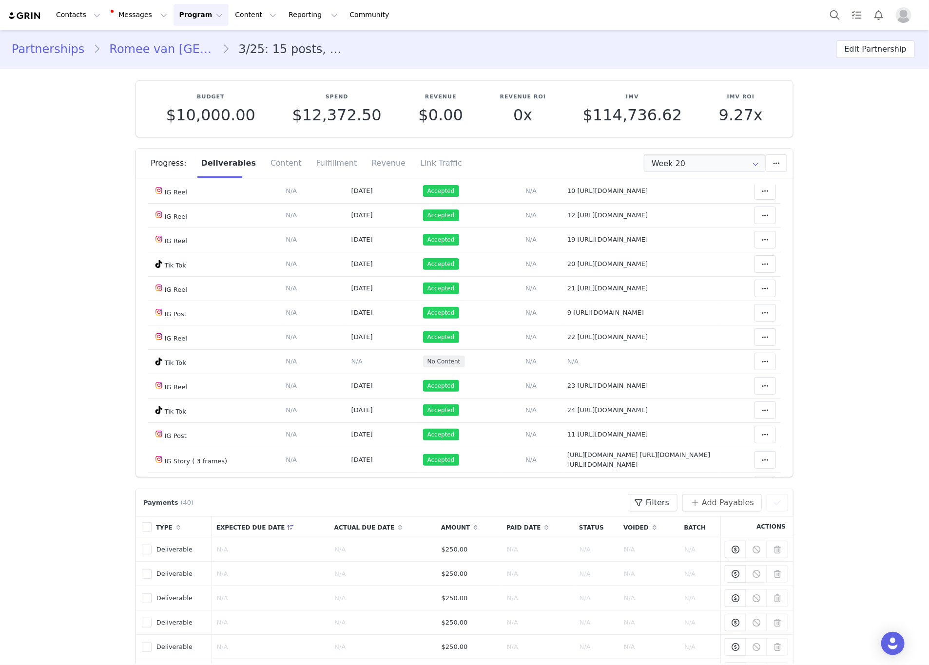
scroll to position [295, 0]
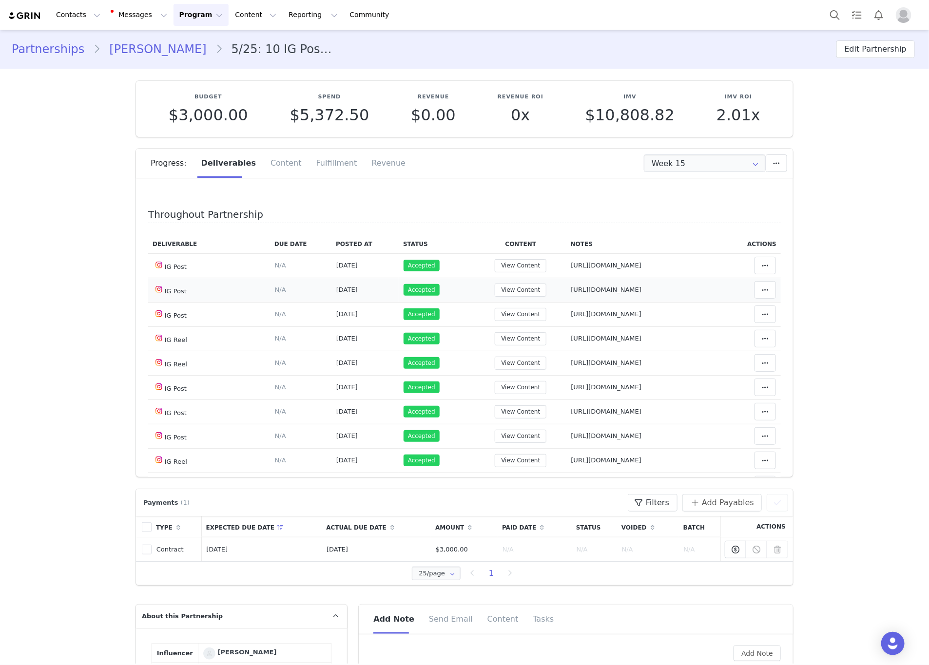
drag, startPoint x: 698, startPoint y: 287, endPoint x: 558, endPoint y: 296, distance: 140.7
click at [566, 296] on td "Notes Save Cancel [URL][DOMAIN_NAME]" at bounding box center [645, 290] width 158 height 24
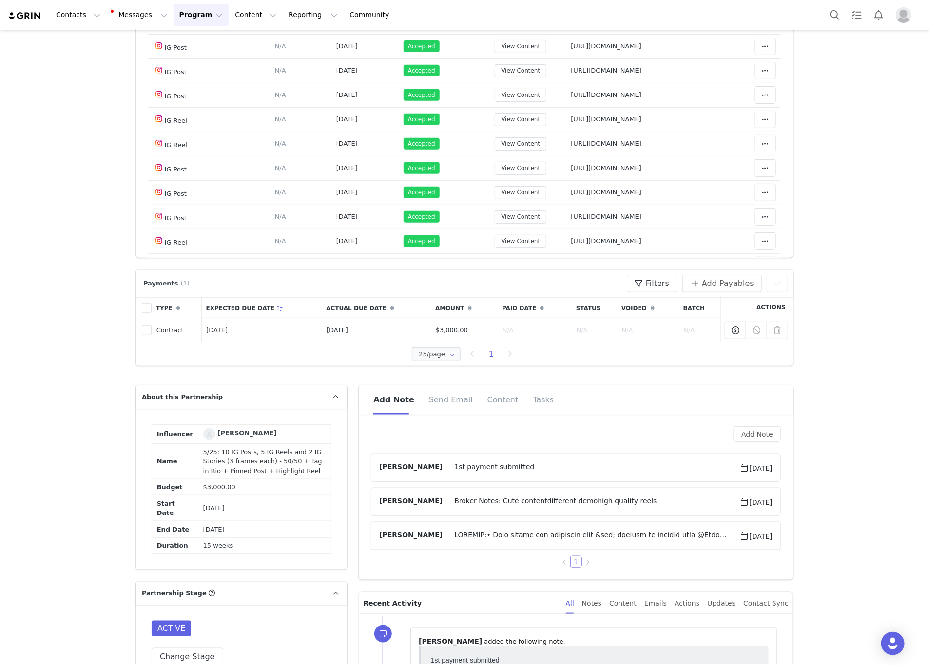
click at [579, 534] on span at bounding box center [591, 536] width 297 height 12
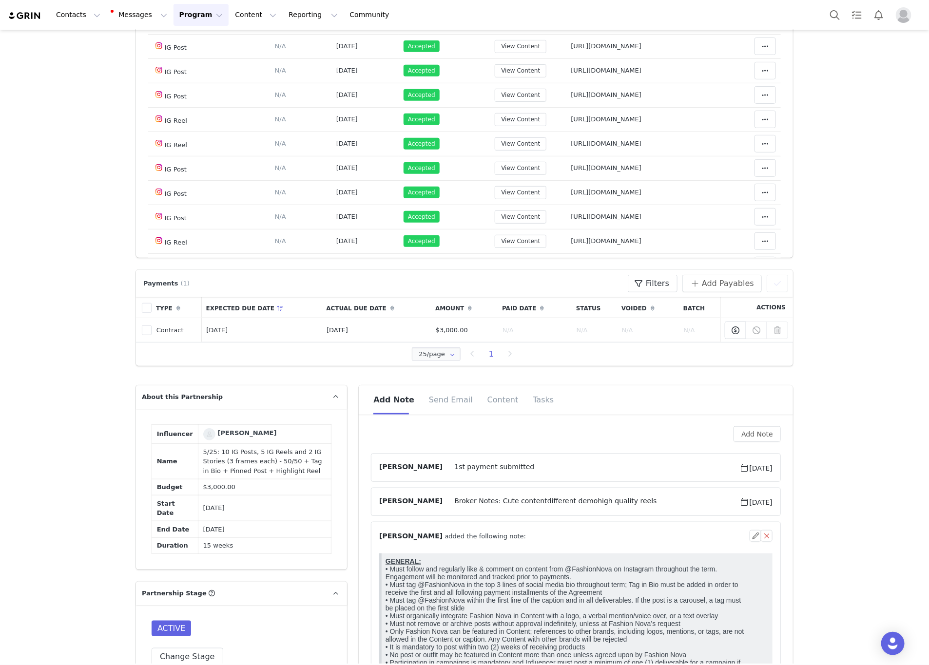
scroll to position [0, 0]
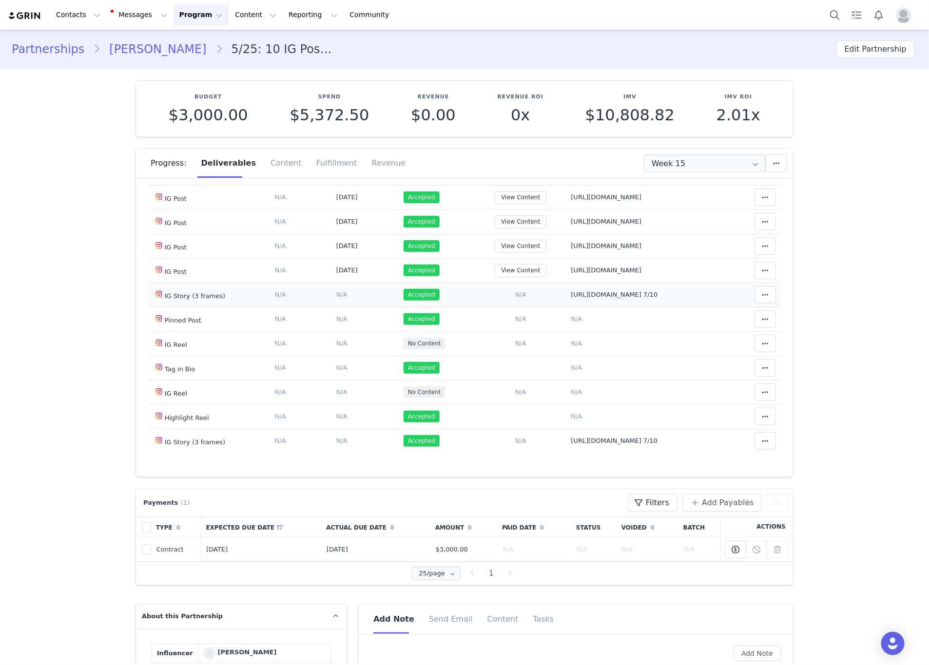
scroll to position [294, 0]
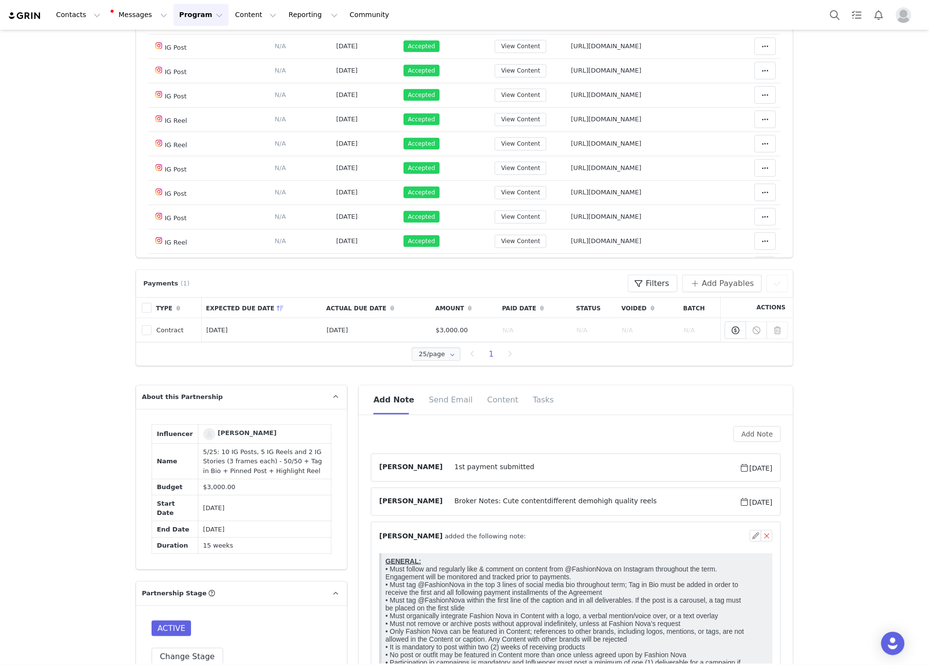
click at [516, 501] on span "Broker Notes: Cute contentdifferent demohigh quality reels" at bounding box center [591, 502] width 297 height 12
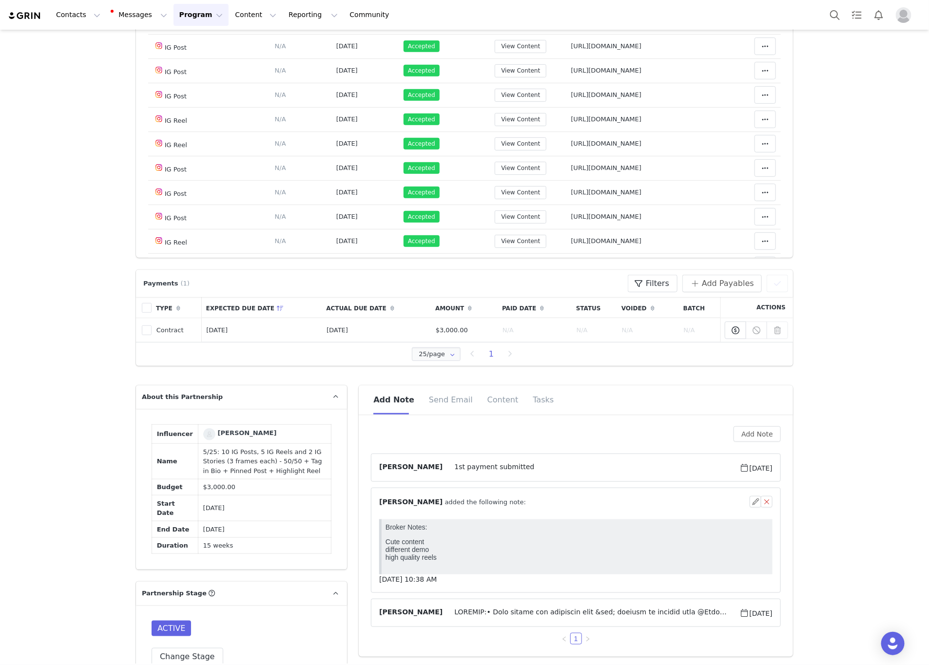
click at [520, 470] on span "1st payment submitted" at bounding box center [591, 468] width 297 height 12
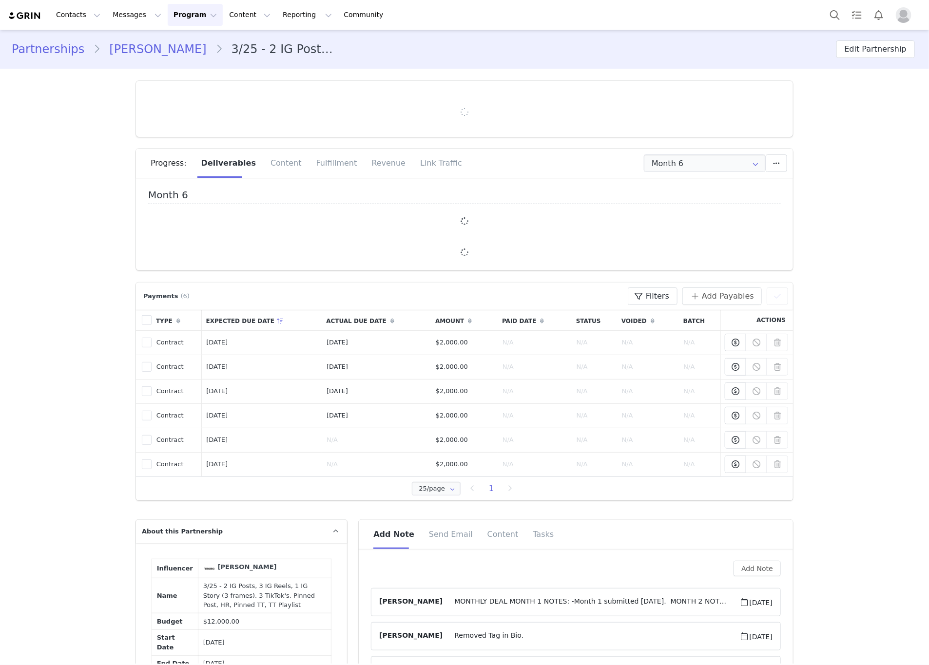
type input "+61 ([GEOGRAPHIC_DATA])"
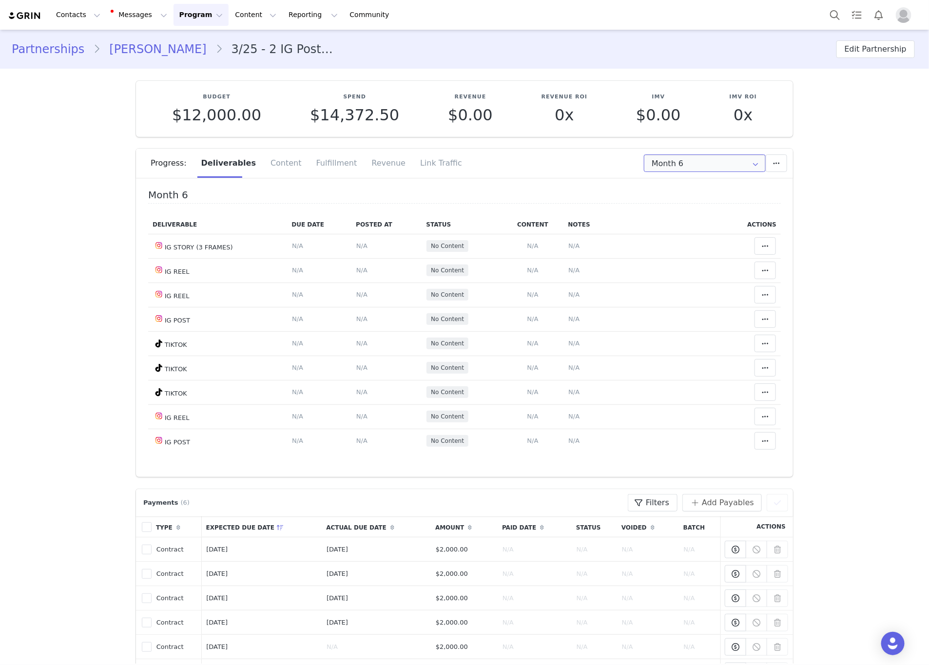
click at [688, 166] on input "Month 6" at bounding box center [705, 163] width 122 height 18
click at [667, 288] on div at bounding box center [698, 286] width 119 height 3
click at [665, 287] on li "All Months" at bounding box center [704, 288] width 132 height 17
type input "All"
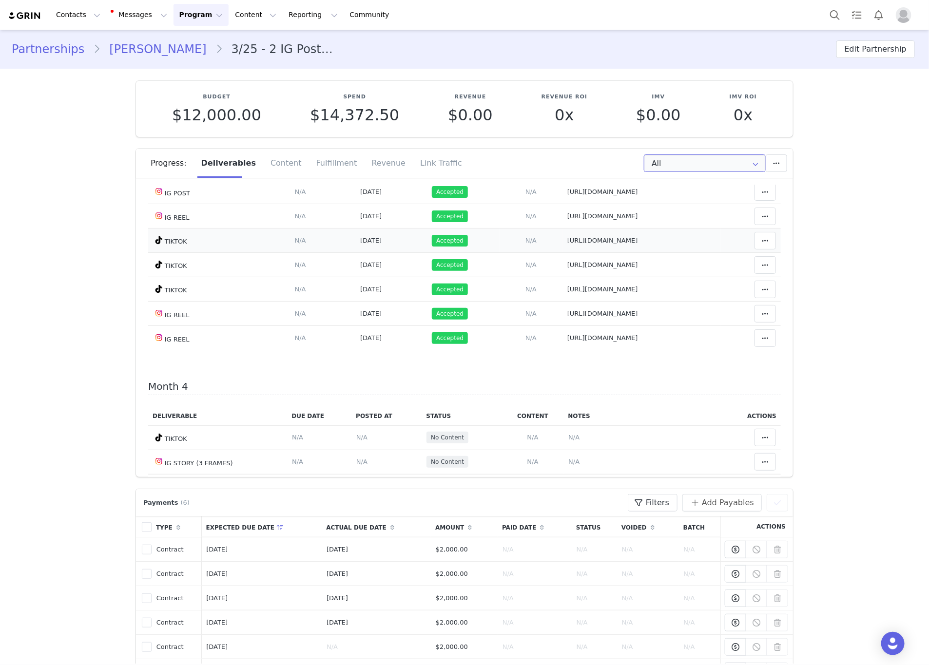
scroll to position [731, 0]
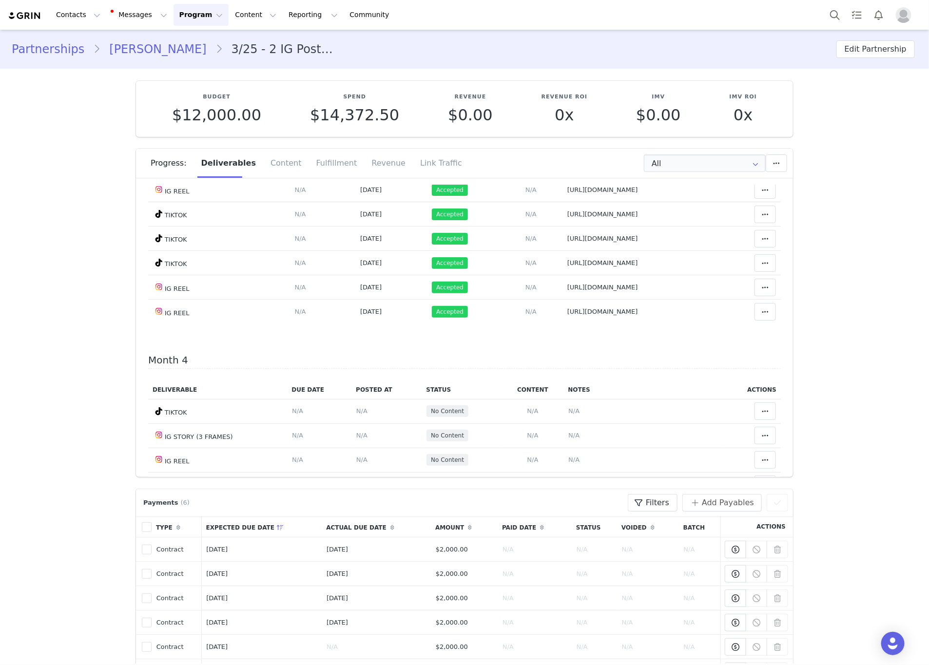
drag, startPoint x: 669, startPoint y: 231, endPoint x: 522, endPoint y: 237, distance: 146.3
click at [562, 154] on td "Notes Save Cancel [URL][DOMAIN_NAME]" at bounding box center [641, 141] width 158 height 24
drag, startPoint x: 656, startPoint y: 262, endPoint x: 520, endPoint y: 260, distance: 136.0
click at [520, 178] on tr "IG POST Deliverable Due Date Set the date you expect this content to go live. S…" at bounding box center [464, 166] width 633 height 24
drag, startPoint x: 664, startPoint y: 284, endPoint x: 520, endPoint y: 285, distance: 143.3
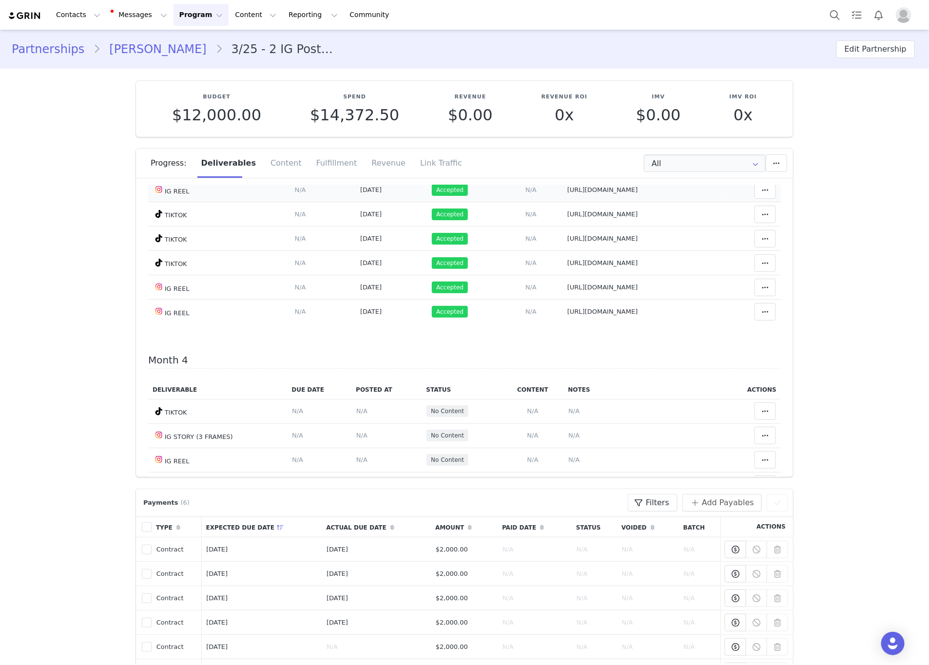
click at [520, 202] on tr "IG REEL Deliverable Due Date Set the date you expect this content to go live. S…" at bounding box center [464, 190] width 633 height 24
drag, startPoint x: 594, startPoint y: 316, endPoint x: 525, endPoint y: 301, distance: 70.8
click at [562, 227] on td "Notes Save Cancel [URL][DOMAIN_NAME]" at bounding box center [641, 214] width 158 height 24
drag, startPoint x: 615, startPoint y: 343, endPoint x: 523, endPoint y: 330, distance: 91.9
click at [562, 251] on td "Notes Save Cancel [URL][DOMAIN_NAME]" at bounding box center [641, 239] width 158 height 24
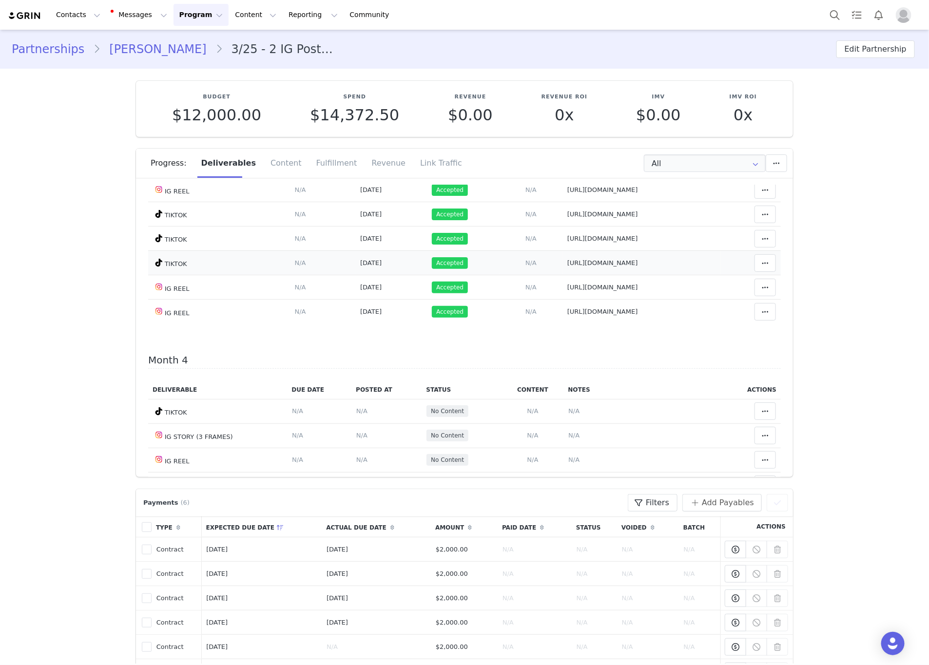
drag, startPoint x: 606, startPoint y: 365, endPoint x: 522, endPoint y: 356, distance: 83.8
click at [562, 275] on td "Notes Save Cancel [URL][DOMAIN_NAME]" at bounding box center [641, 263] width 158 height 24
drag, startPoint x: 667, startPoint y: 385, endPoint x: 524, endPoint y: 383, distance: 143.3
click at [520, 300] on tr "IG REEL Deliverable Due Date Set the date you expect this content to go live. S…" at bounding box center [464, 287] width 633 height 24
drag, startPoint x: 667, startPoint y: 414, endPoint x: 522, endPoint y: 418, distance: 144.8
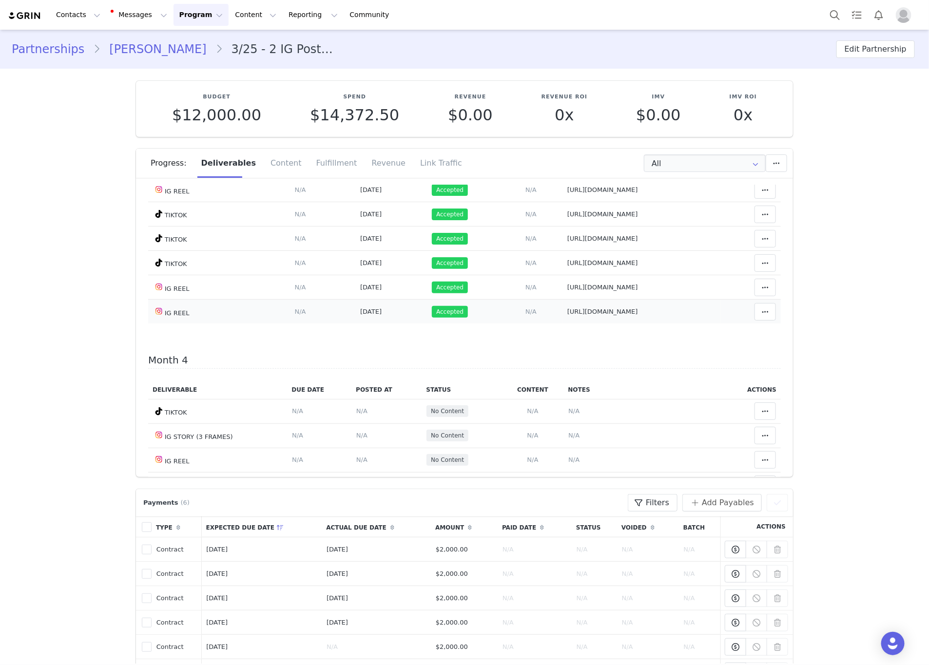
click at [562, 324] on td "Notes Save Cancel [URL][DOMAIN_NAME]" at bounding box center [641, 312] width 158 height 24
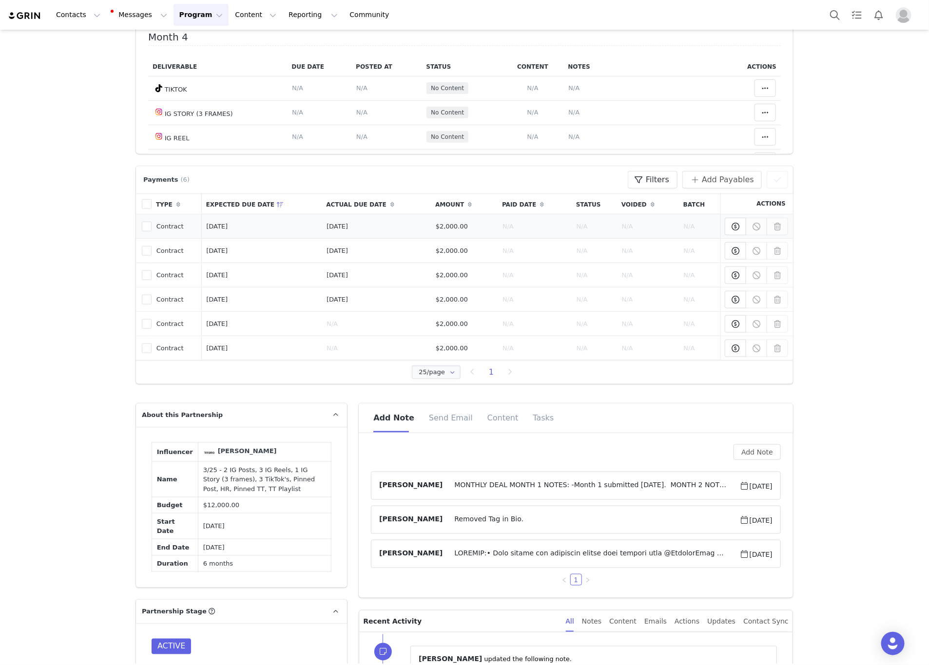
scroll to position [366, 0]
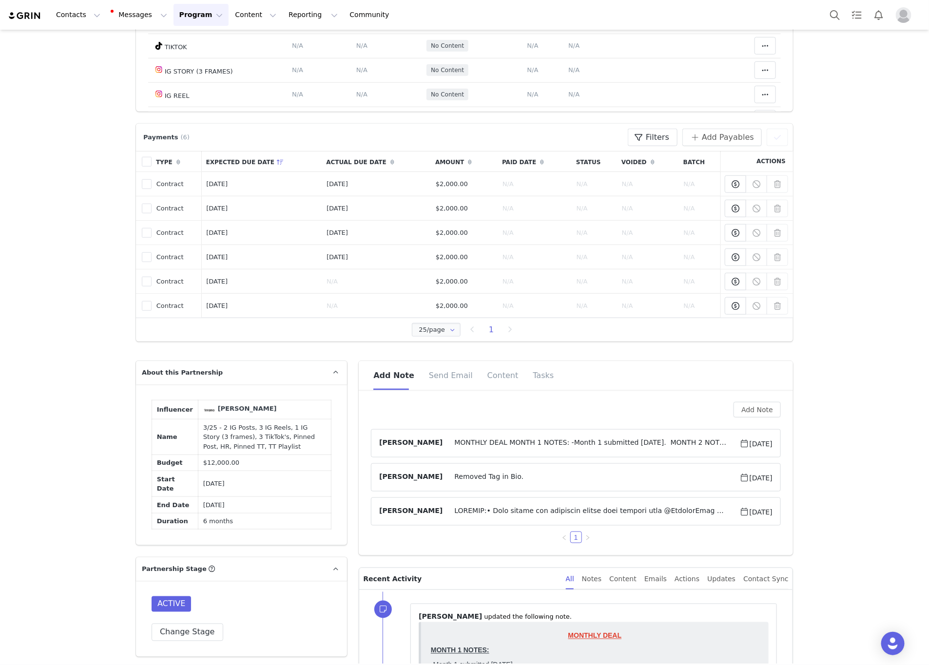
click at [511, 480] on span "Removed Tag in Bio." at bounding box center [591, 478] width 297 height 12
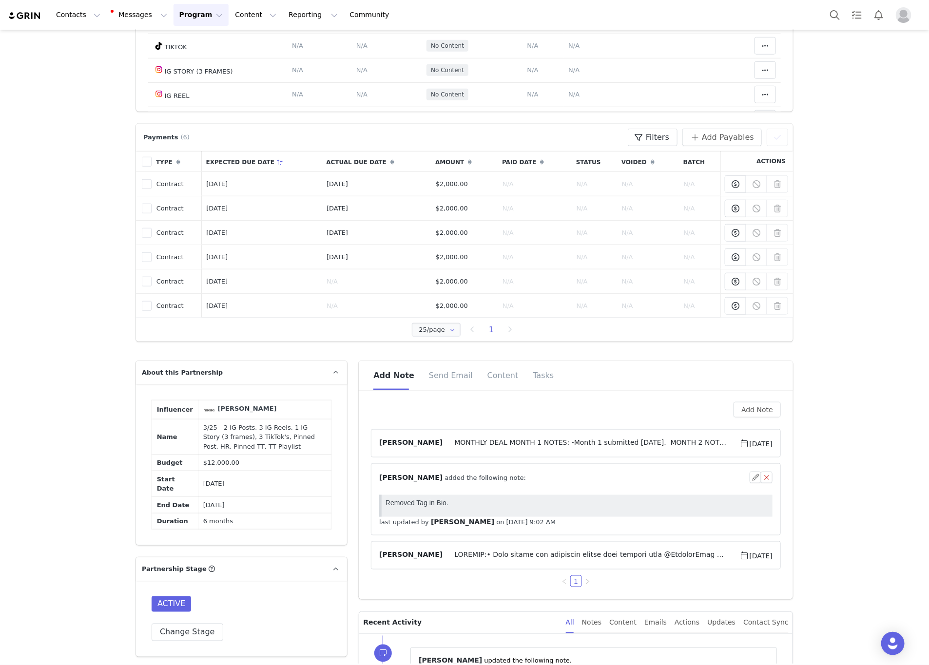
scroll to position [0, 0]
click at [511, 480] on div "⁨ [PERSON_NAME] ⁩ added the following note:" at bounding box center [564, 478] width 370 height 10
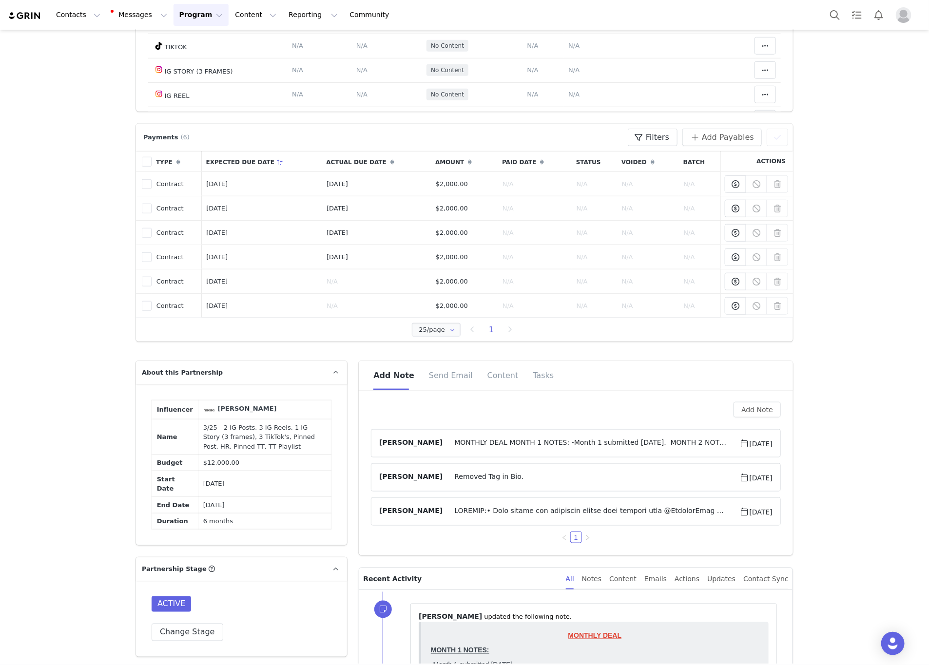
click at [556, 440] on span "MONTHLY DEAL MONTH 1 NOTES: -Month 1 submitted [DATE]. MONTH 2 NOTES: -Month 2 …" at bounding box center [591, 444] width 297 height 12
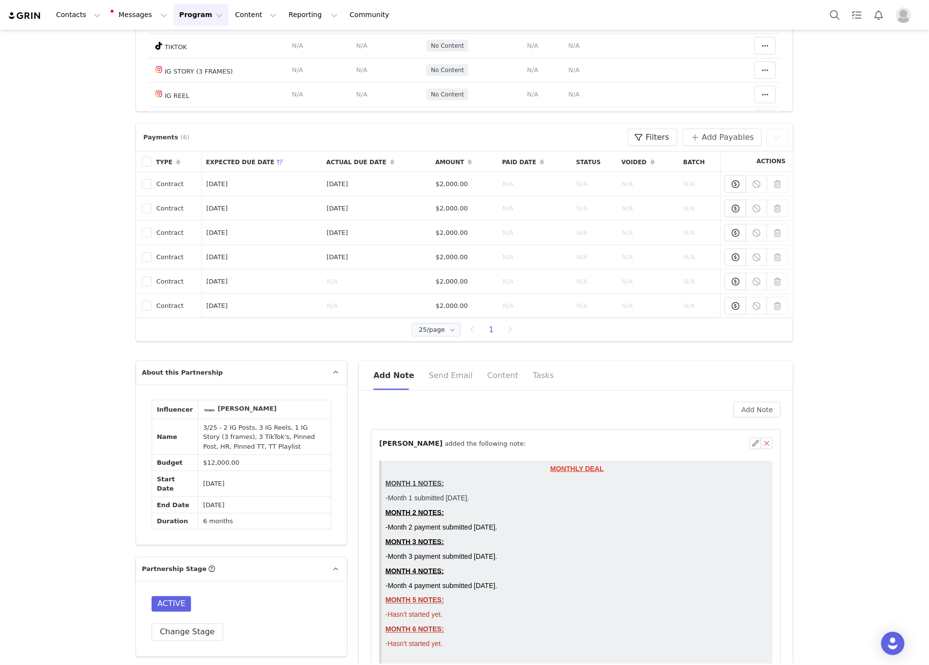
click at [556, 440] on div "⁨ [PERSON_NAME] ⁩ added the following note:" at bounding box center [564, 444] width 370 height 10
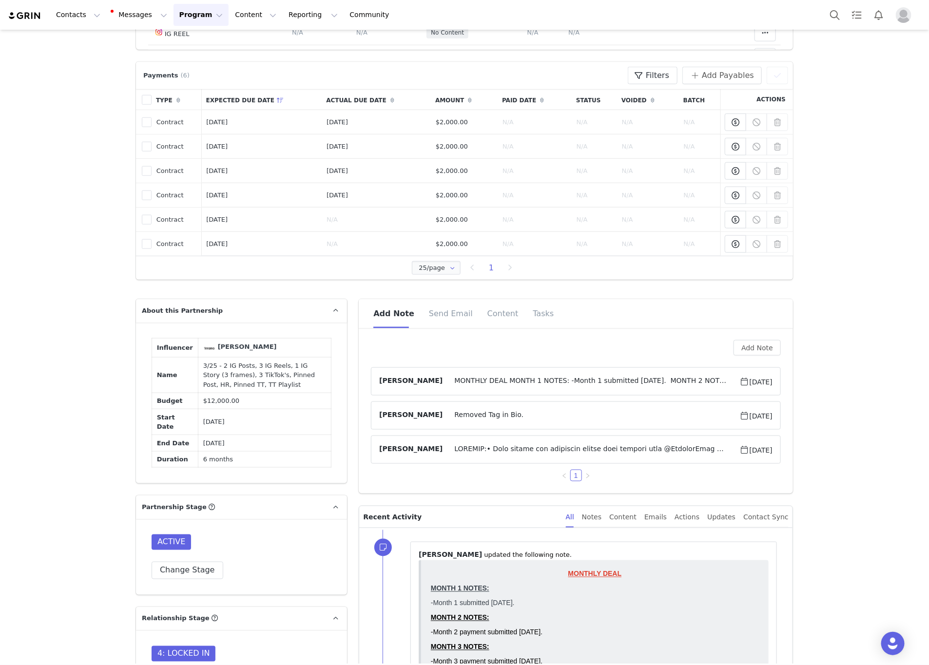
scroll to position [512, 0]
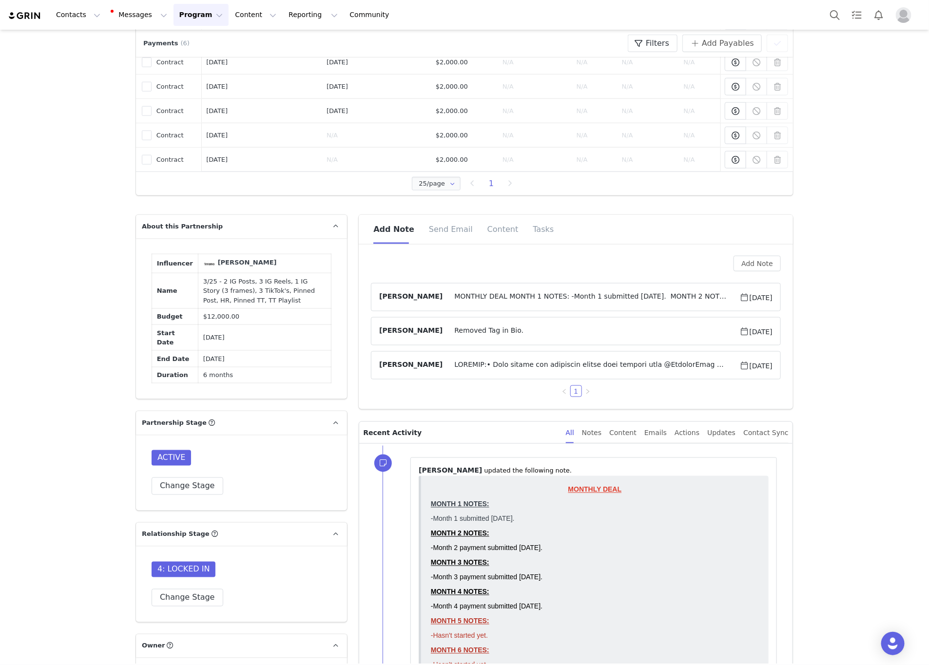
click at [474, 371] on span at bounding box center [591, 366] width 297 height 12
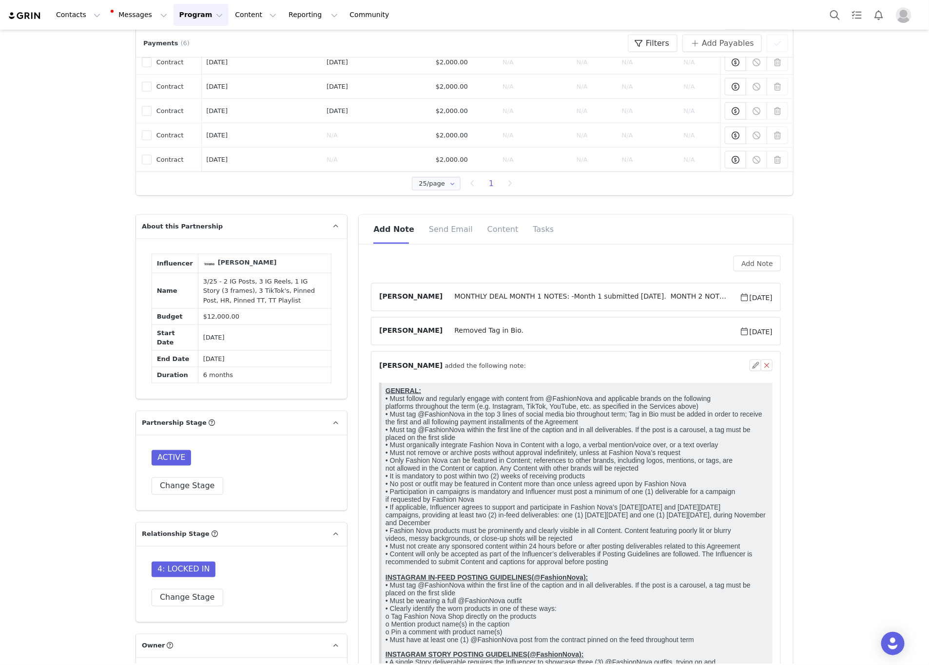
scroll to position [0, 0]
click at [479, 460] on p "GENERAL: • Must follow and regularly engage with content from @FashionNova and …" at bounding box center [576, 514] width 383 height 257
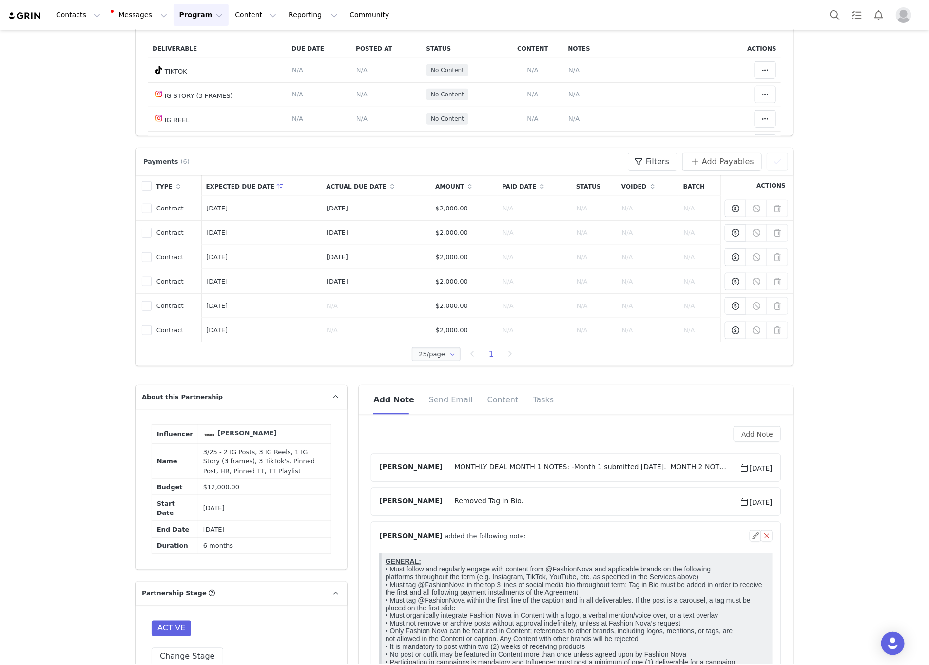
scroll to position [366, 0]
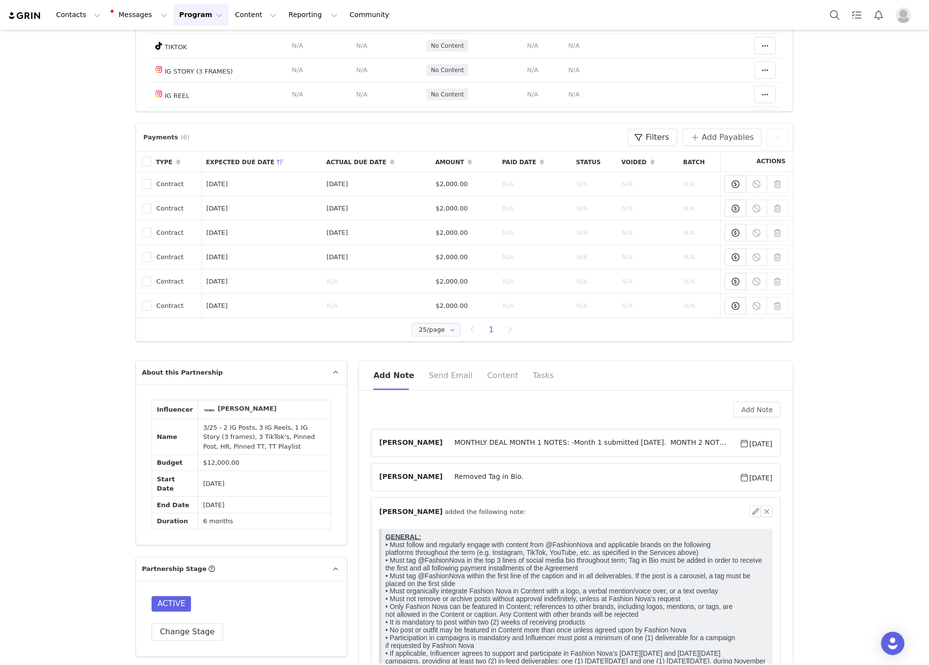
click at [537, 481] on span "Removed Tag in Bio." at bounding box center [591, 478] width 297 height 12
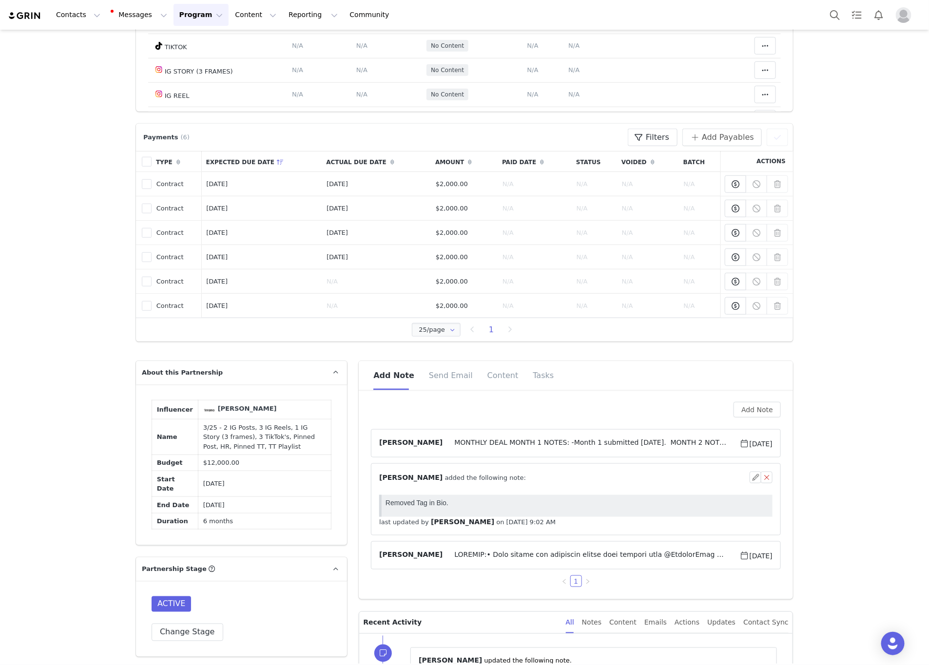
scroll to position [0, 0]
click at [537, 481] on div "⁨ [PERSON_NAME] ⁩ added the following note:" at bounding box center [564, 478] width 370 height 10
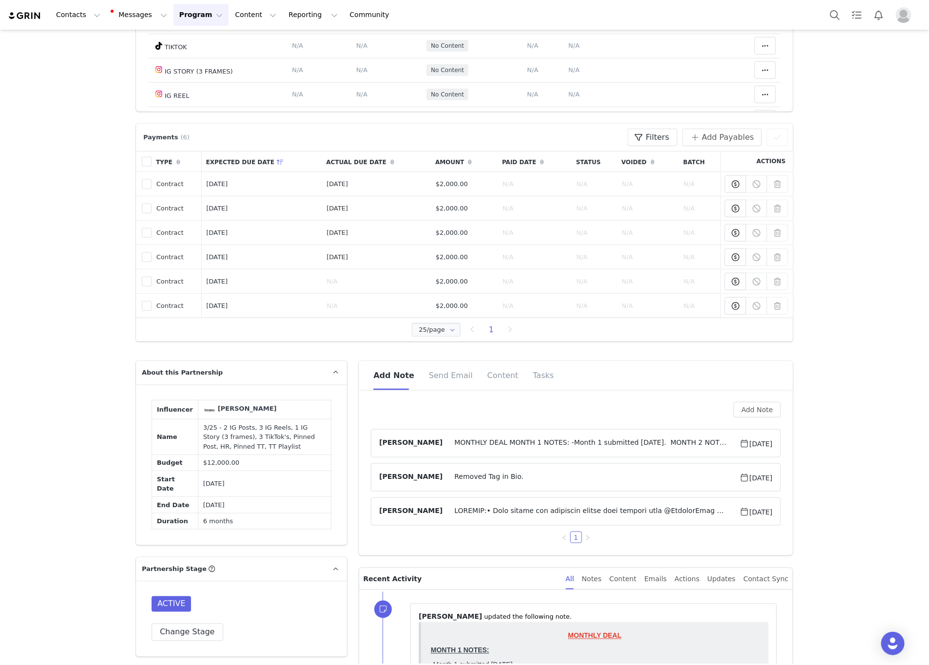
click at [549, 522] on article "[PERSON_NAME] [DATE]" at bounding box center [576, 512] width 410 height 28
click at [544, 518] on span at bounding box center [591, 512] width 297 height 12
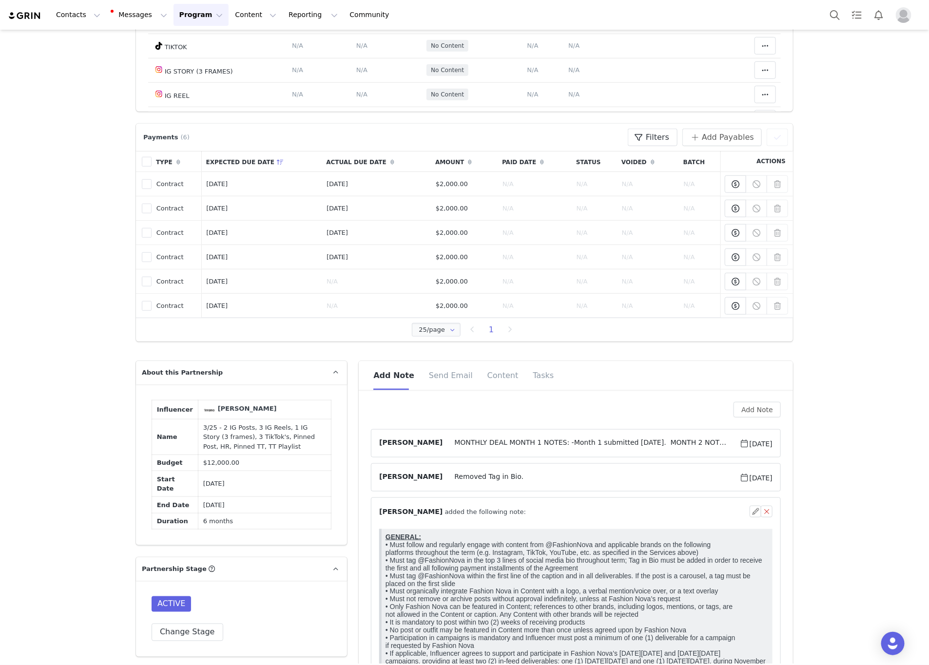
click at [505, 554] on p "GENERAL: • Must follow and regularly engage with content from @FashionNova and …" at bounding box center [576, 661] width 383 height 257
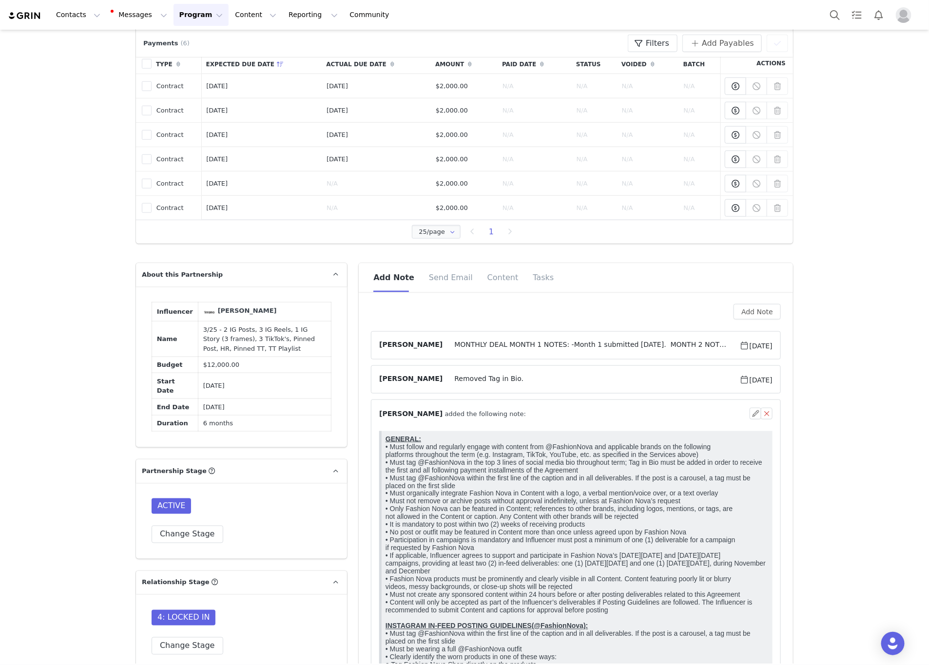
scroll to position [401, 0]
